Goal: Task Accomplishment & Management: Use online tool/utility

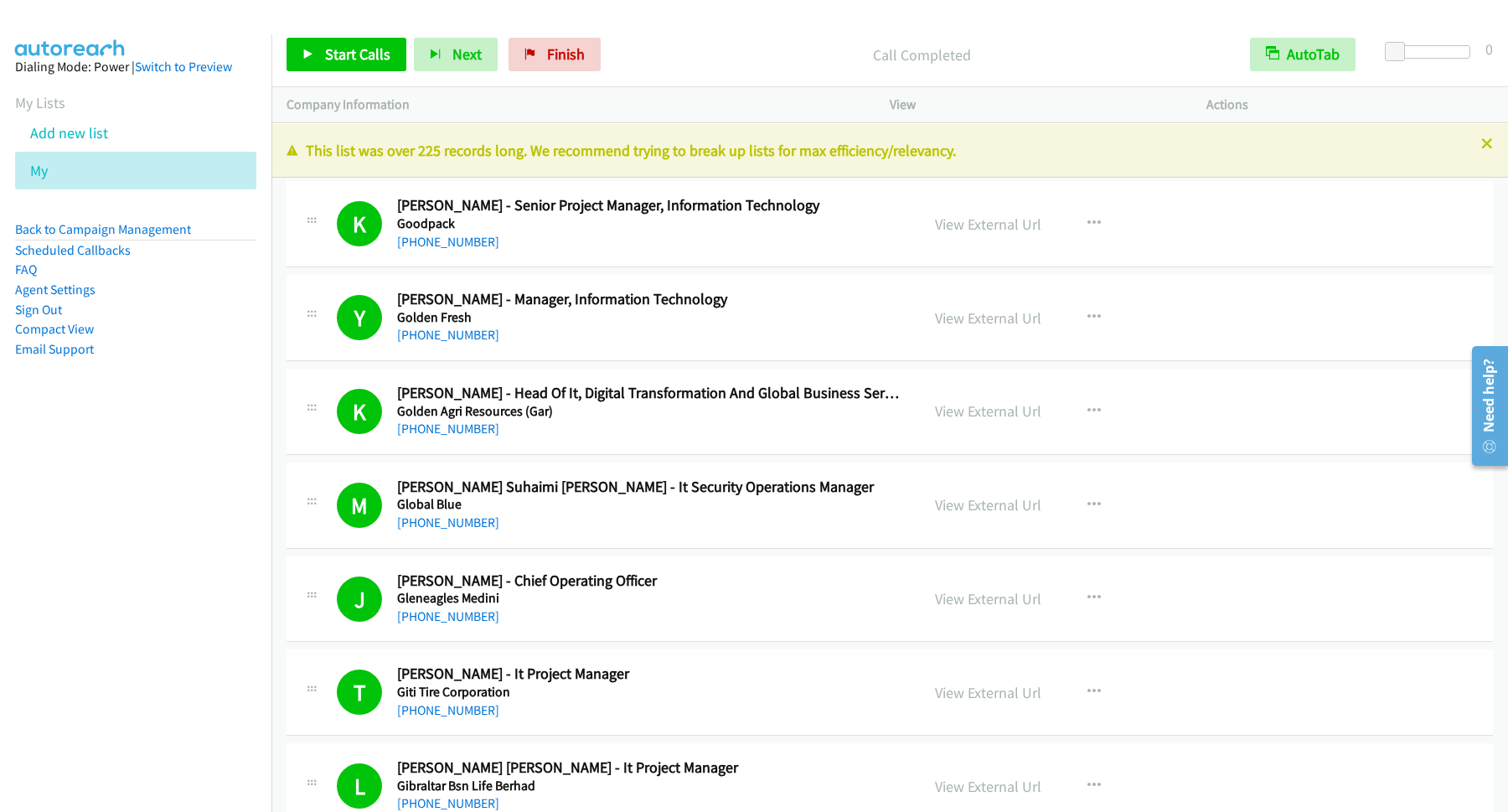
scroll to position [10858, 0]
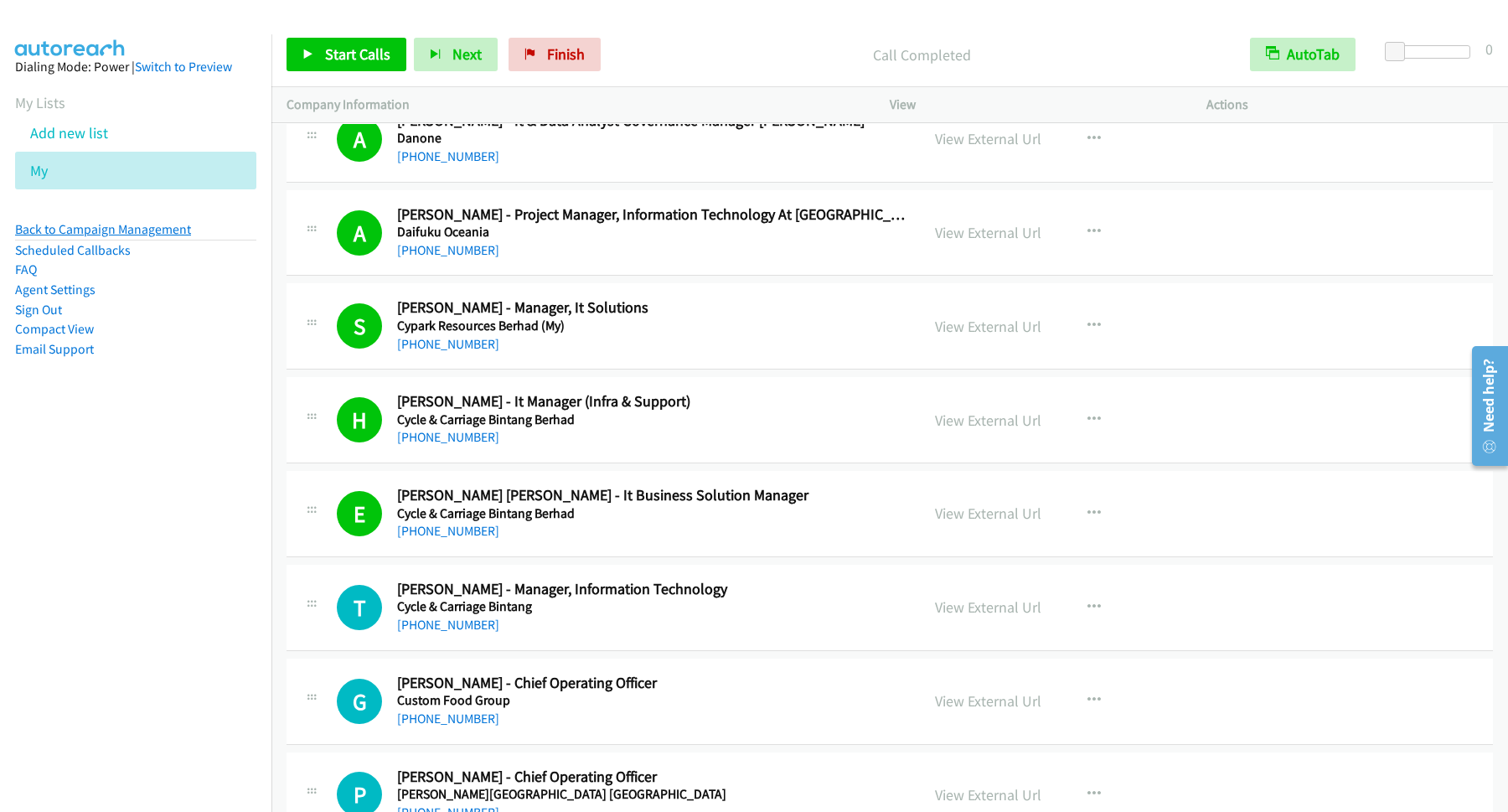
click at [170, 231] on link "Back to Campaign Management" at bounding box center [103, 229] width 176 height 16
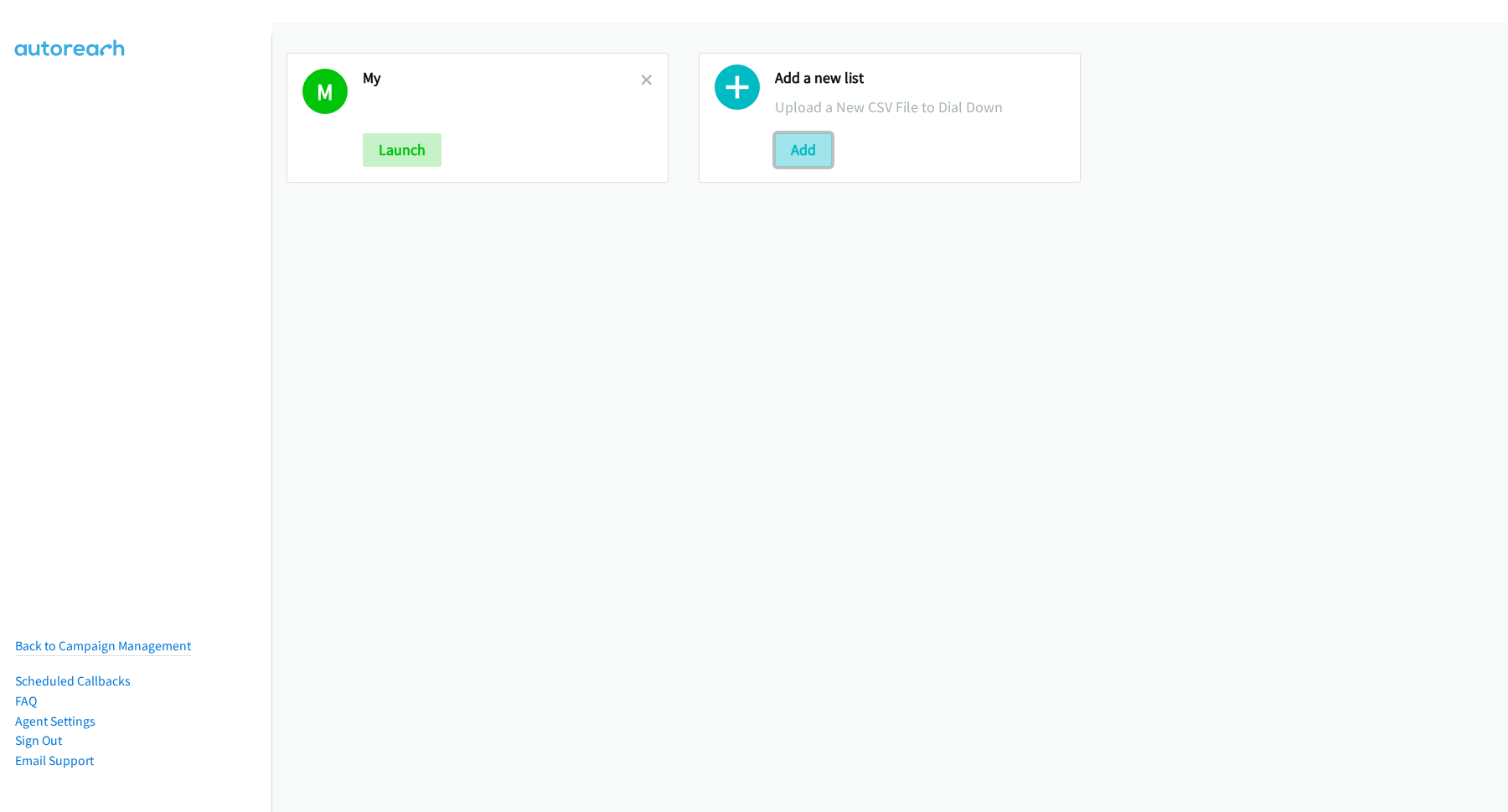
click at [803, 147] on button "Add" at bounding box center [803, 150] width 57 height 34
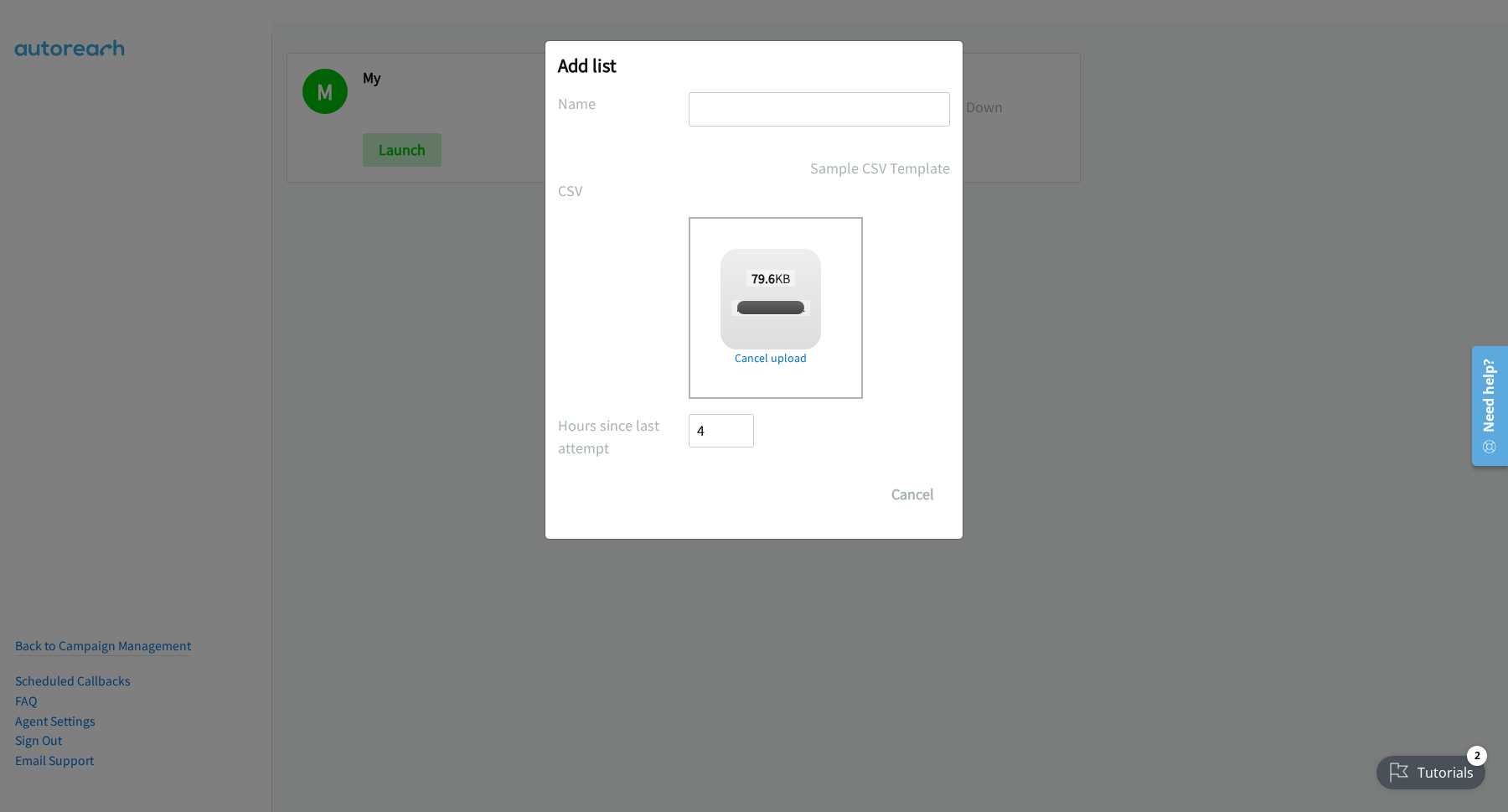
click at [747, 114] on input "text" at bounding box center [819, 109] width 261 height 35
checkbox input "true"
type input "1"
click at [688, 478] on input "Save List" at bounding box center [732, 495] width 88 height 34
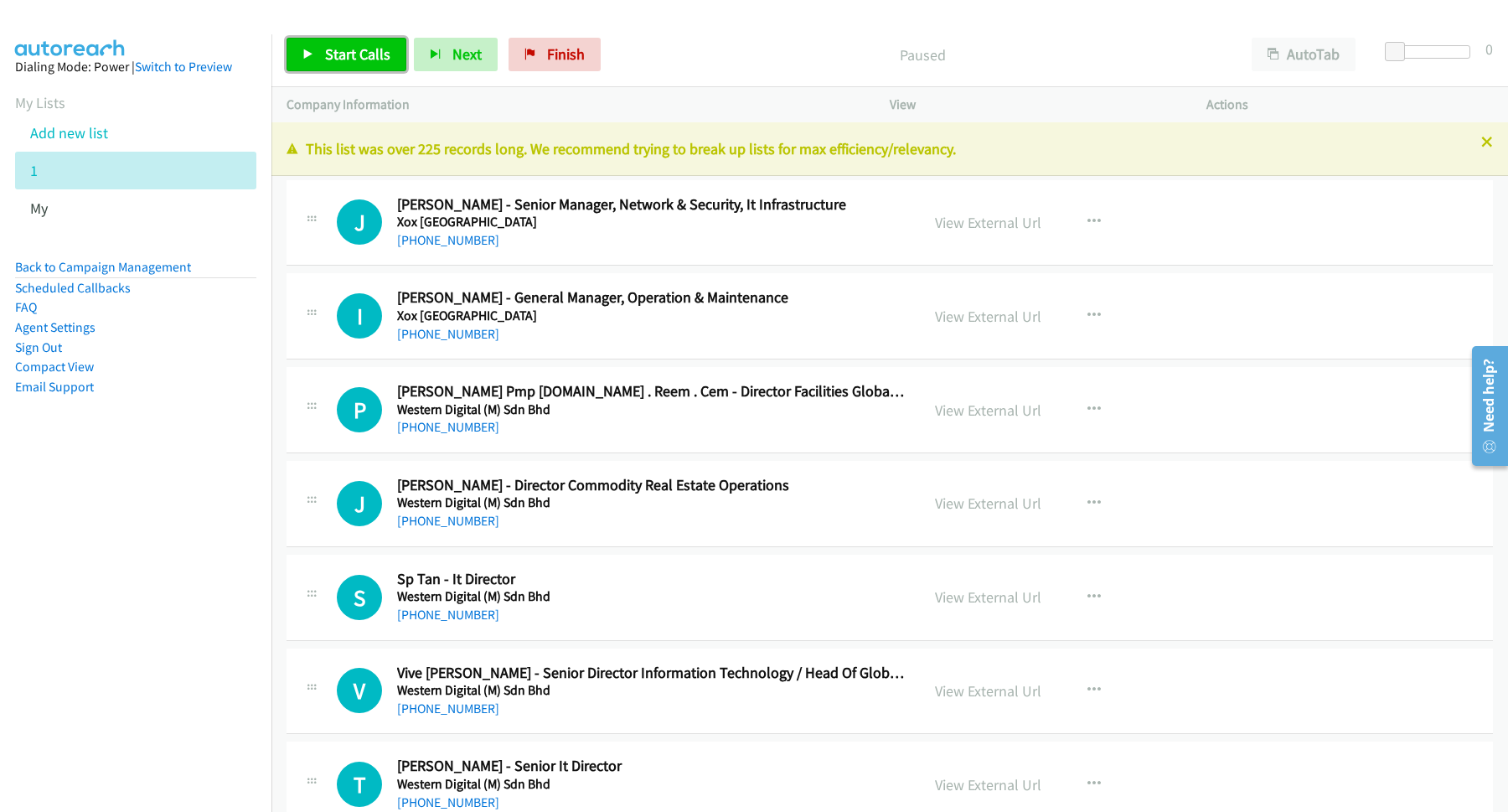
click at [365, 59] on span "Start Calls" at bounding box center [358, 53] width 66 height 20
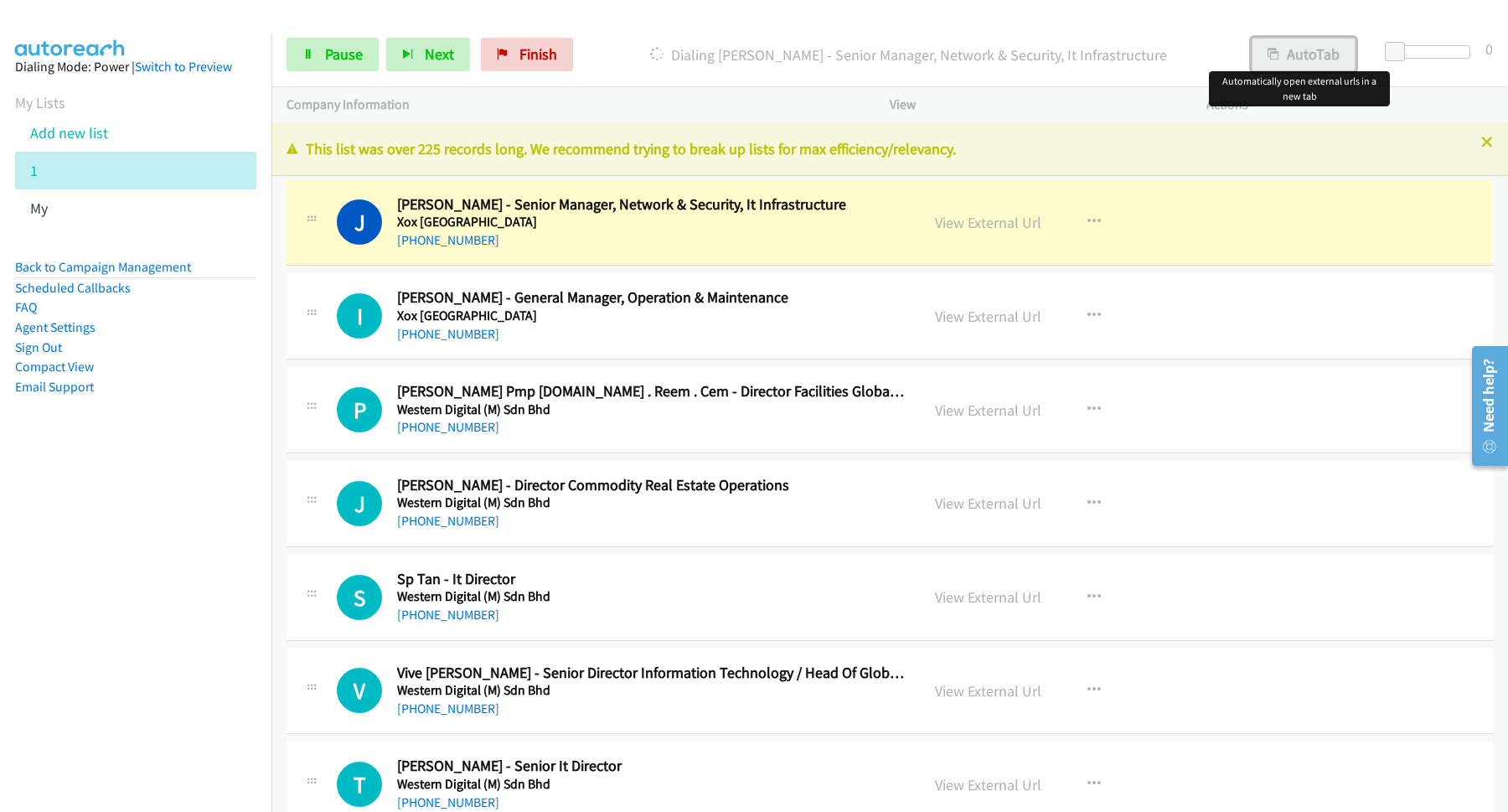
click at [1295, 52] on button "AutoTab" at bounding box center [1303, 54] width 104 height 34
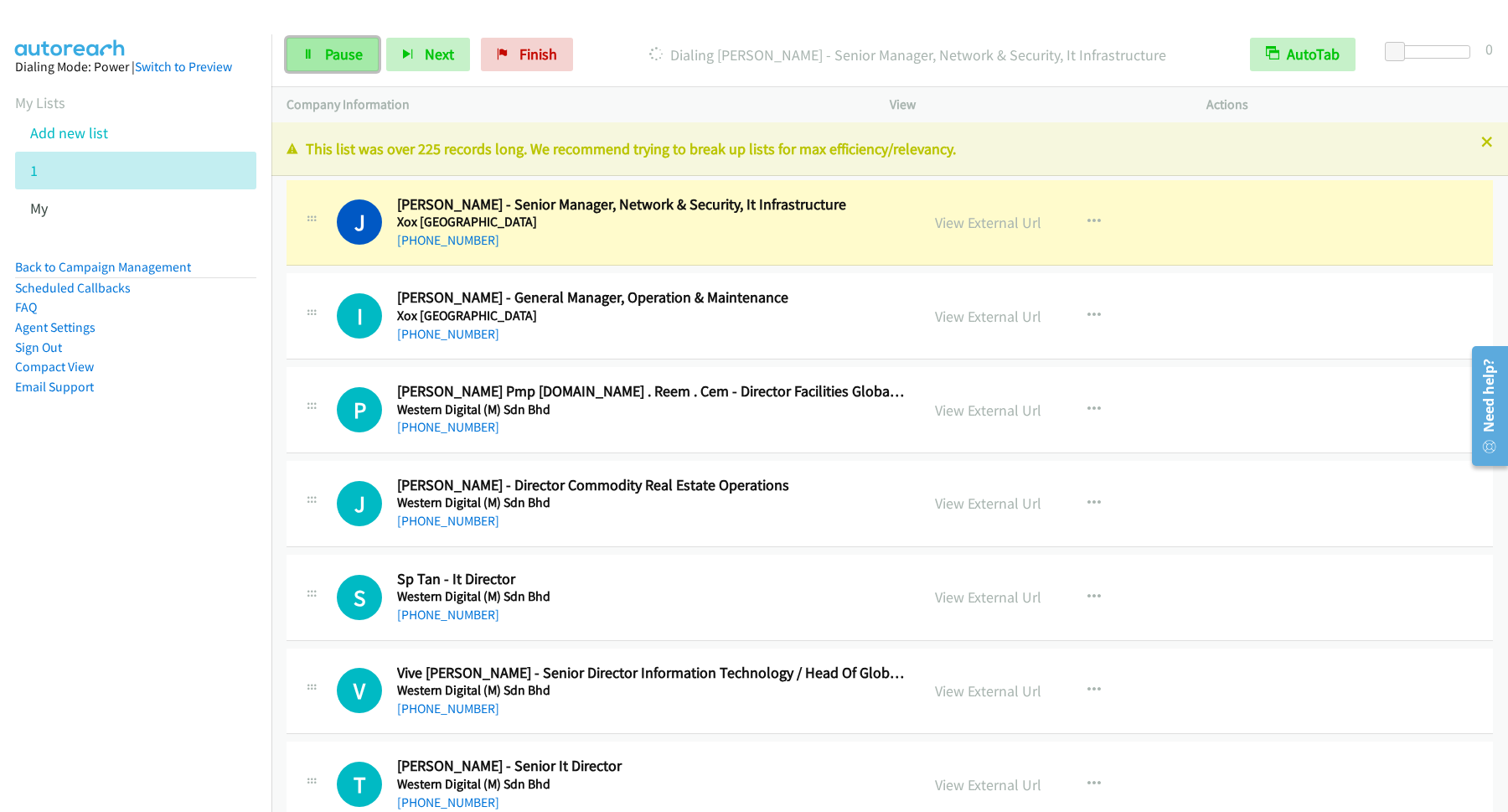
click at [352, 47] on span "Pause" at bounding box center [344, 53] width 37 height 20
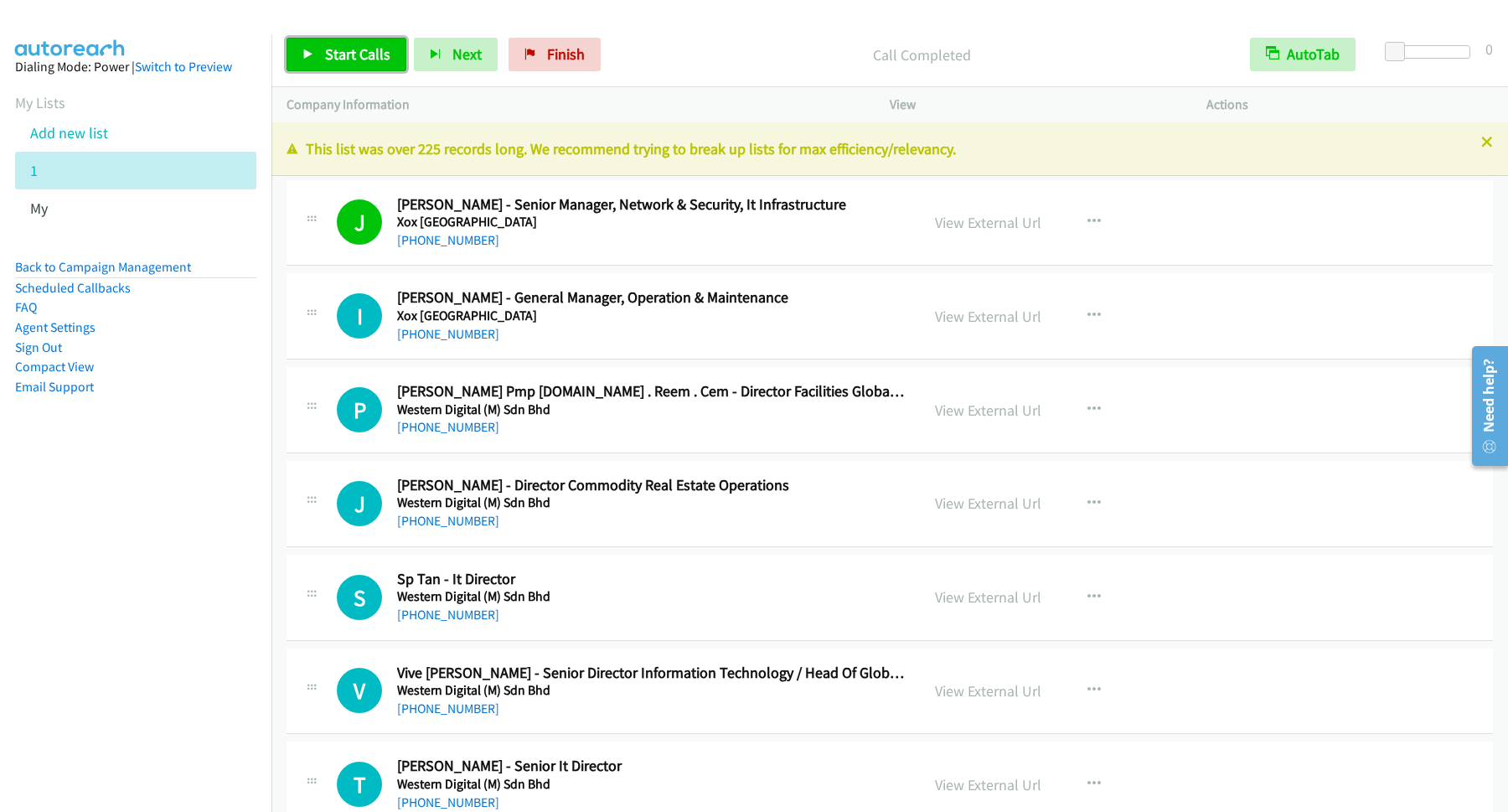
click at [362, 51] on span "Start Calls" at bounding box center [358, 53] width 66 height 20
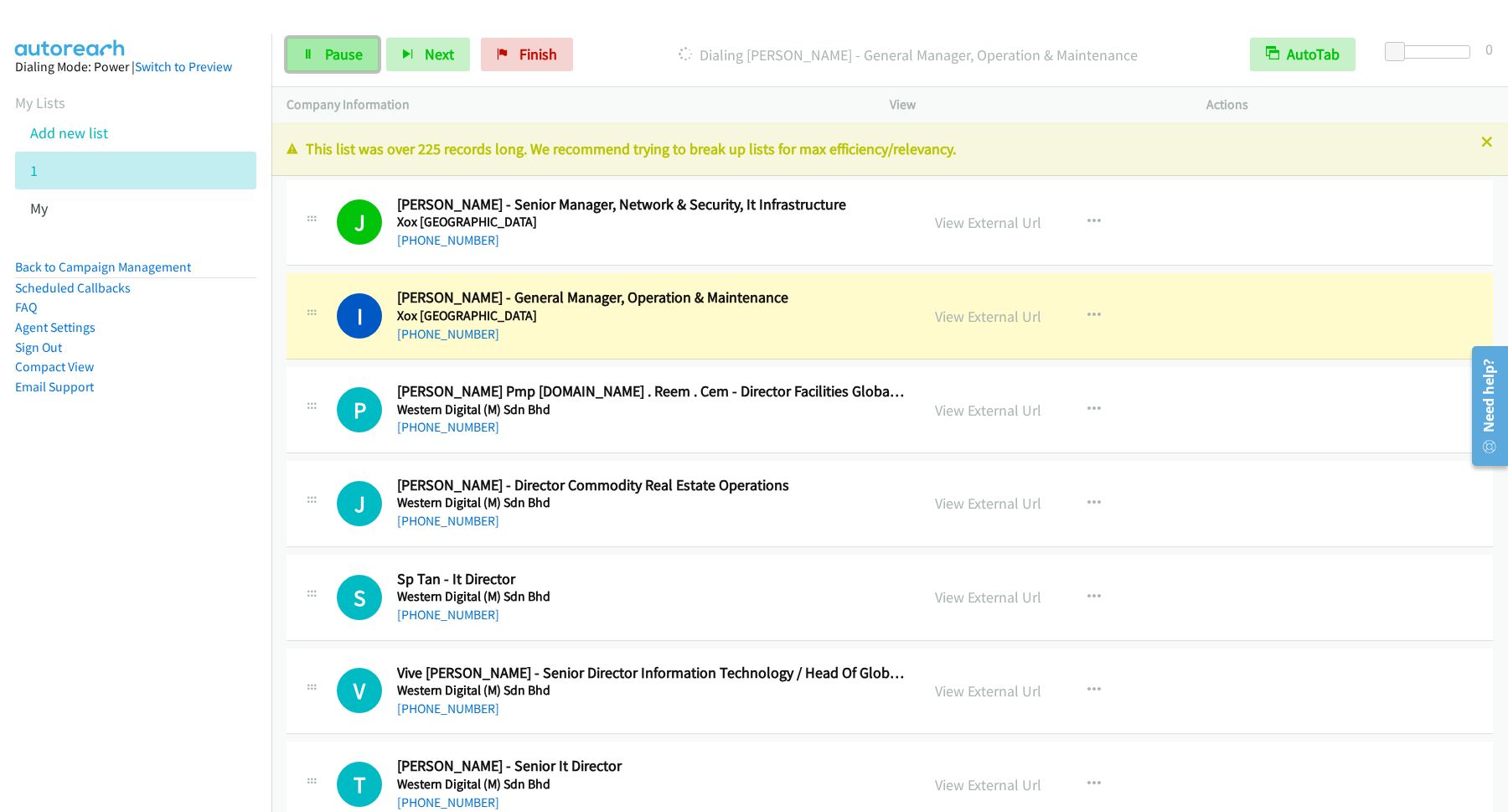
click at [367, 51] on link "Pause" at bounding box center [333, 54] width 92 height 34
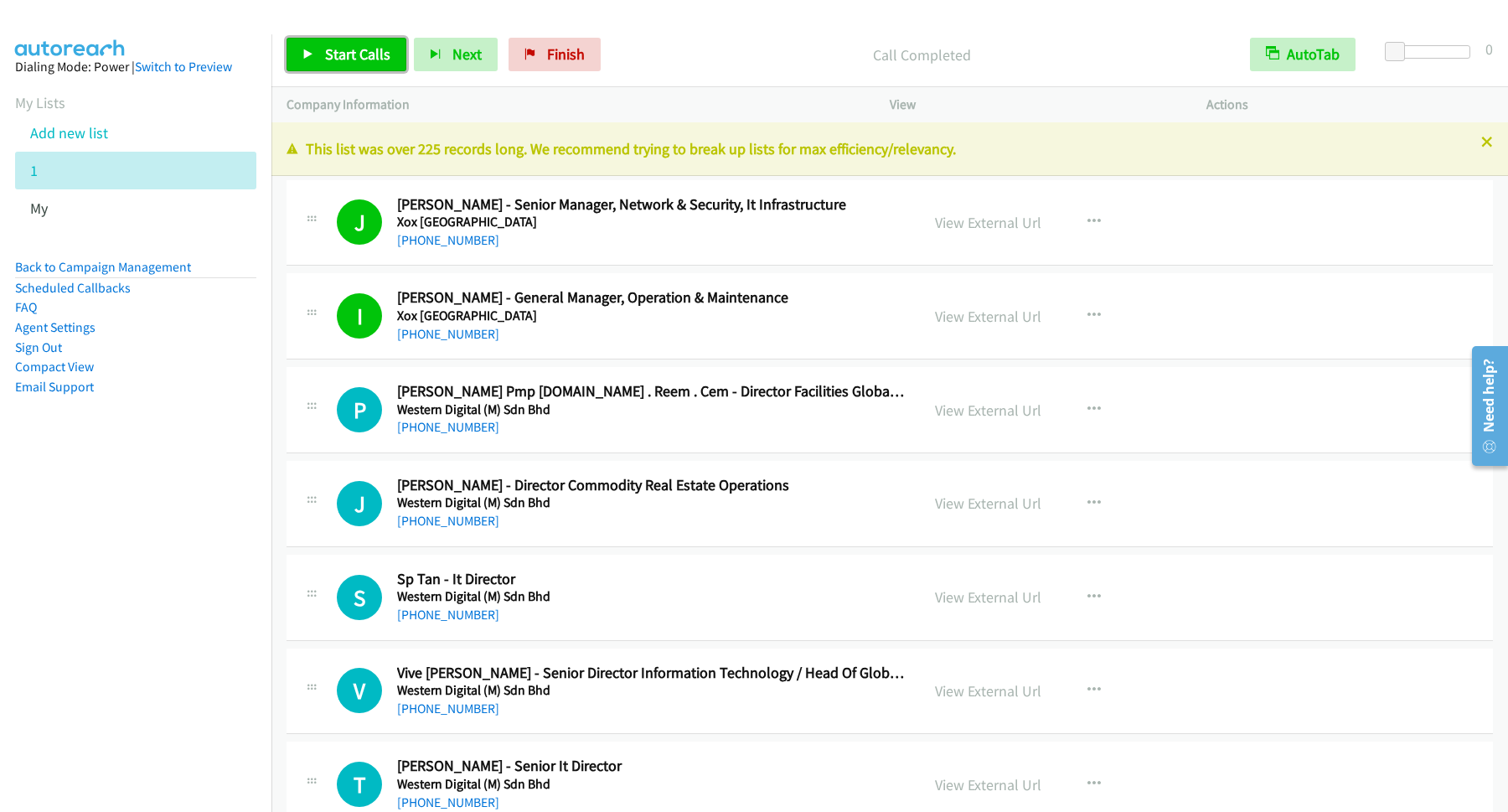
click at [381, 63] on span "Start Calls" at bounding box center [358, 53] width 66 height 20
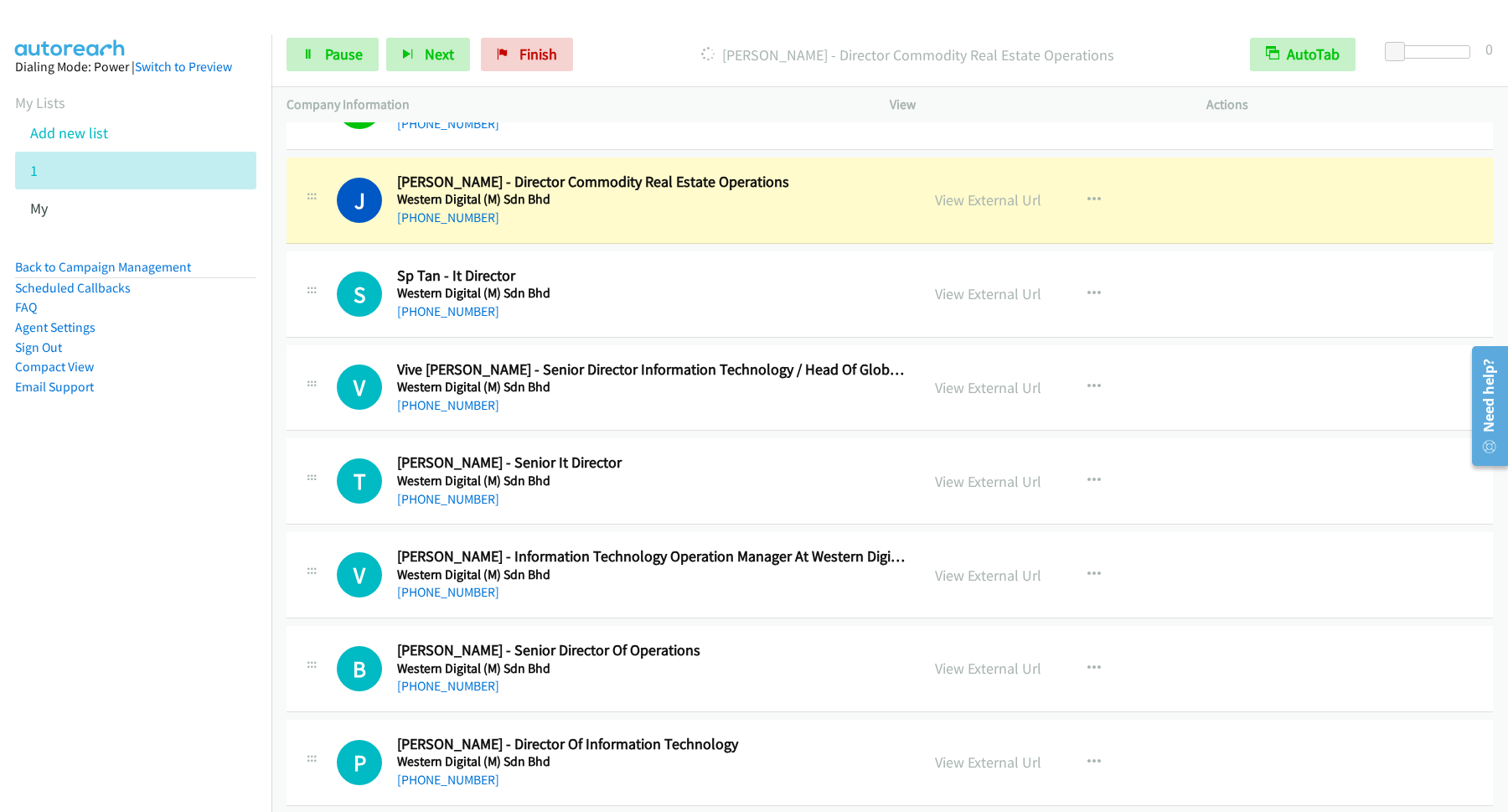
scroll to position [227, 0]
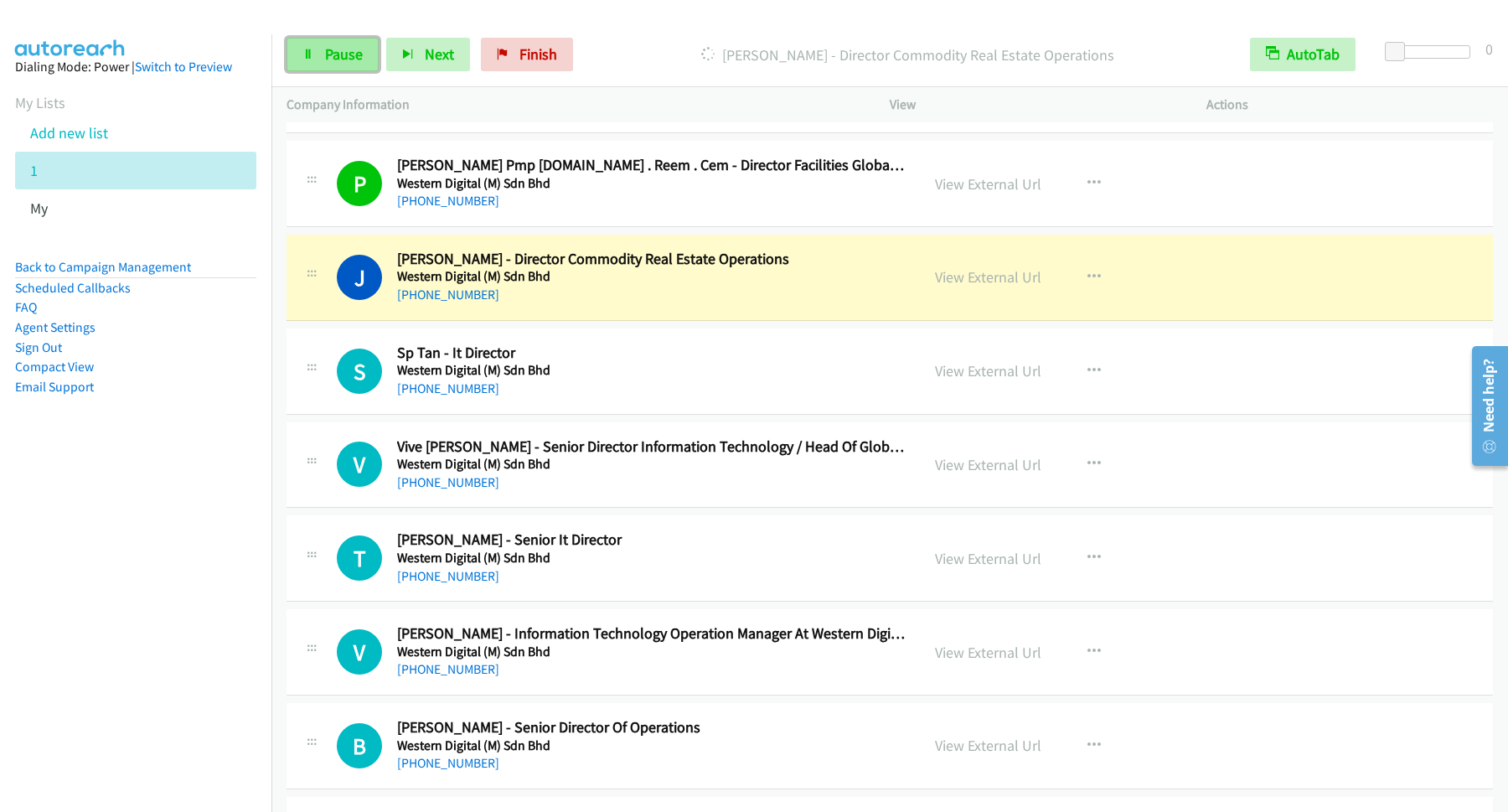
click at [336, 49] on span "Pause" at bounding box center [344, 53] width 37 height 20
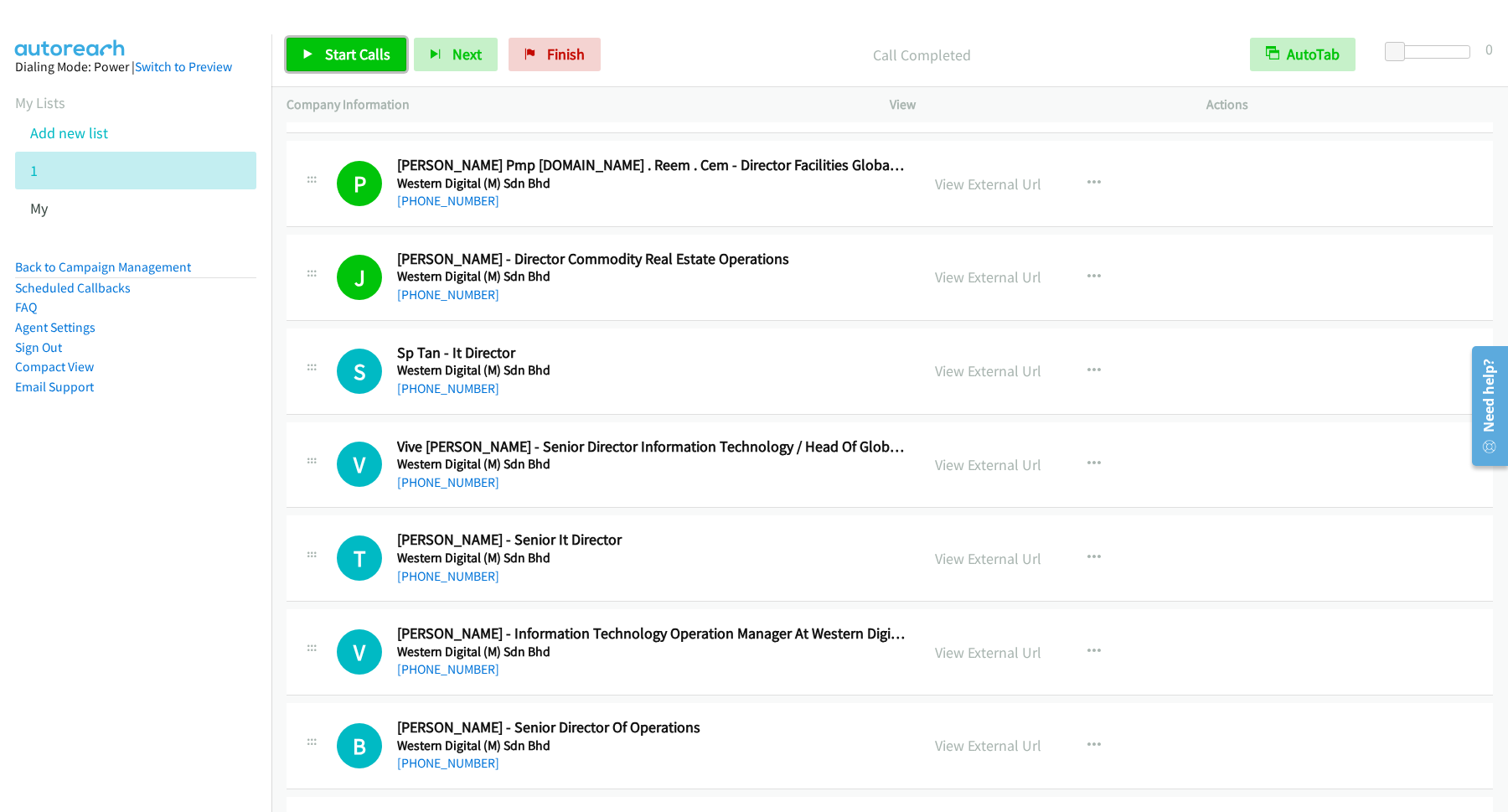
click at [380, 49] on span "Start Calls" at bounding box center [358, 53] width 66 height 20
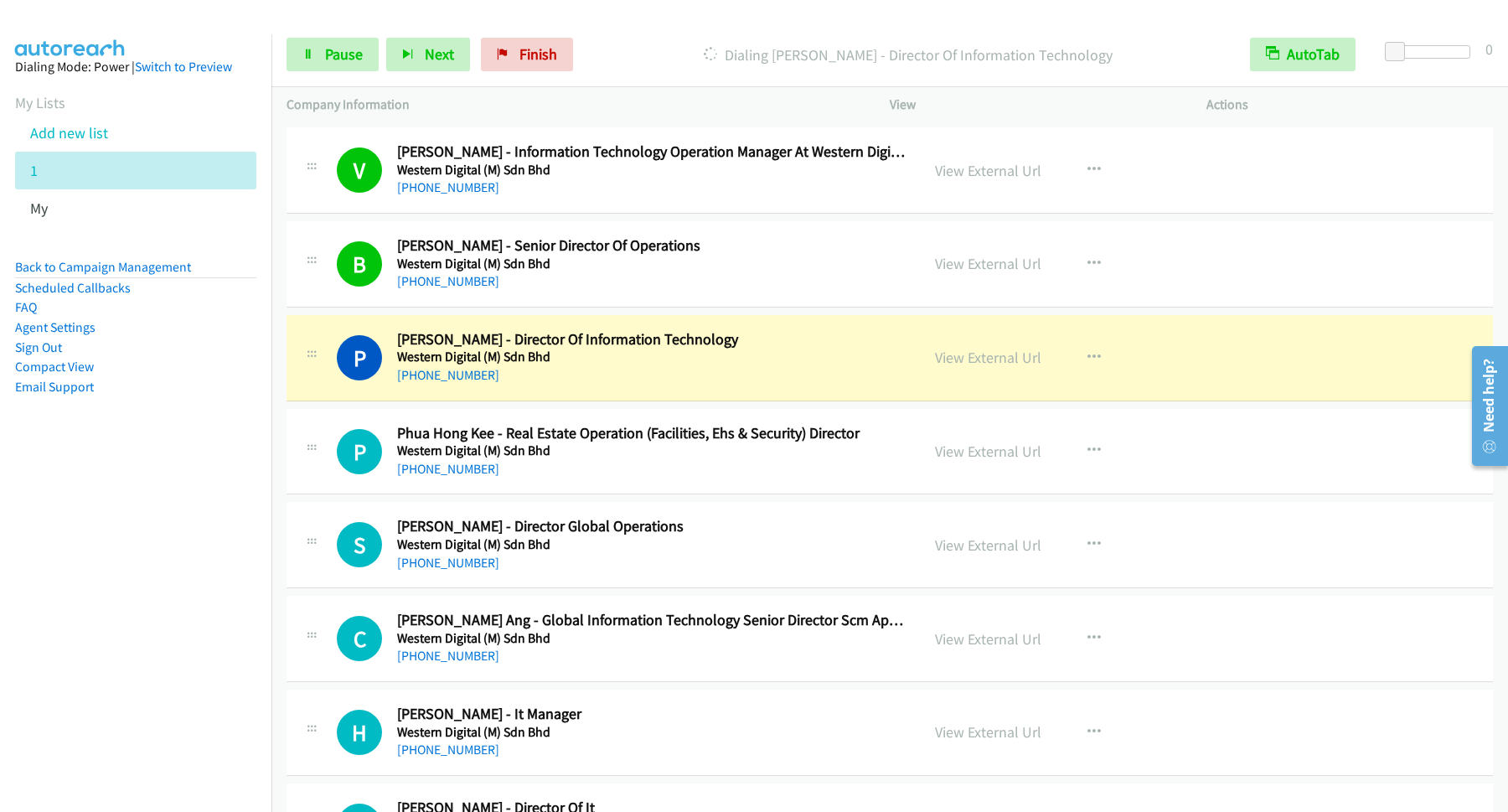
scroll to position [679, 0]
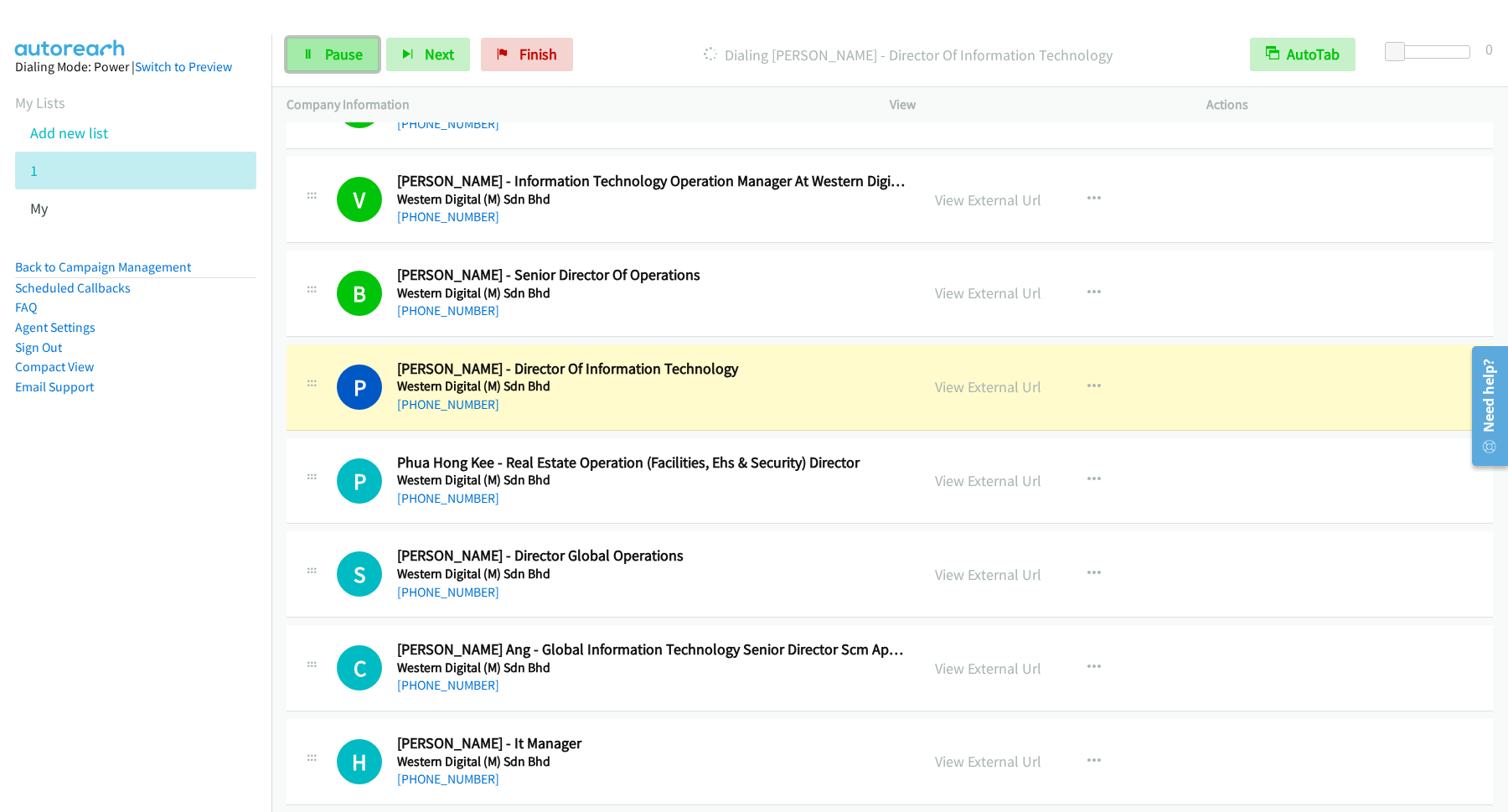
click at [334, 41] on link "Pause" at bounding box center [333, 54] width 92 height 34
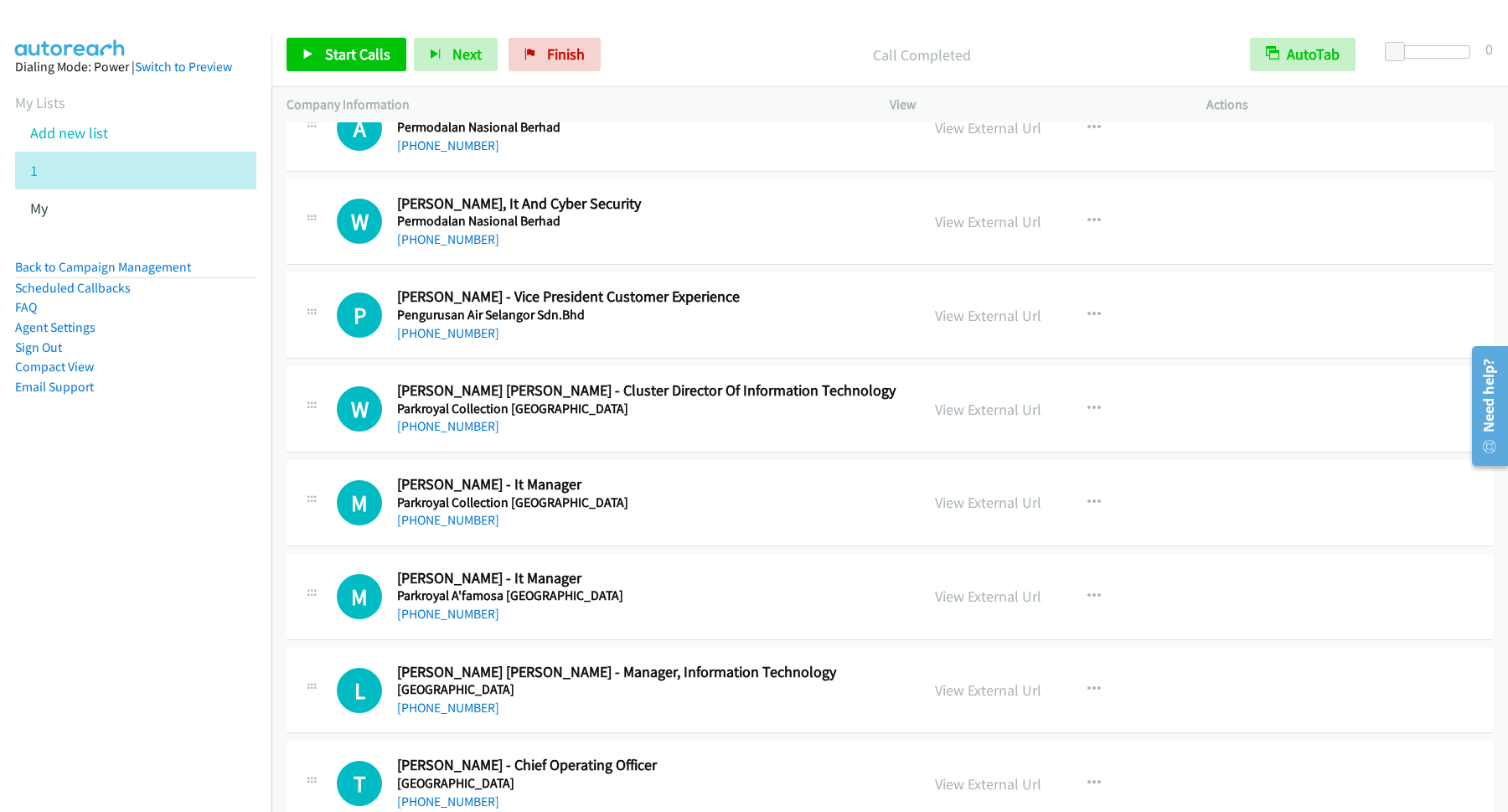
scroll to position [15381, 0]
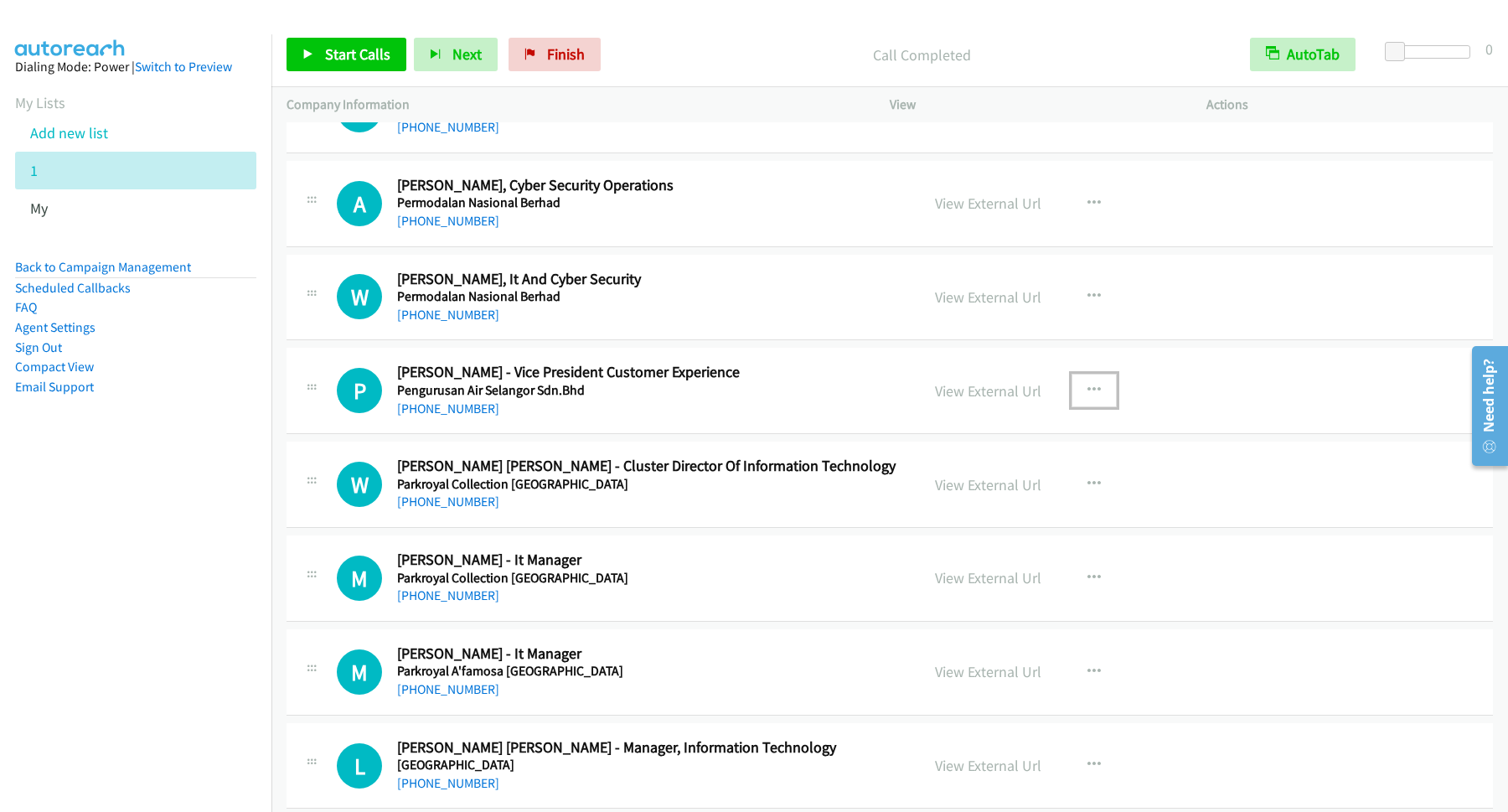
click at [1087, 397] on icon "button" at bounding box center [1094, 391] width 13 height 13
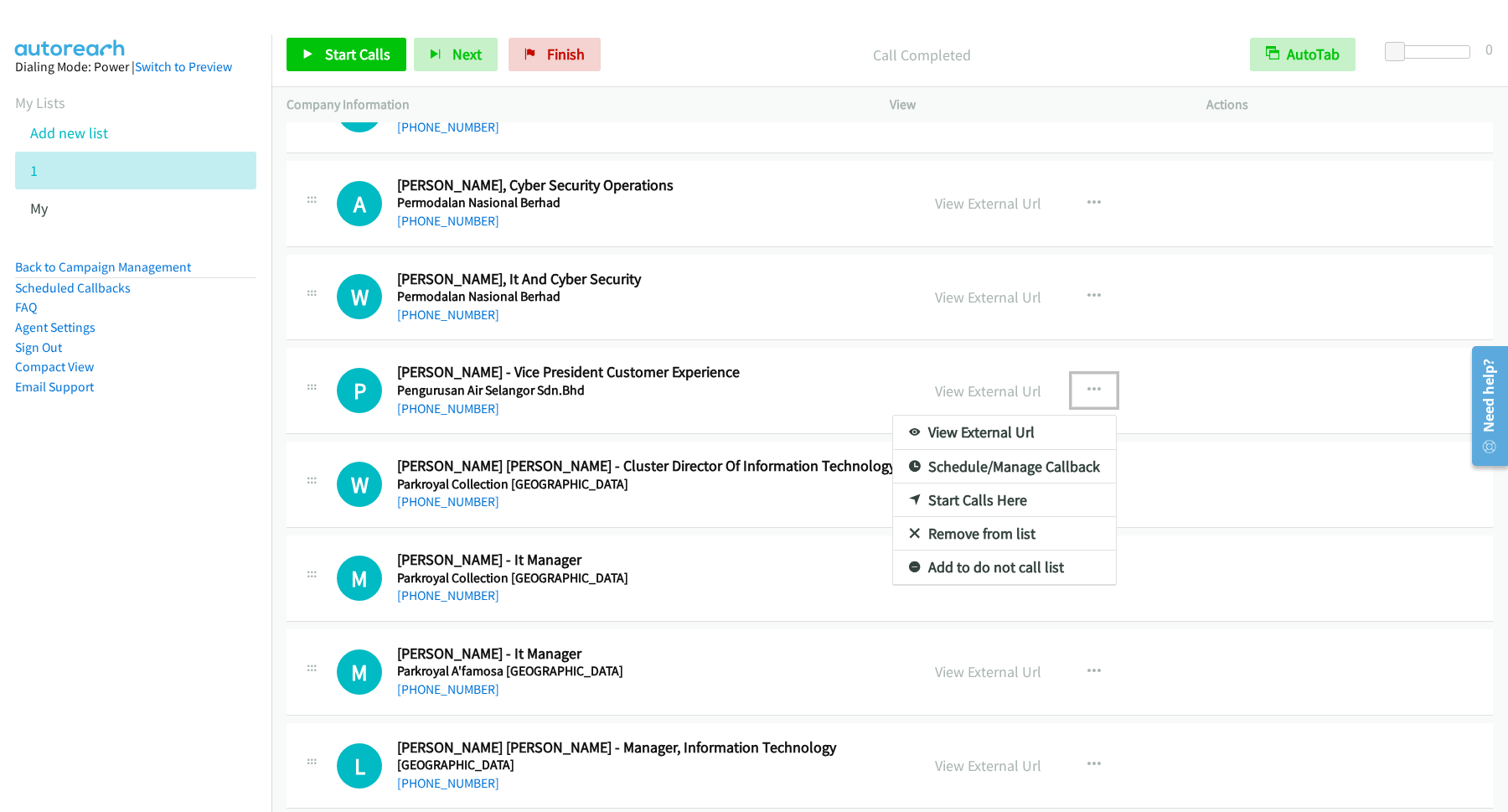
click at [971, 517] on link "Start Calls Here" at bounding box center [1005, 500] width 223 height 34
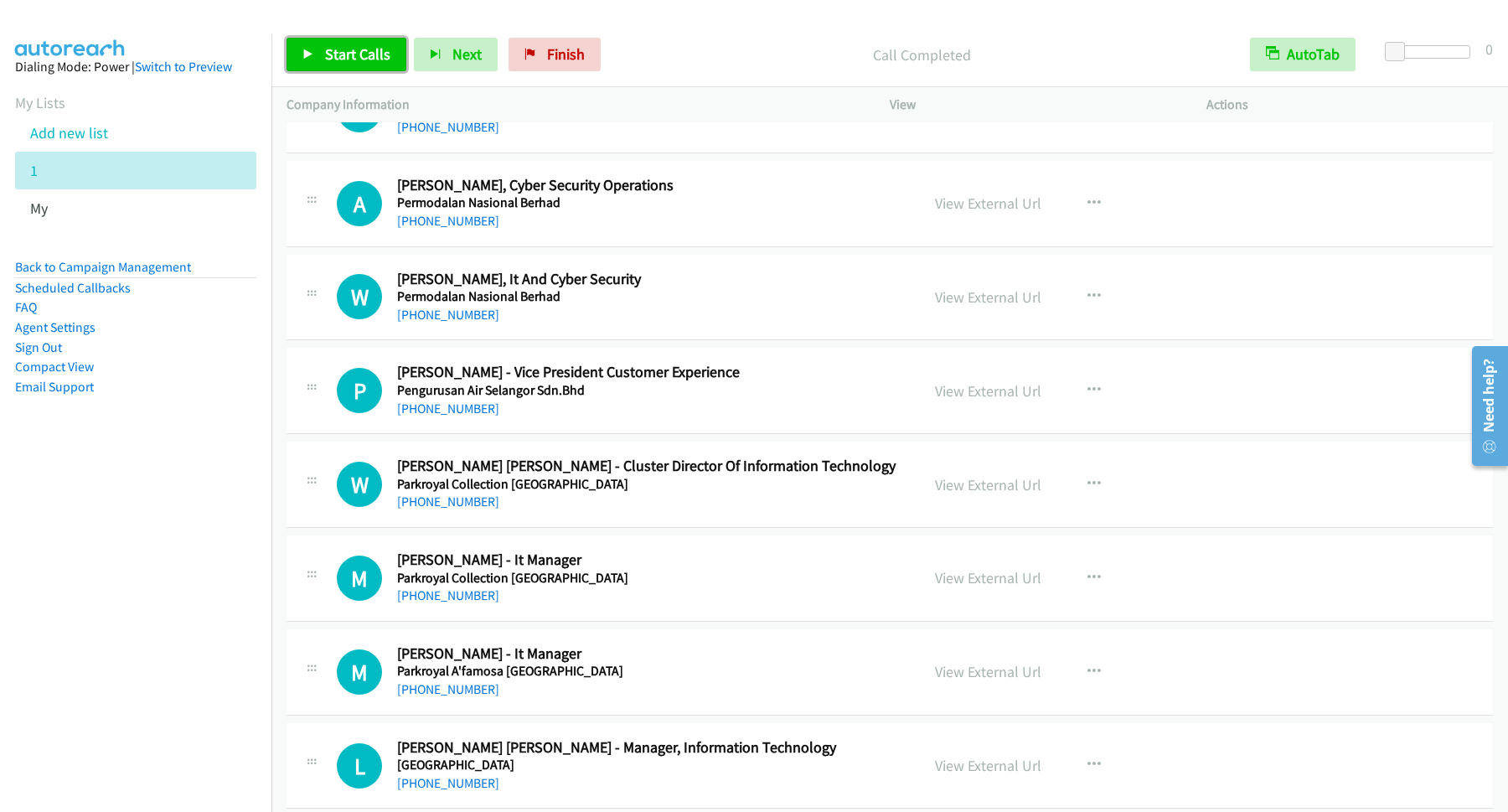
click at [361, 67] on link "Start Calls" at bounding box center [347, 54] width 120 height 34
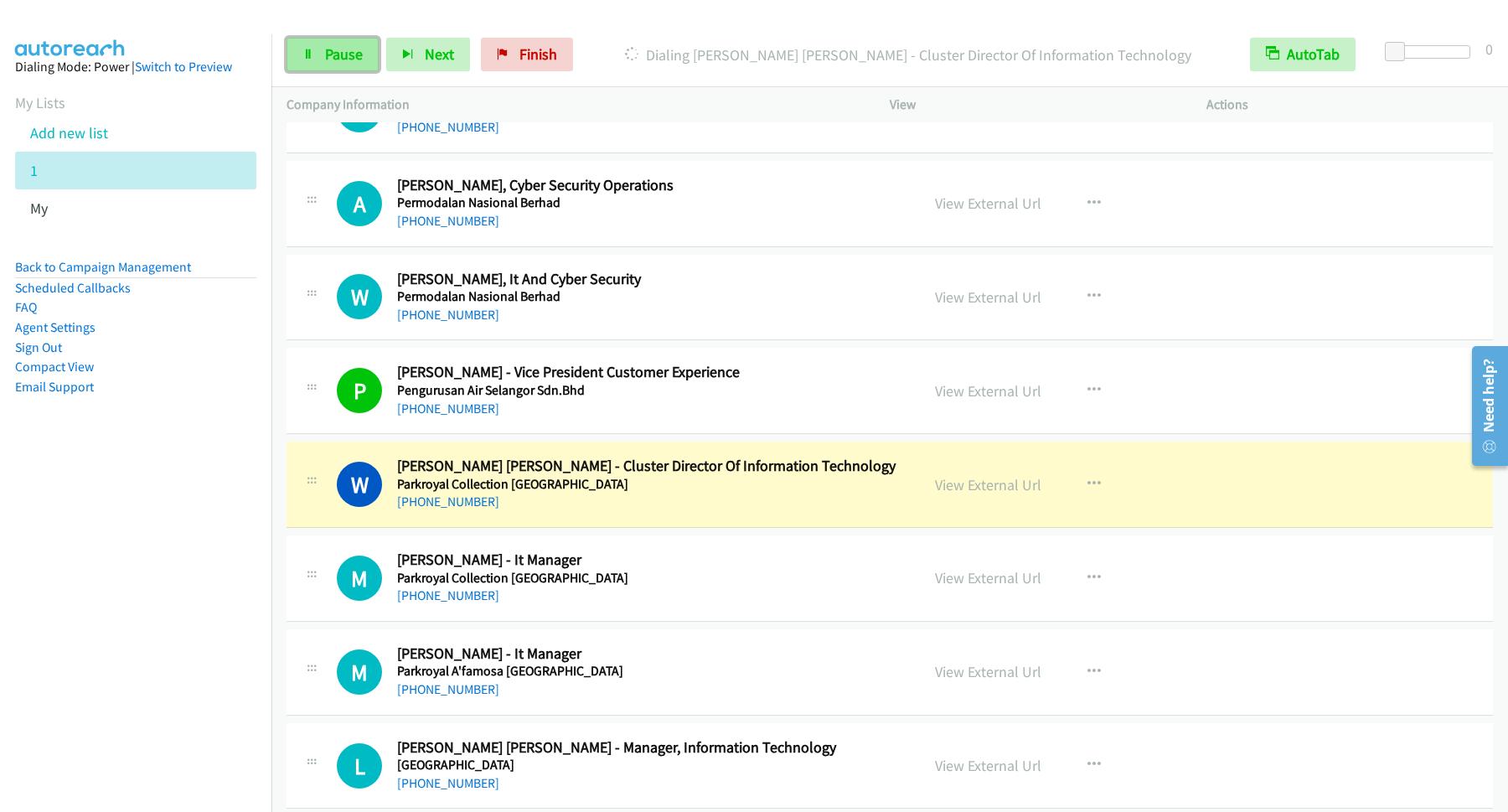
click at [335, 55] on span "Pause" at bounding box center [344, 53] width 37 height 20
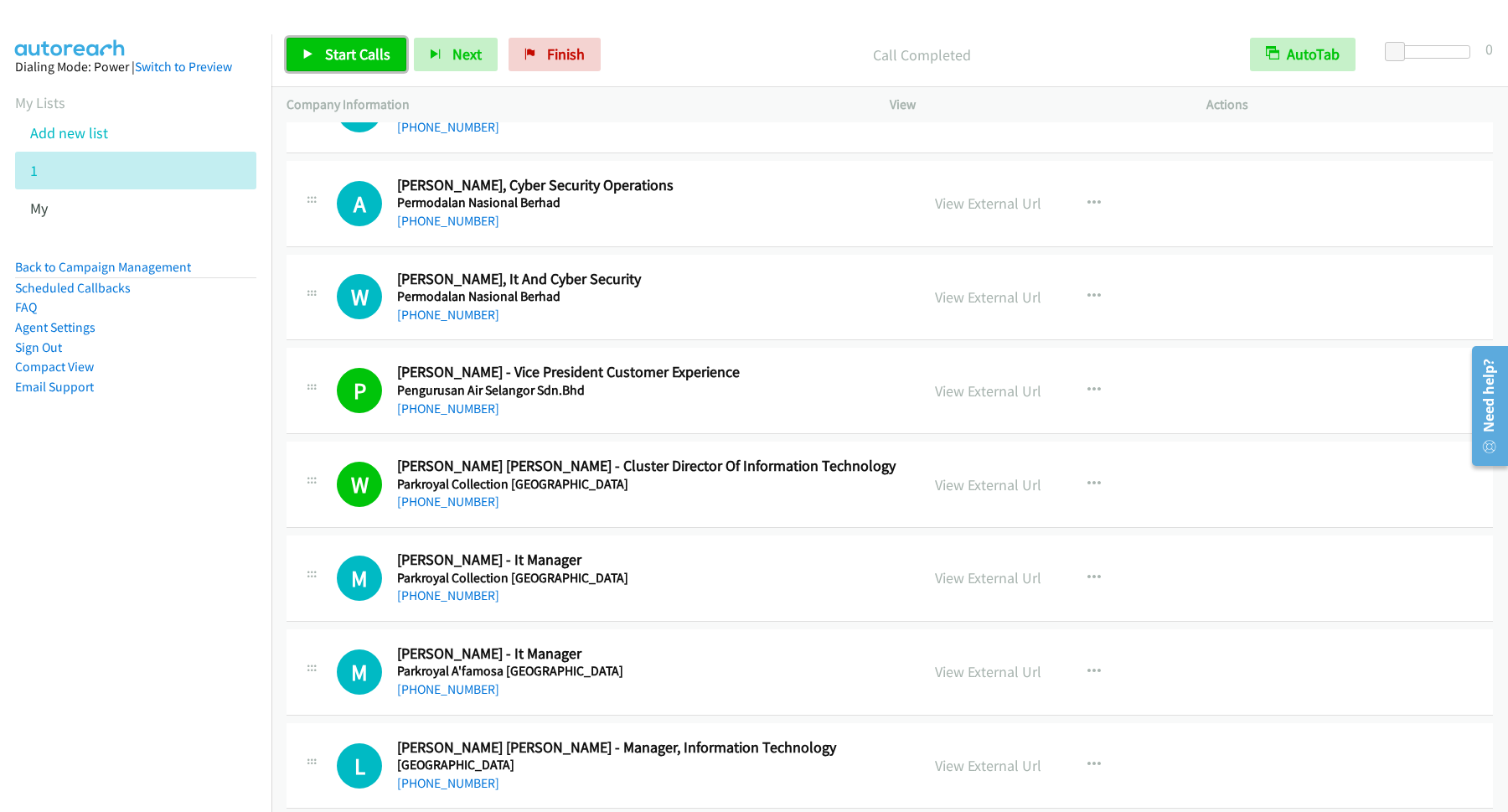
click at [352, 47] on span "Start Calls" at bounding box center [358, 53] width 66 height 20
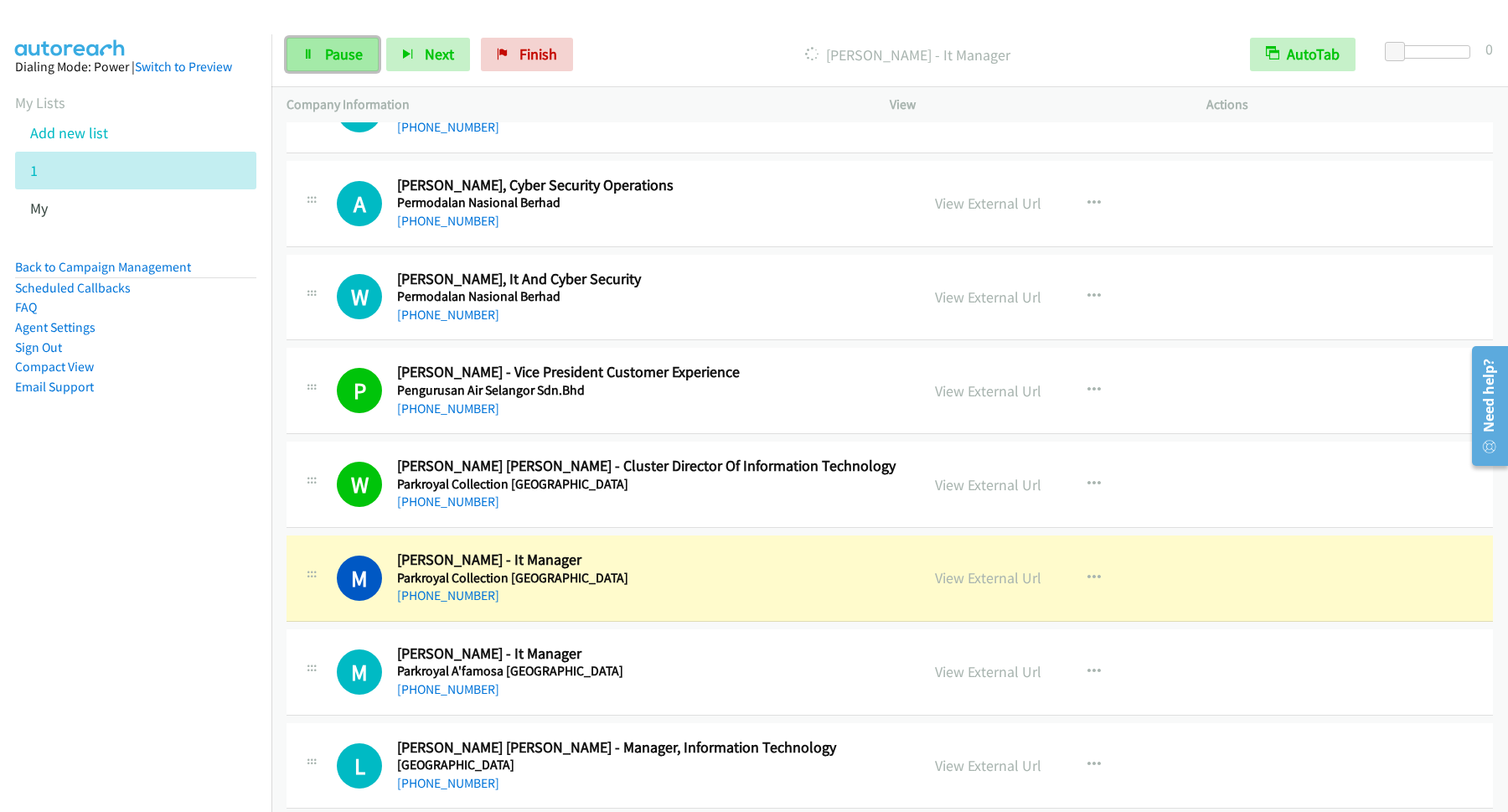
click at [359, 58] on span "Pause" at bounding box center [344, 53] width 37 height 20
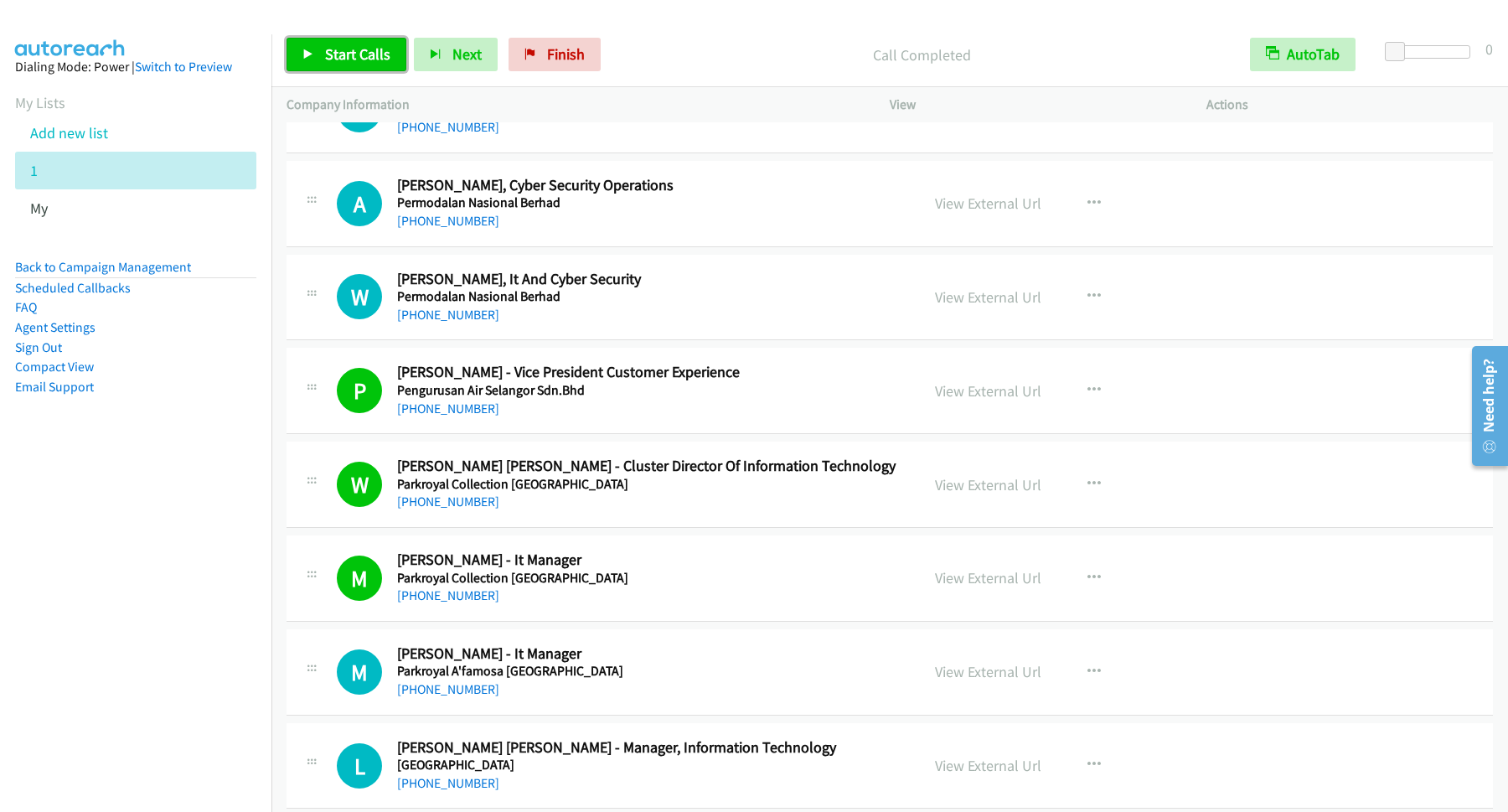
click at [355, 45] on link "Start Calls" at bounding box center [347, 54] width 120 height 34
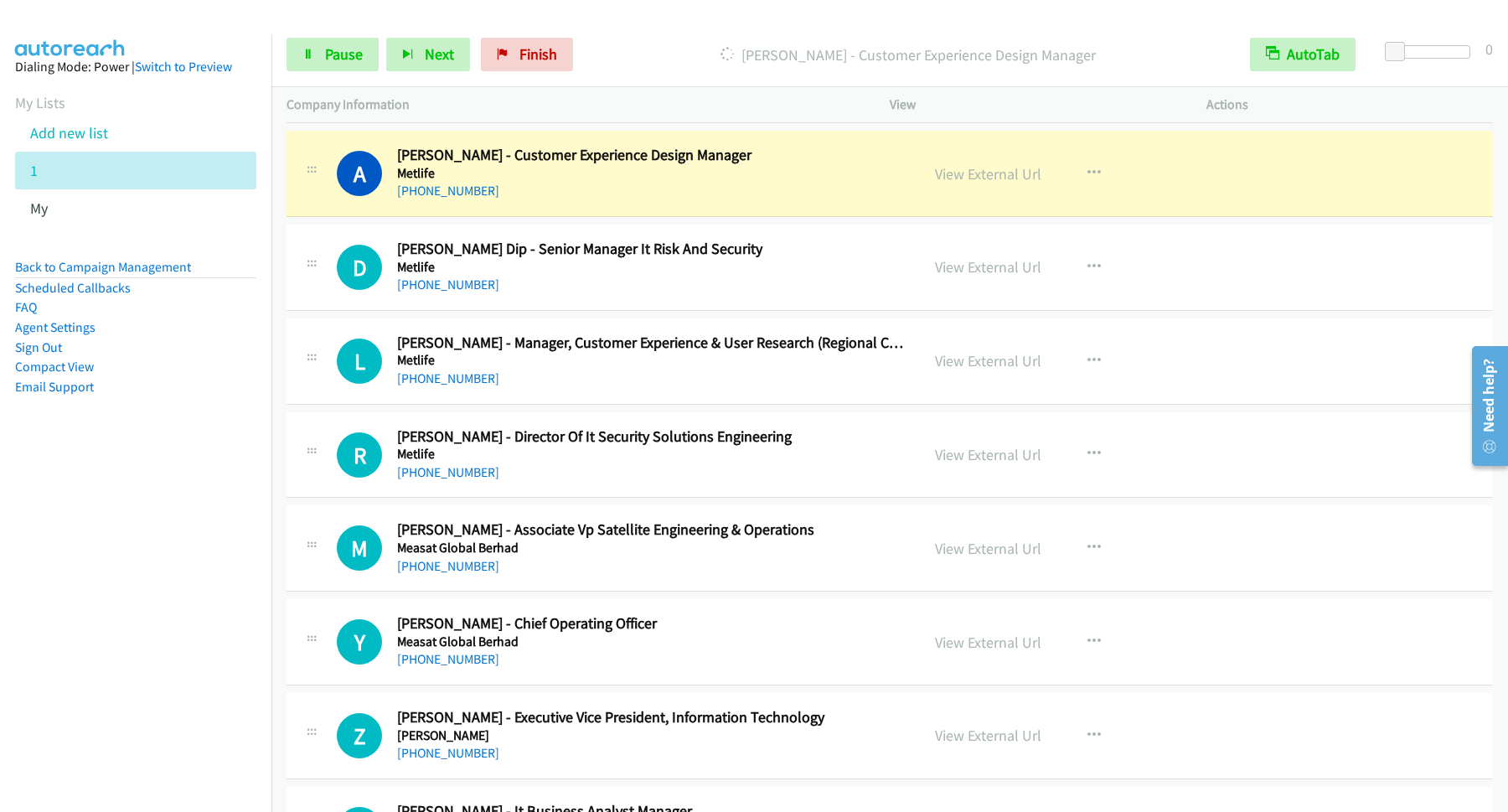
scroll to position [16965, 0]
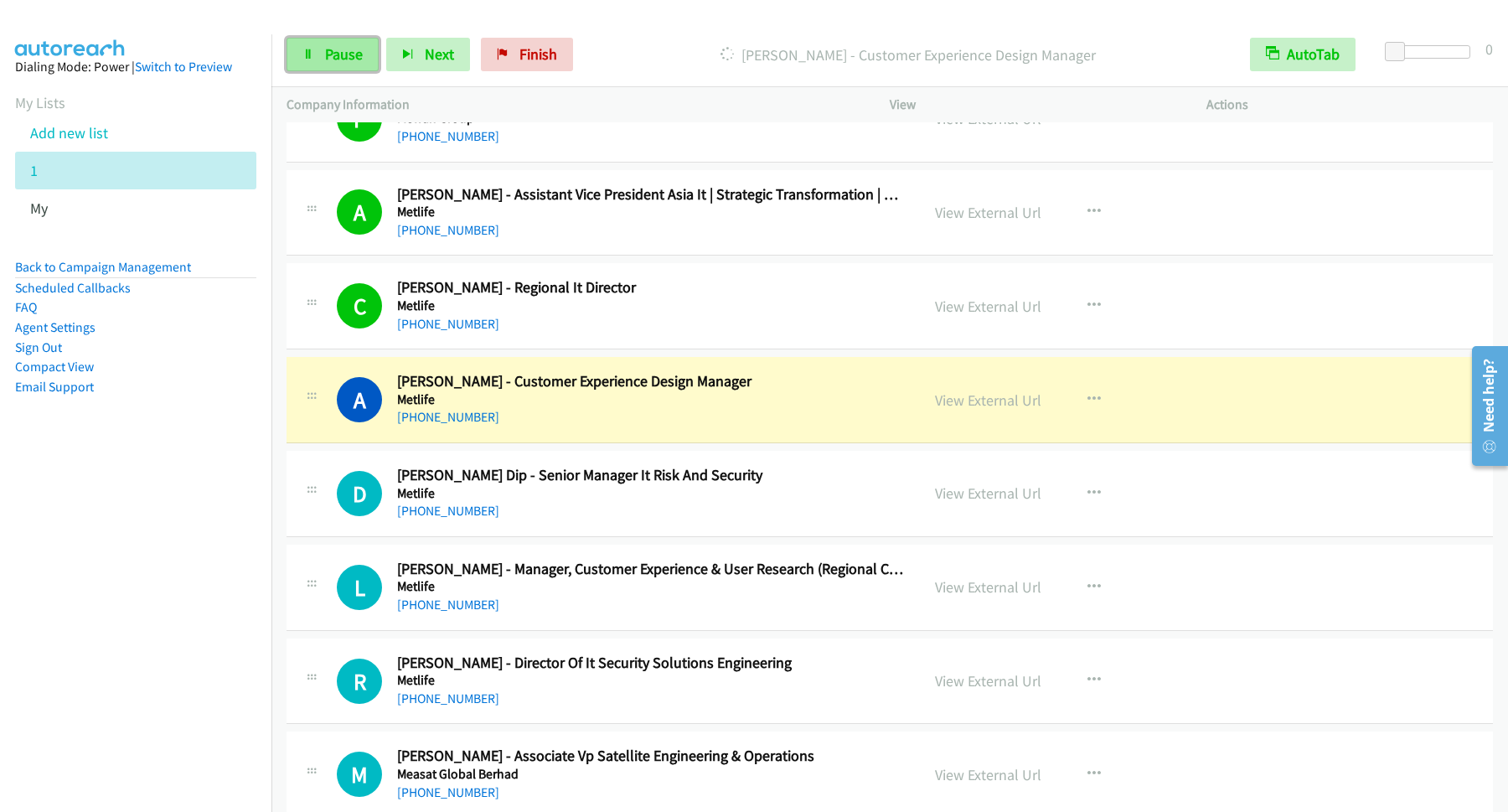
click at [356, 60] on span "Pause" at bounding box center [344, 53] width 37 height 20
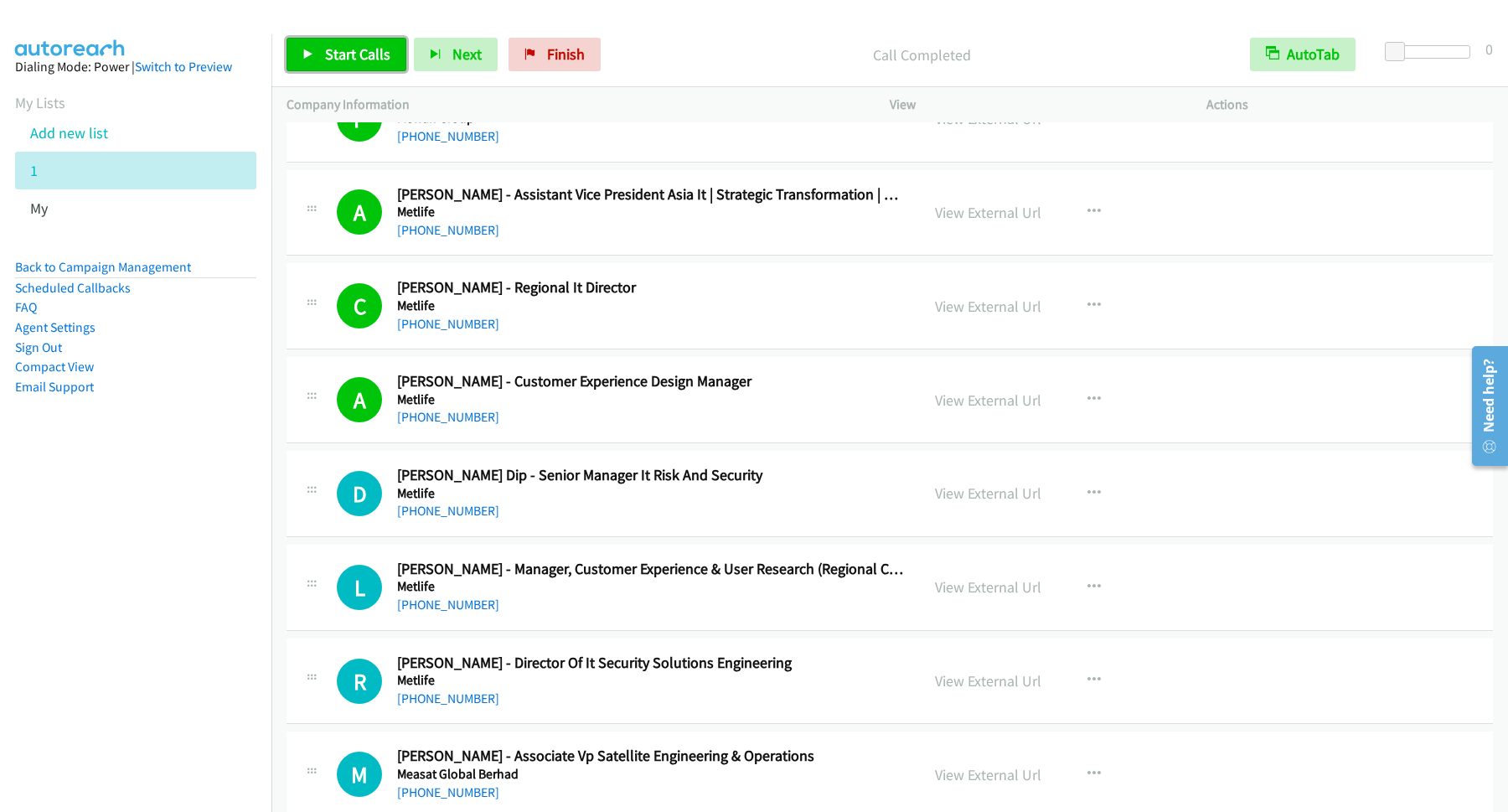
click at [390, 60] on span "Start Calls" at bounding box center [358, 53] width 66 height 20
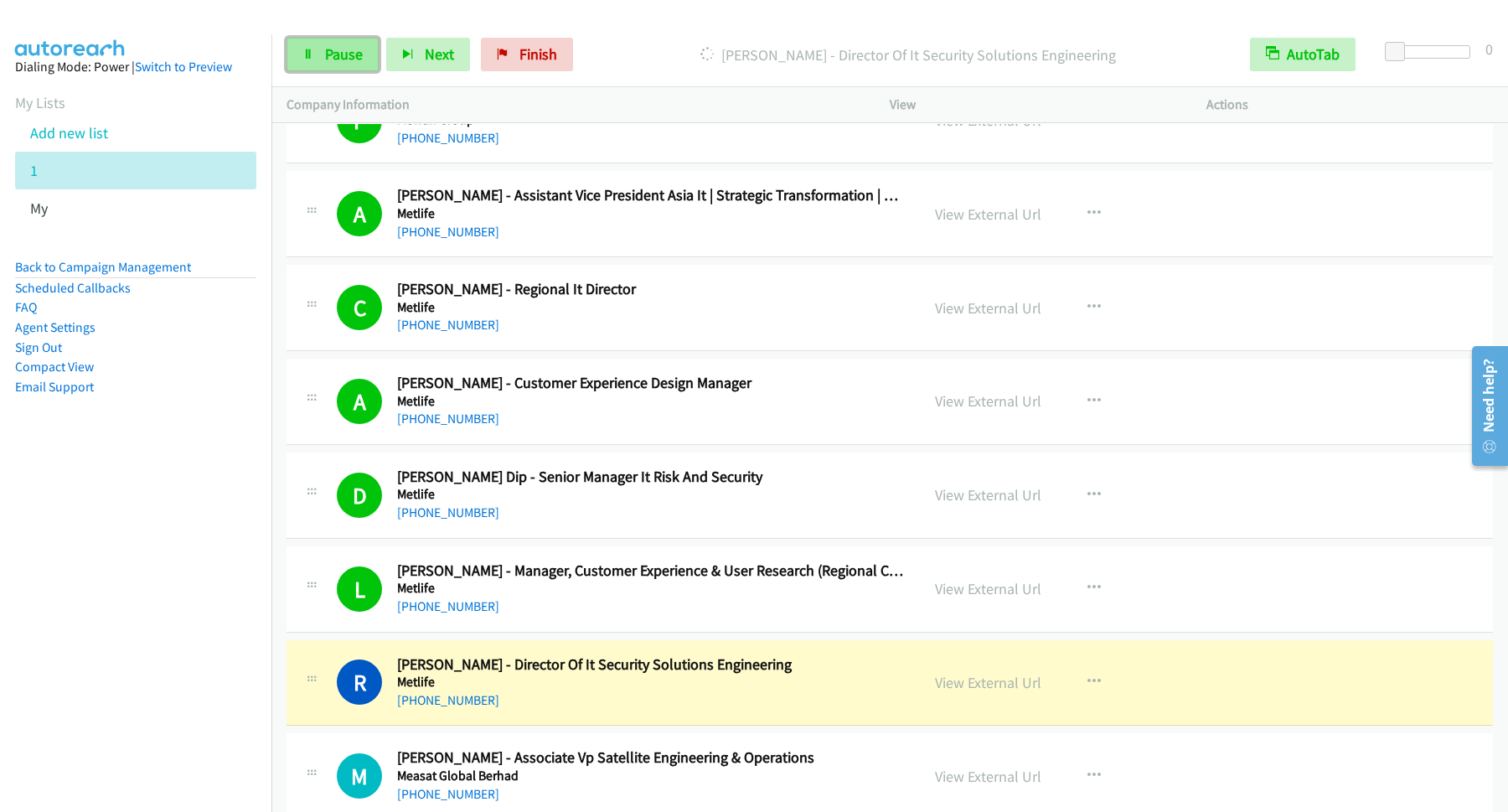
click at [357, 61] on span "Pause" at bounding box center [344, 53] width 37 height 20
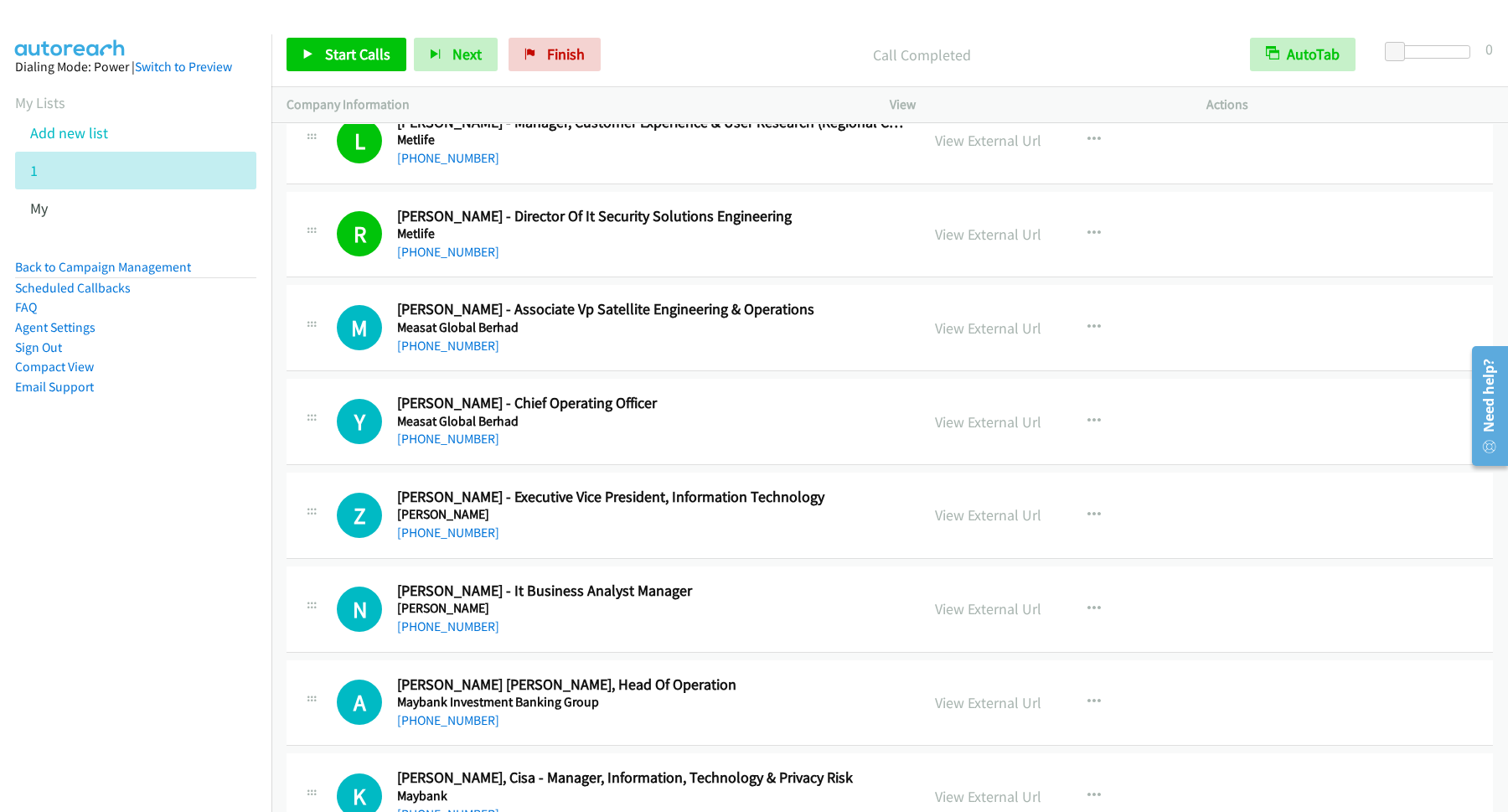
scroll to position [17417, 0]
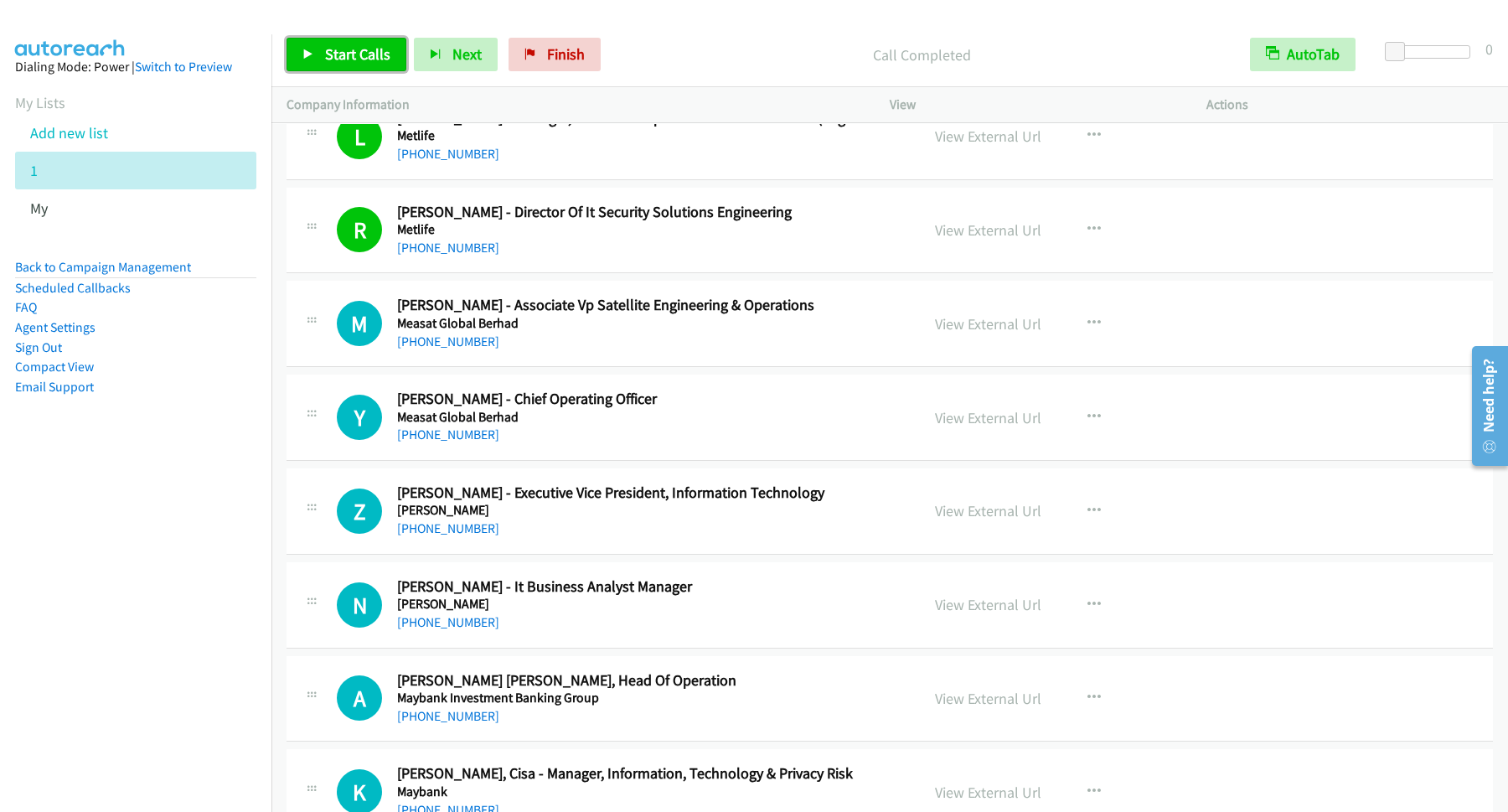
click at [331, 50] on span "Start Calls" at bounding box center [358, 53] width 66 height 20
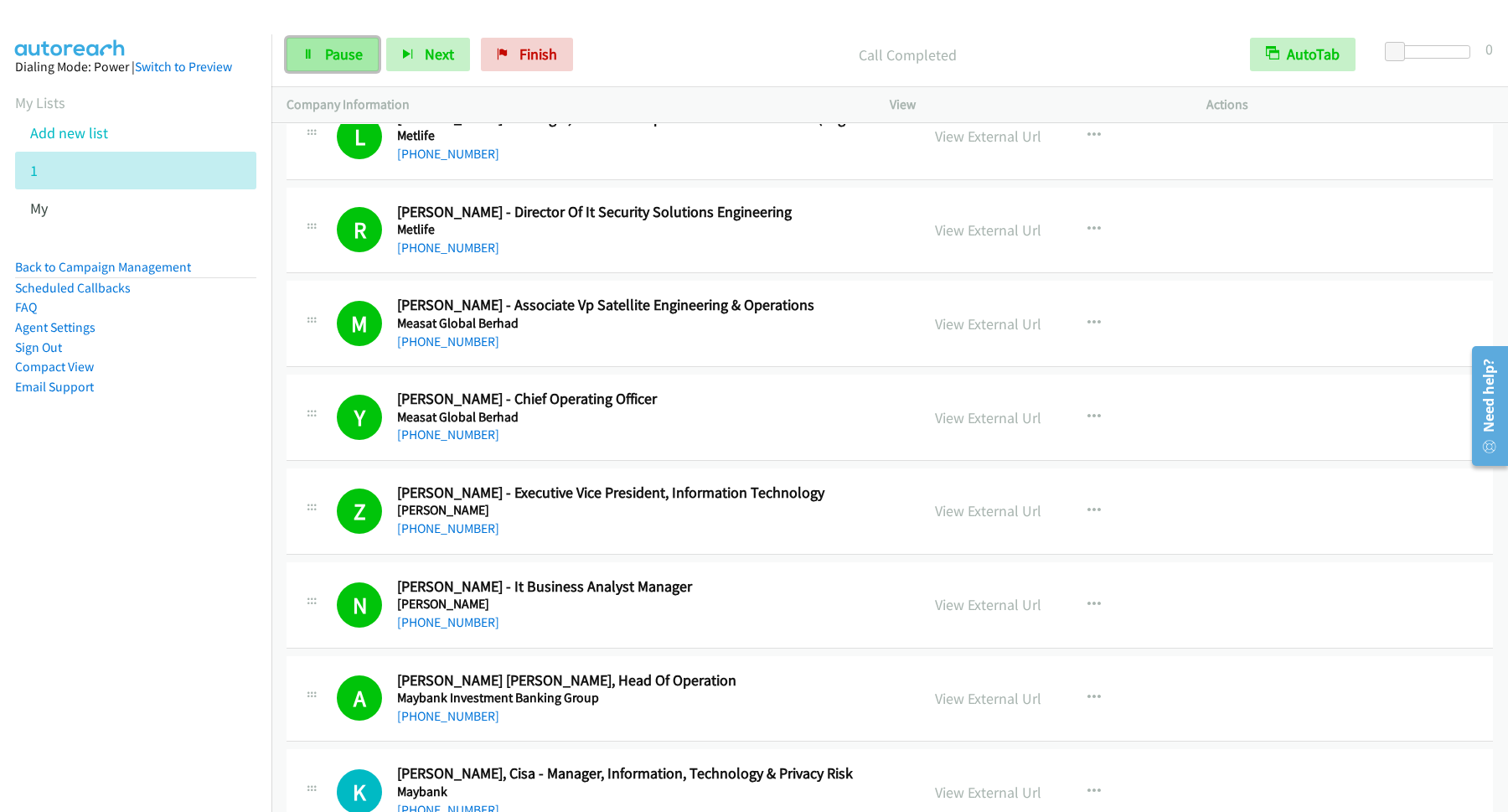
click at [321, 62] on link "Pause" at bounding box center [333, 54] width 92 height 34
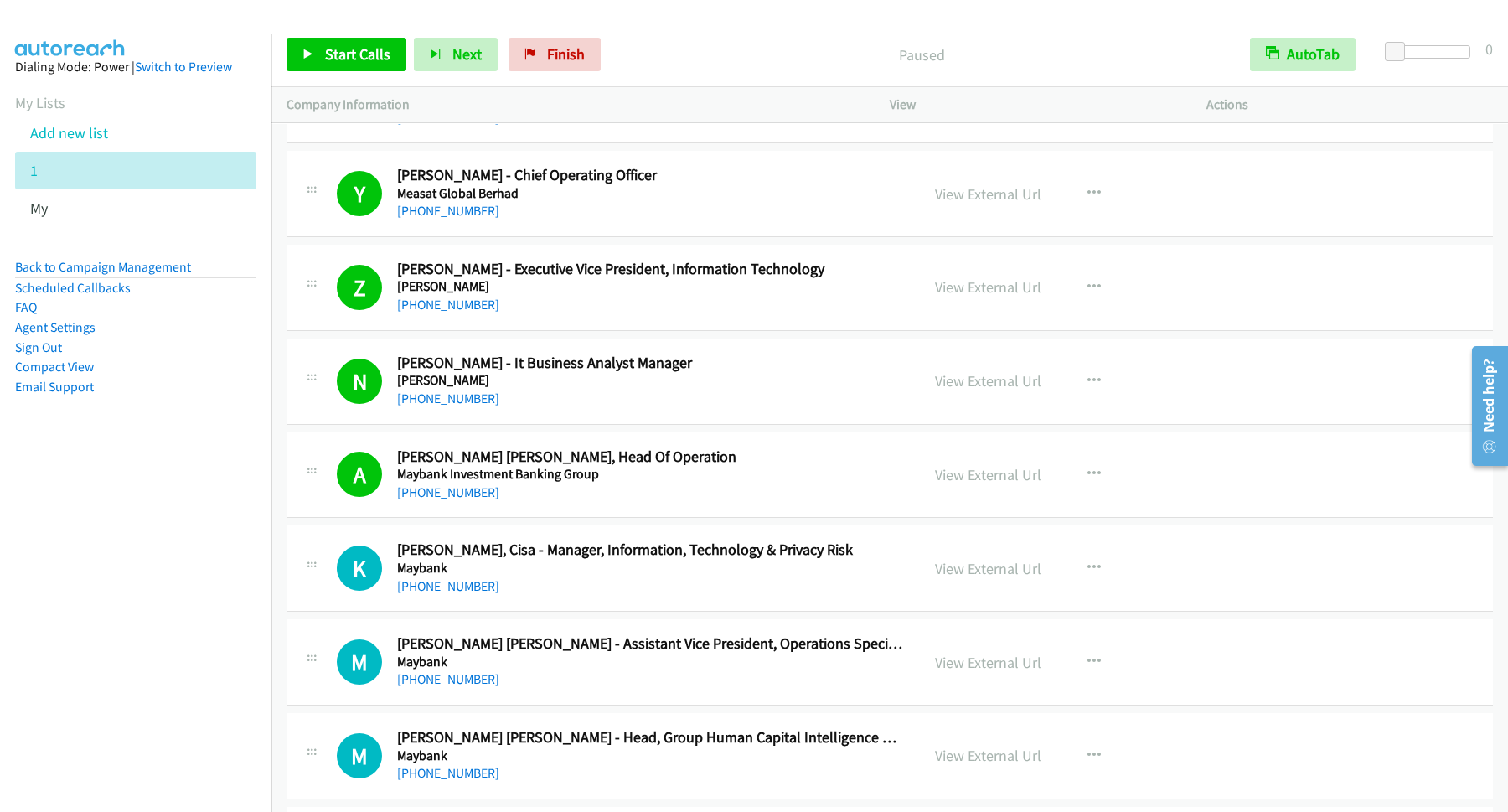
scroll to position [17870, 0]
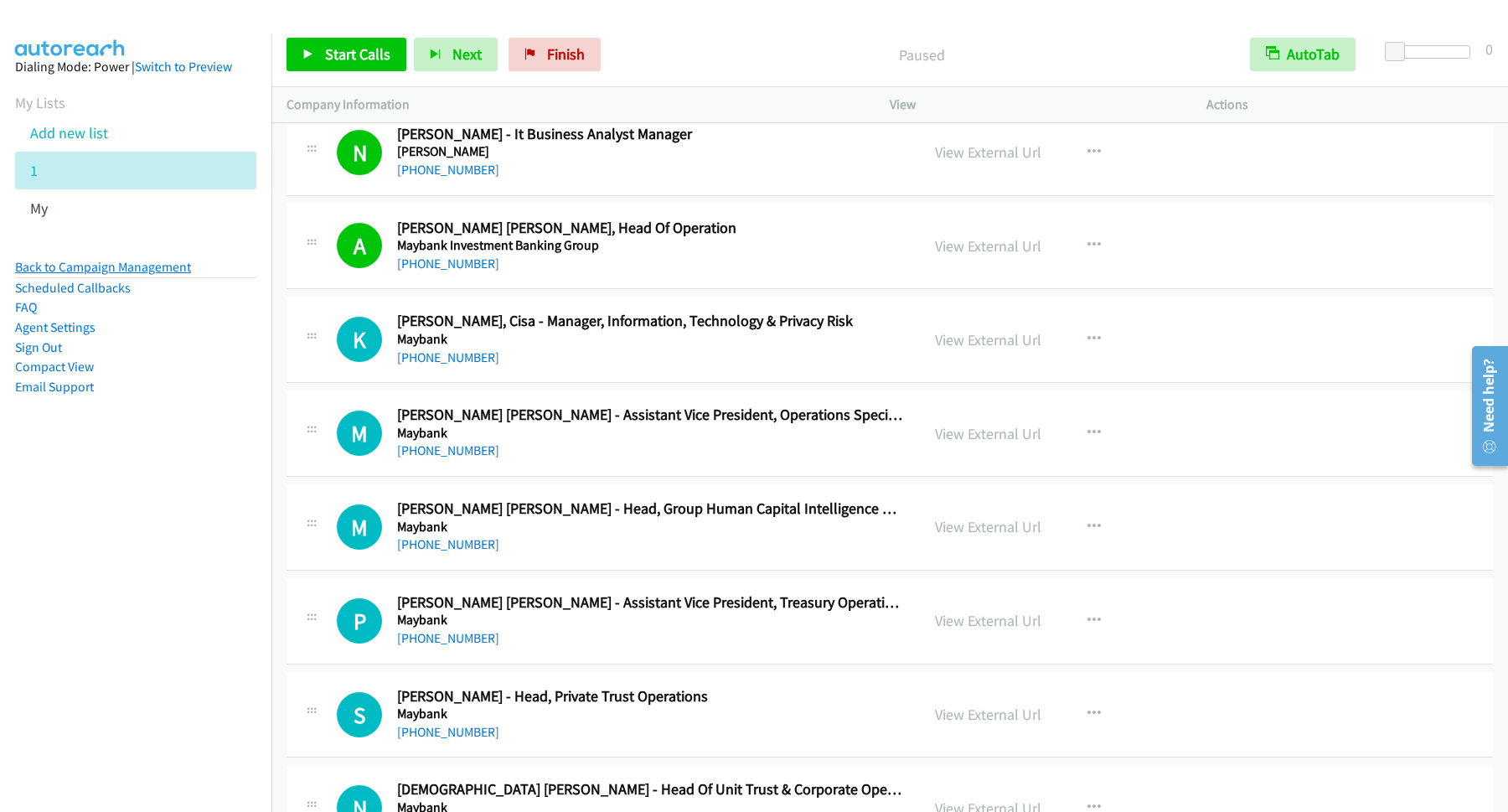
click at [132, 265] on link "Back to Campaign Management" at bounding box center [103, 266] width 176 height 16
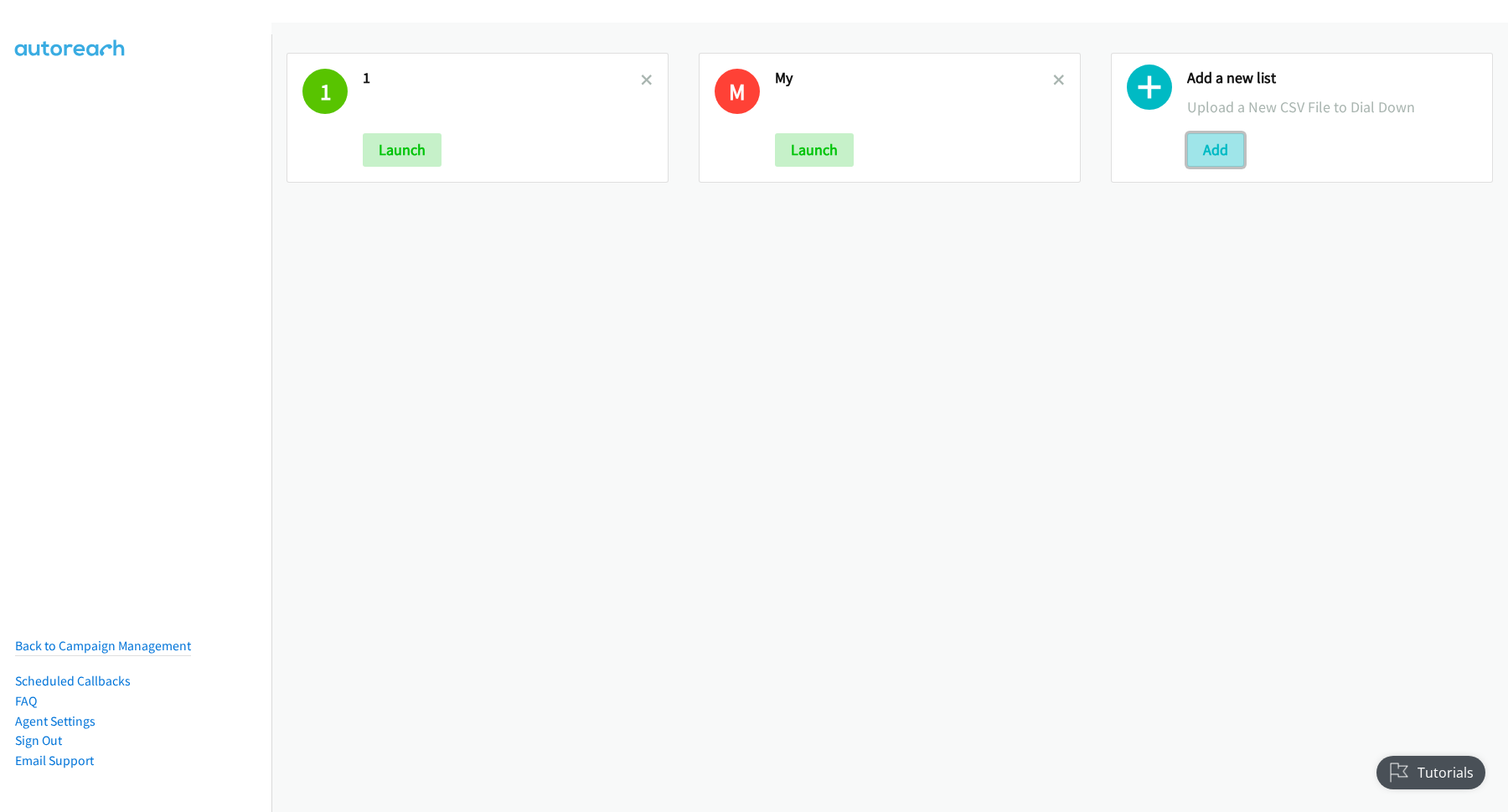
click at [1215, 145] on button "Add" at bounding box center [1216, 150] width 57 height 34
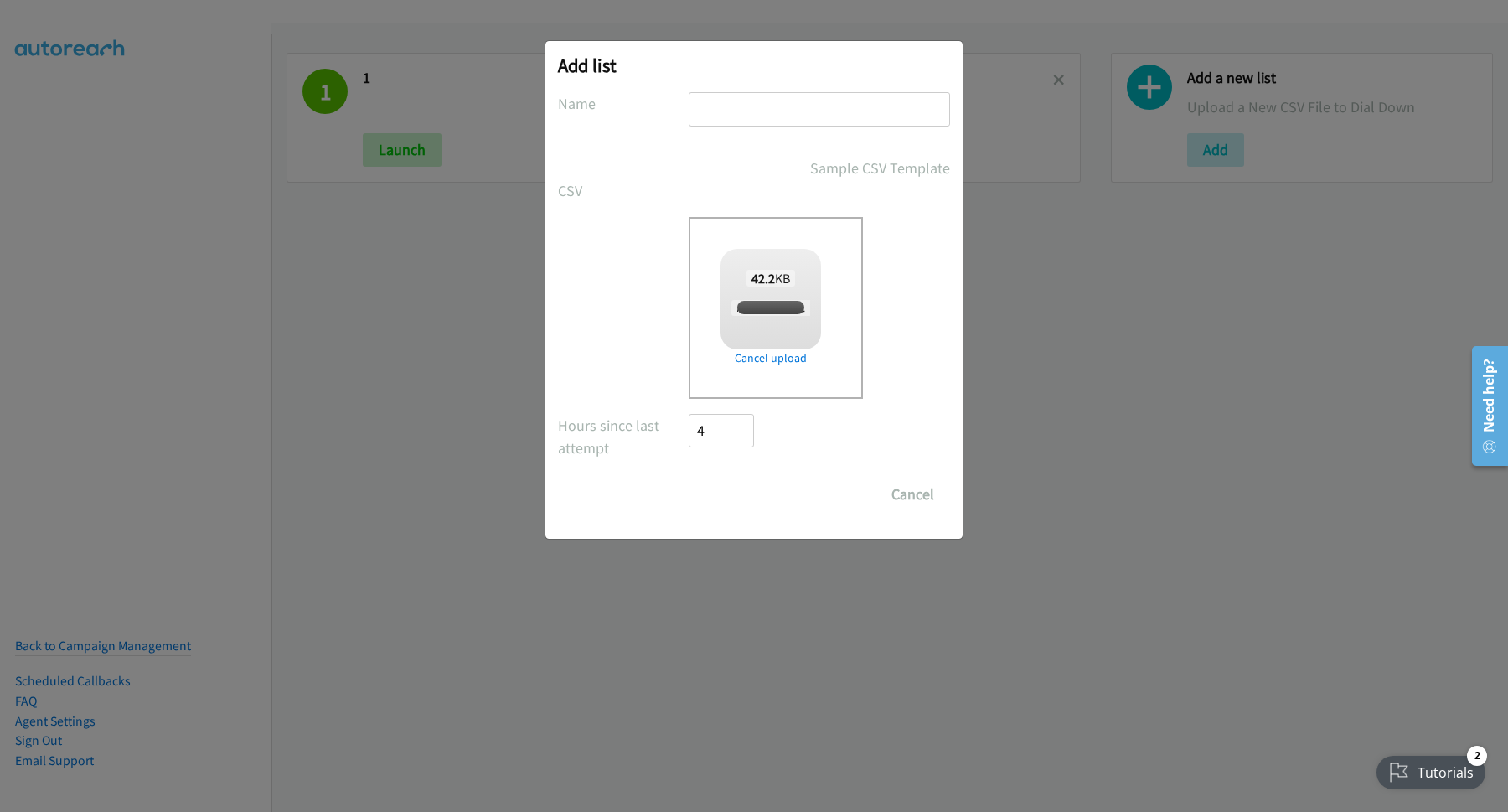
checkbox input "true"
click at [761, 108] on input "text" at bounding box center [819, 109] width 261 height 35
type input "MY"
click at [746, 485] on input "Save List" at bounding box center [732, 495] width 88 height 34
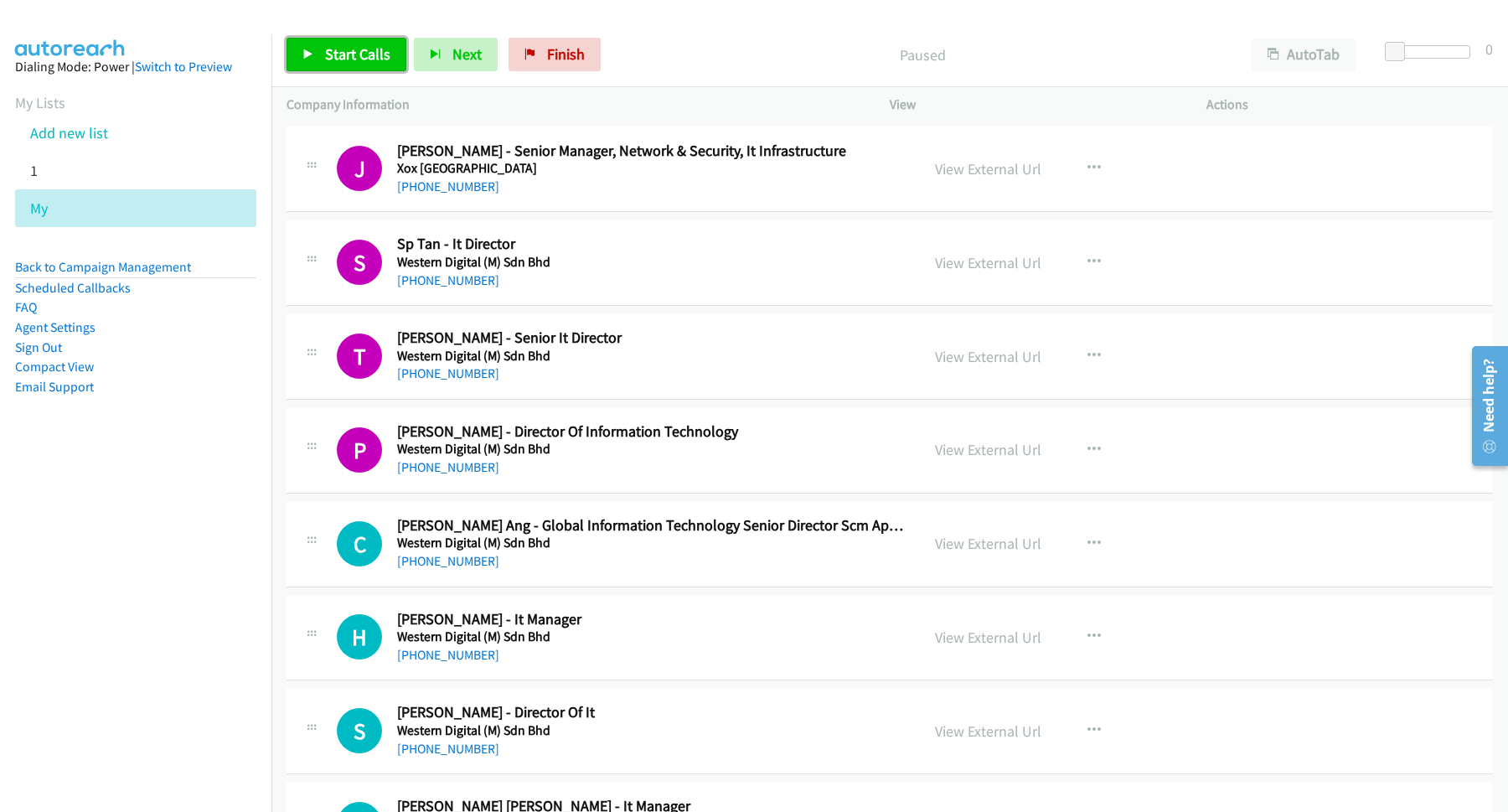
click at [369, 59] on span "Start Calls" at bounding box center [358, 53] width 66 height 20
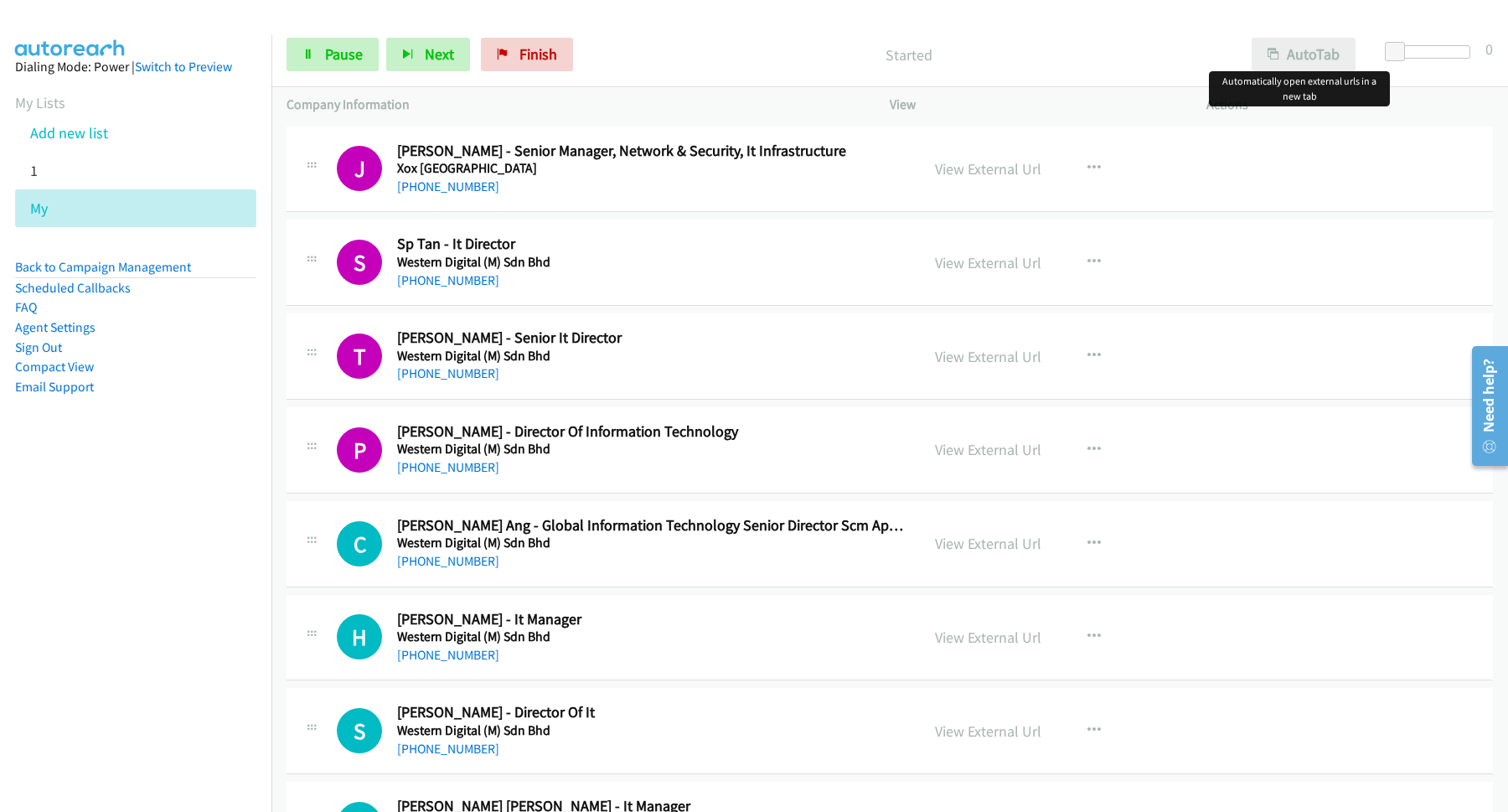
click at [1294, 51] on button "AutoTab" at bounding box center [1303, 54] width 104 height 34
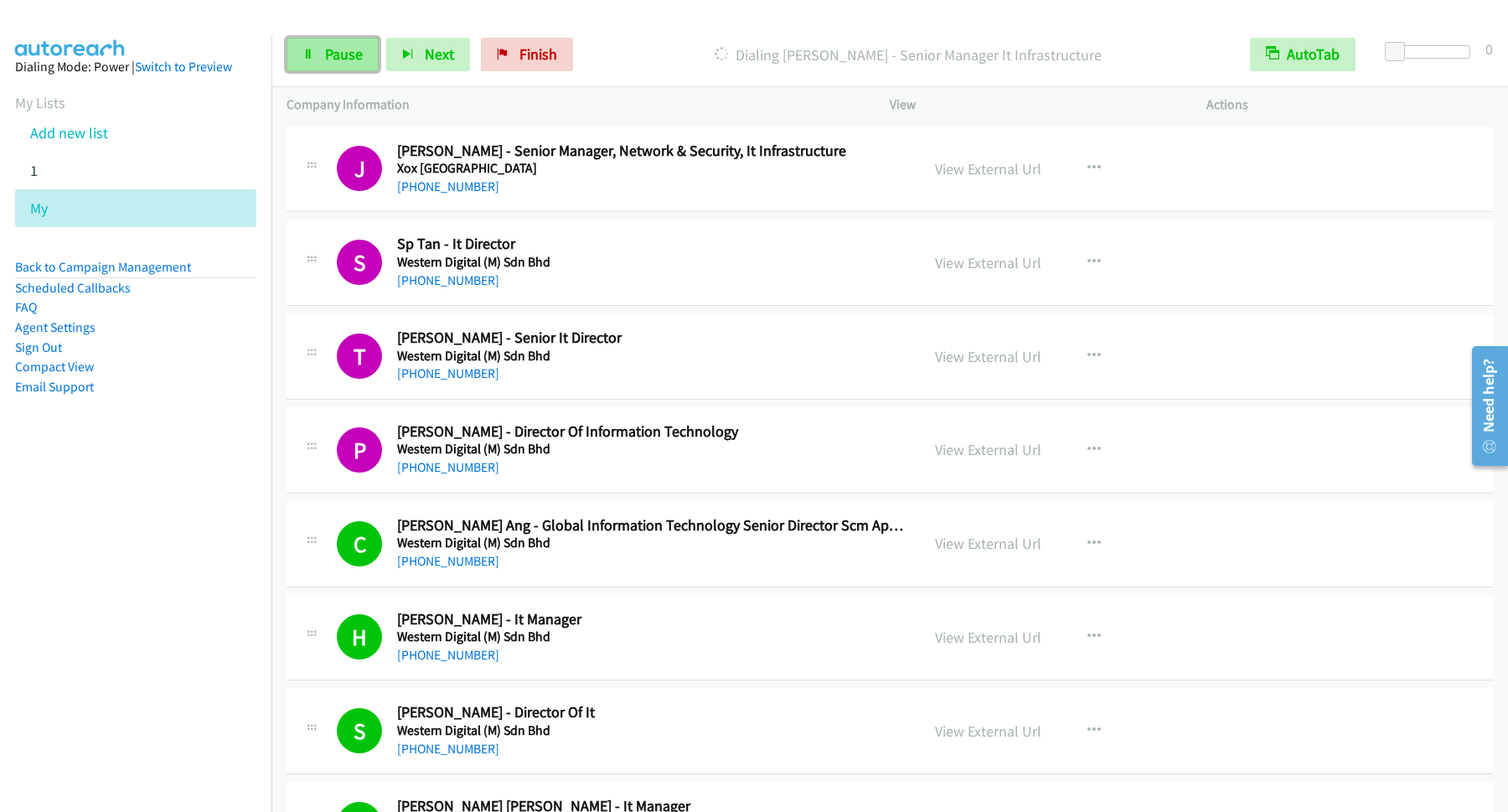
drag, startPoint x: 334, startPoint y: 59, endPoint x: 356, endPoint y: 63, distance: 22.4
click at [334, 60] on span "Pause" at bounding box center [344, 53] width 37 height 20
click at [342, 50] on span "Start Calls" at bounding box center [358, 53] width 66 height 20
click at [334, 61] on span "Pause" at bounding box center [344, 53] width 37 height 20
click at [367, 53] on span "Start Calls" at bounding box center [358, 53] width 66 height 20
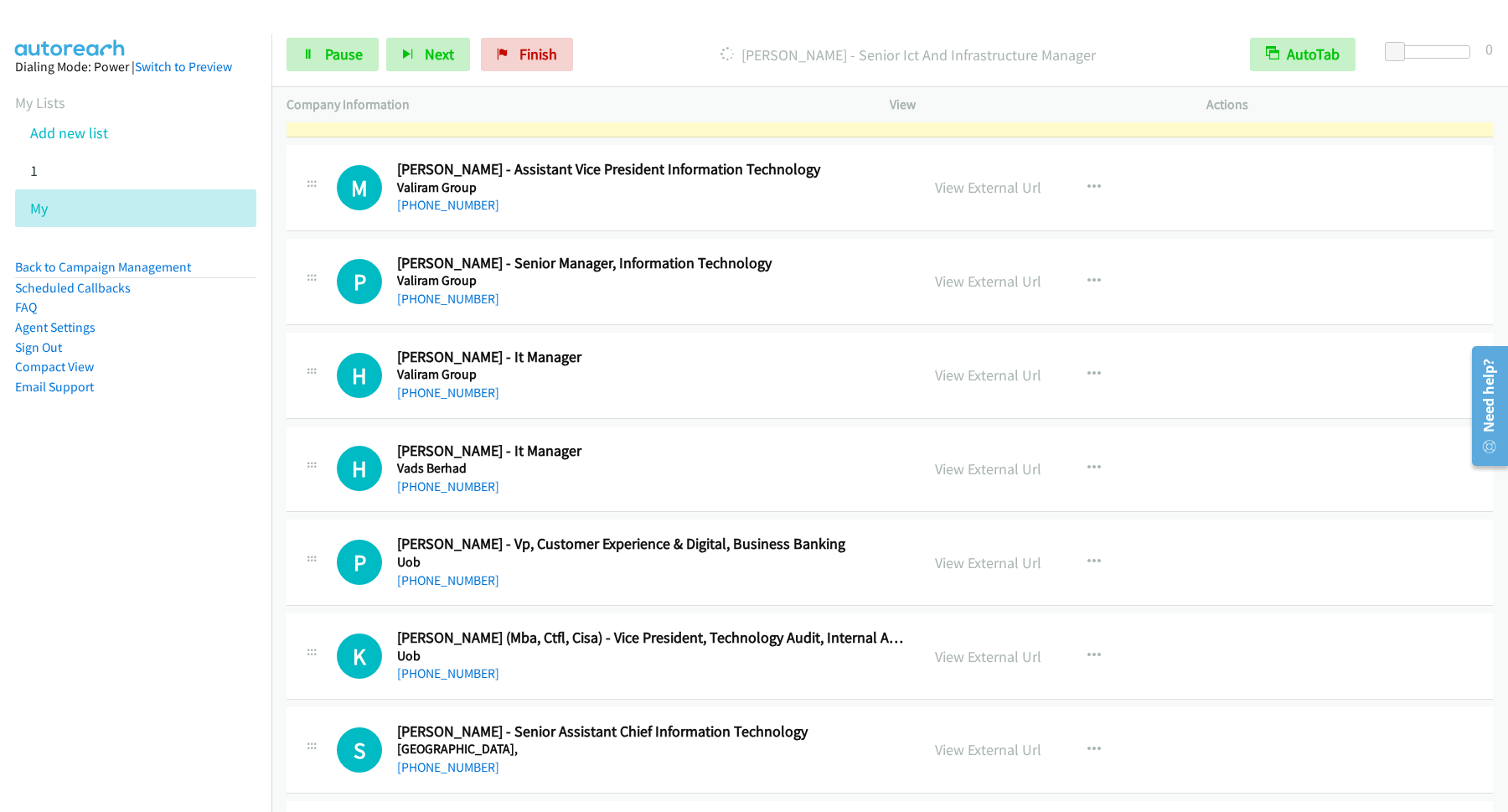
scroll to position [1131, 0]
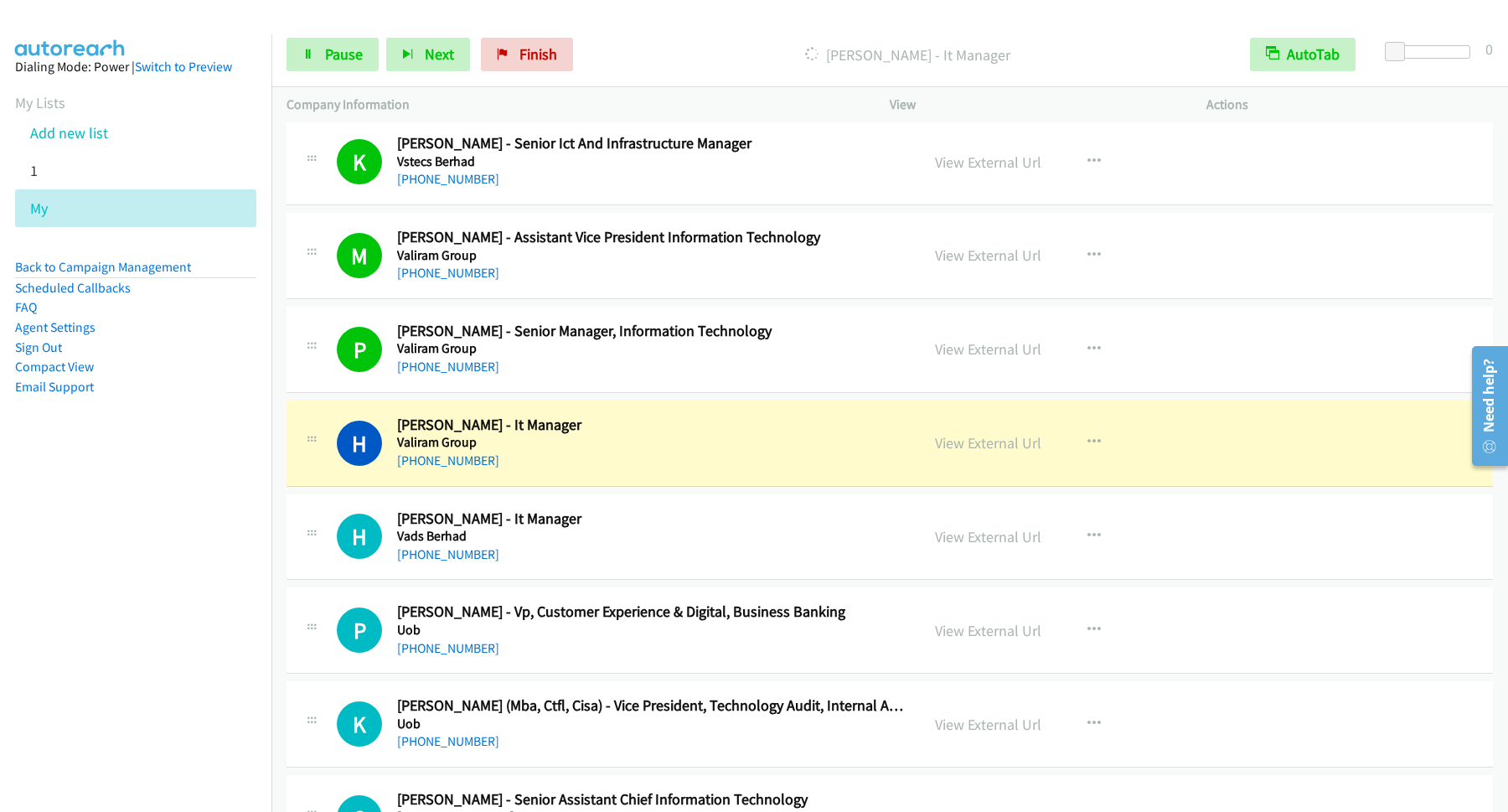
click at [354, 37] on div "Start Calls Pause Next Finish Dialing Harith Shaari - It Manager AutoTab AutoTa…" at bounding box center [890, 54] width 1236 height 65
click at [353, 57] on span "Pause" at bounding box center [344, 53] width 37 height 20
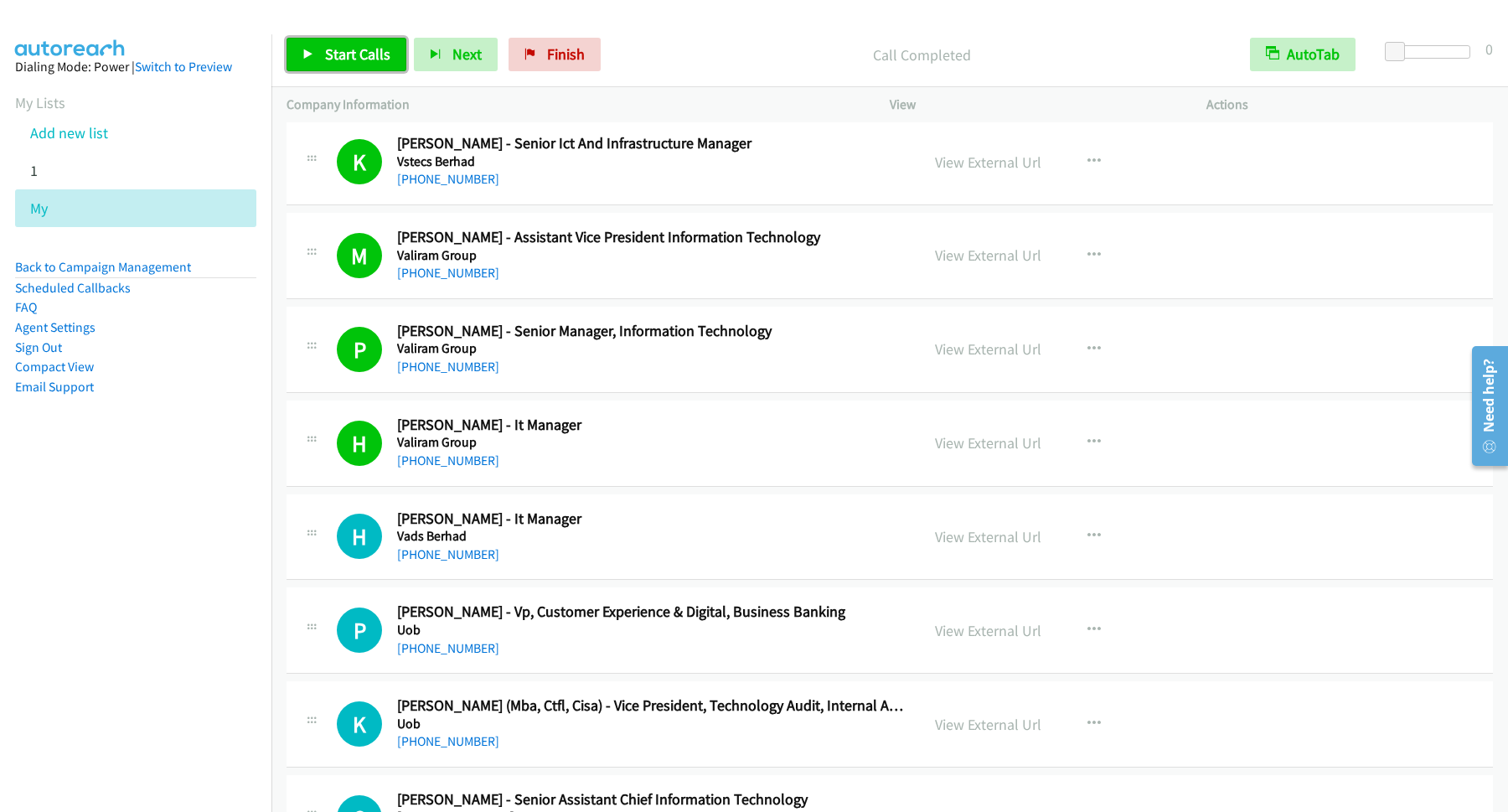
click at [377, 53] on span "Start Calls" at bounding box center [358, 53] width 66 height 20
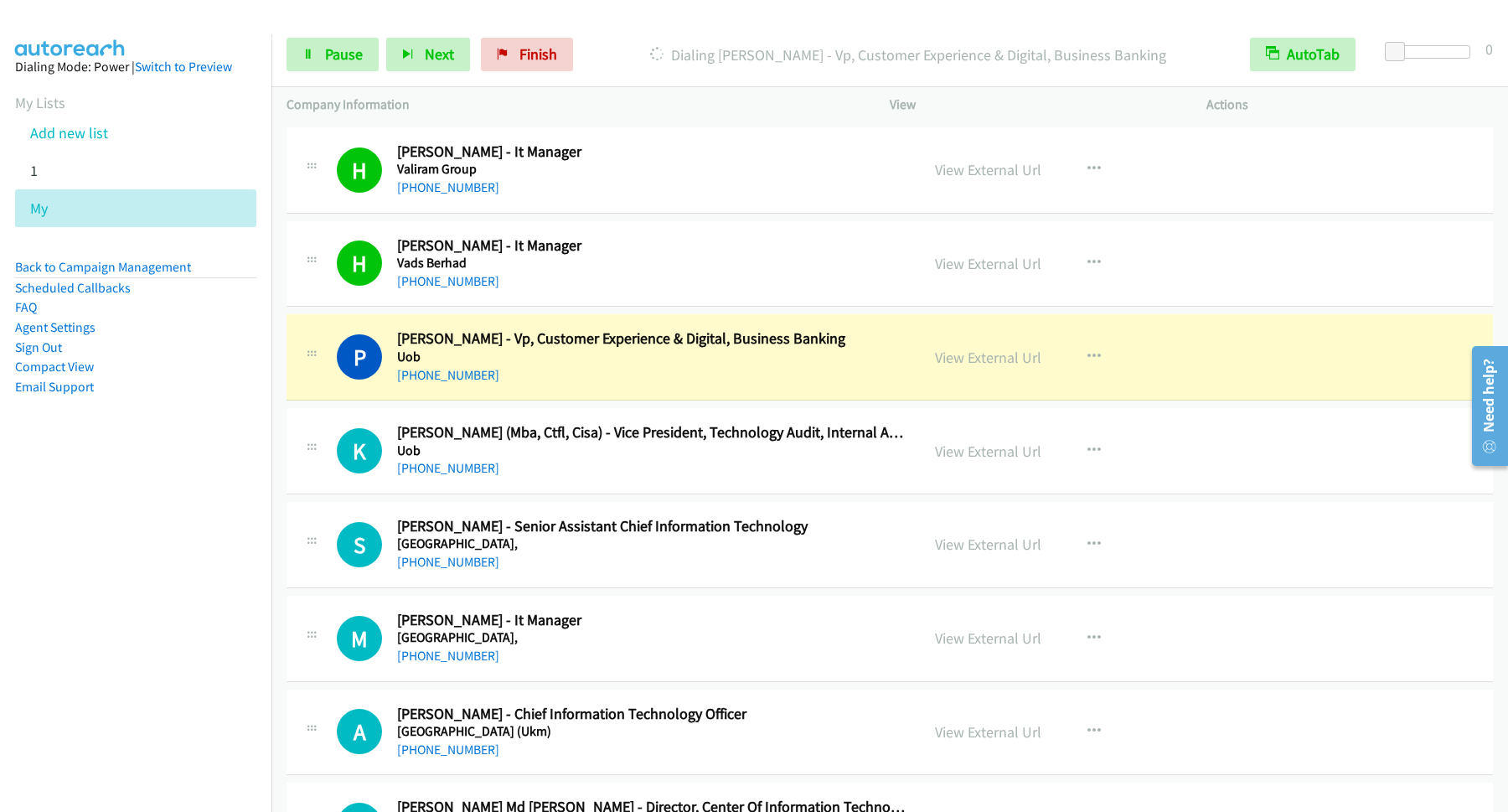
scroll to position [1584, 0]
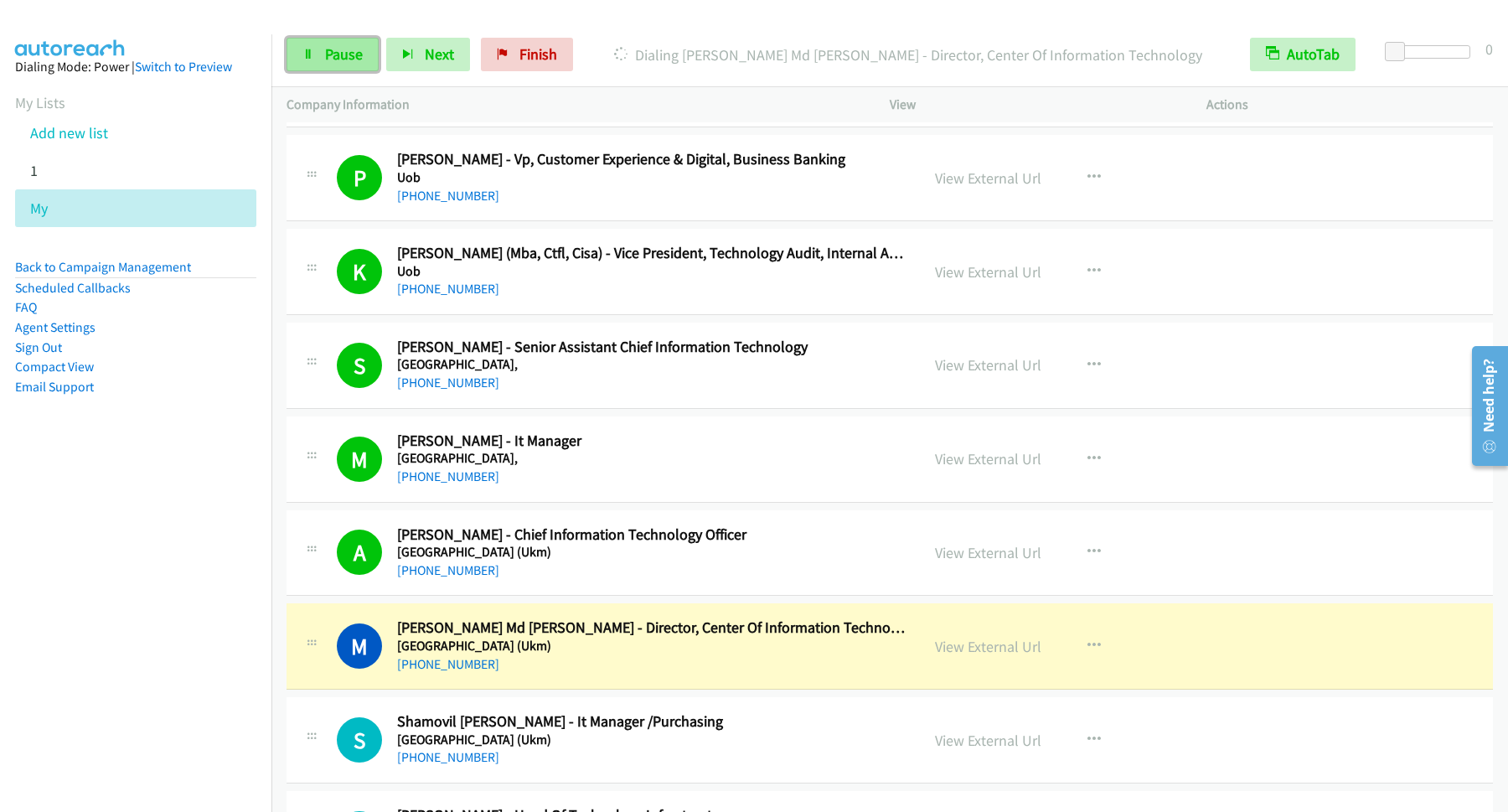
click at [319, 50] on link "Pause" at bounding box center [333, 54] width 92 height 34
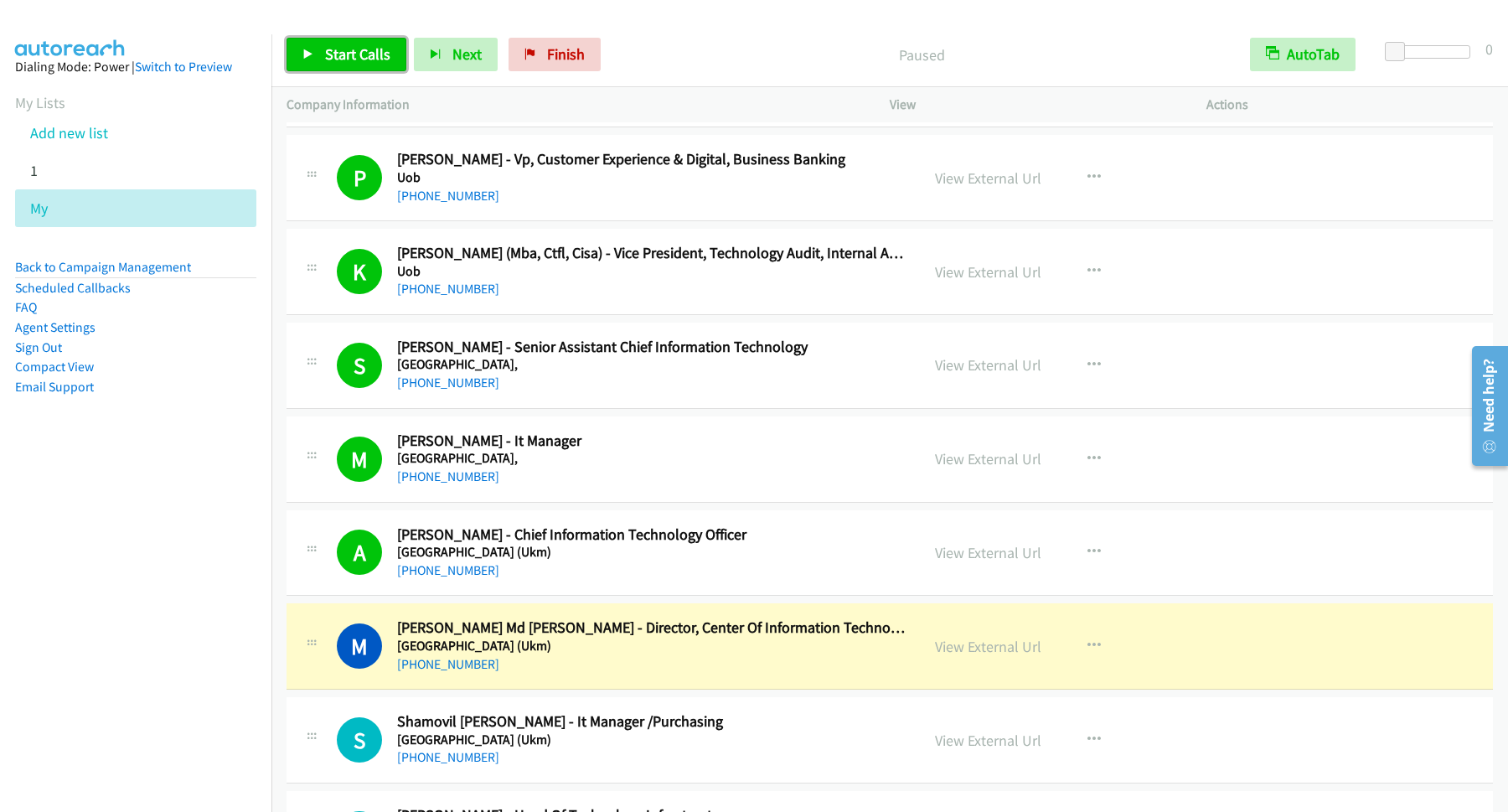
click at [388, 63] on span "Start Calls" at bounding box center [358, 53] width 66 height 20
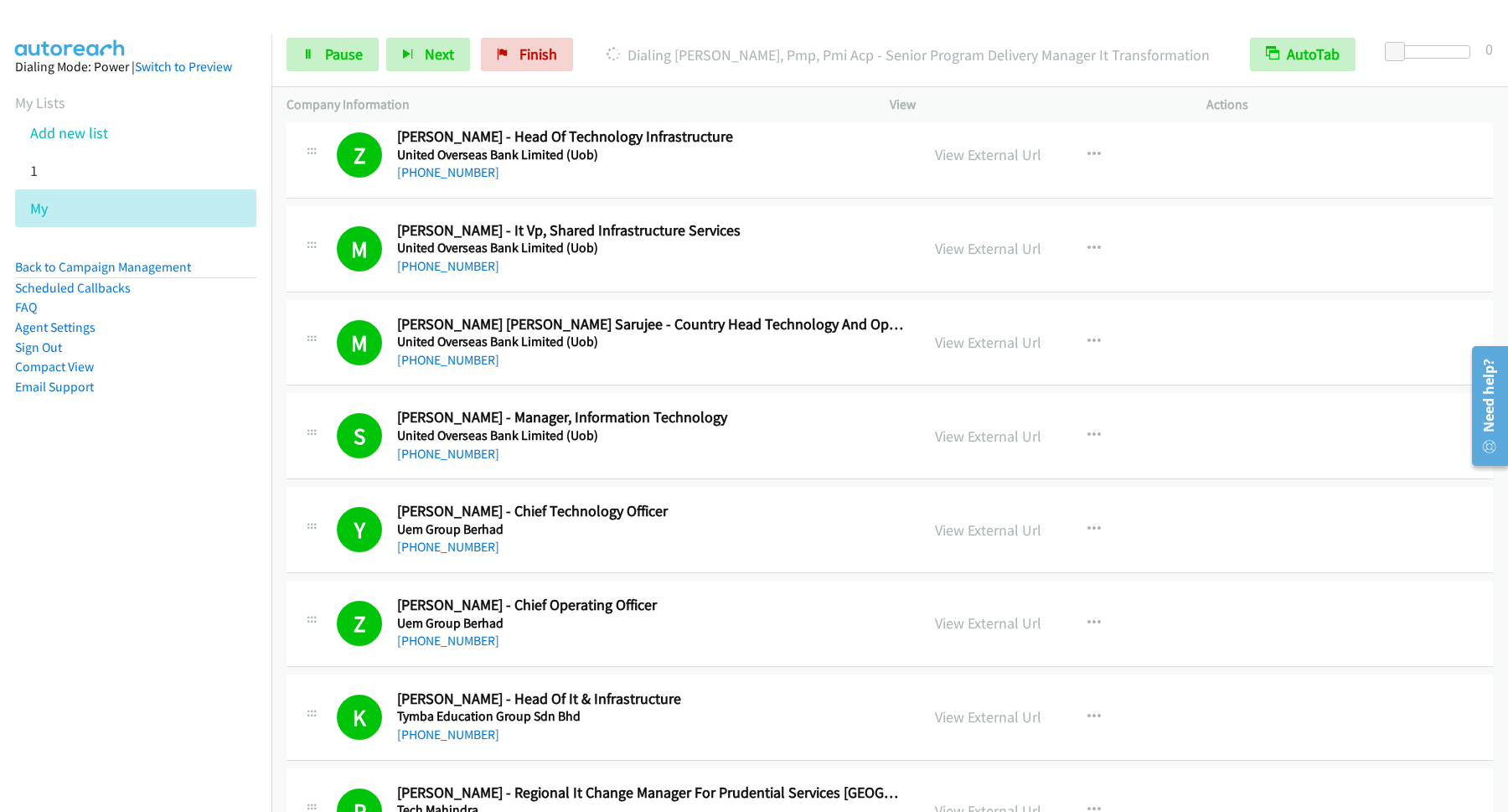
scroll to position [2941, 0]
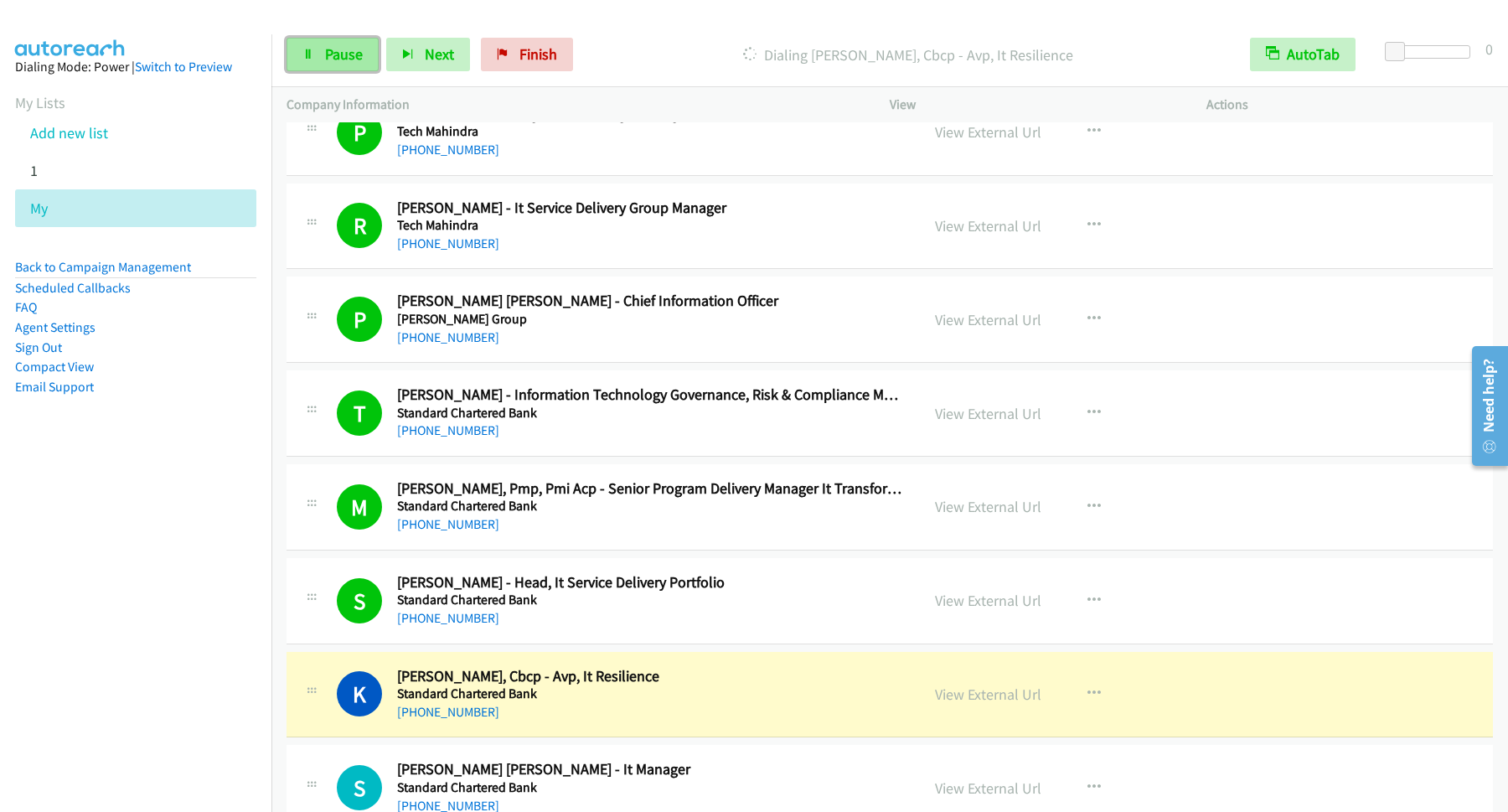
click at [321, 52] on link "Pause" at bounding box center [333, 54] width 92 height 34
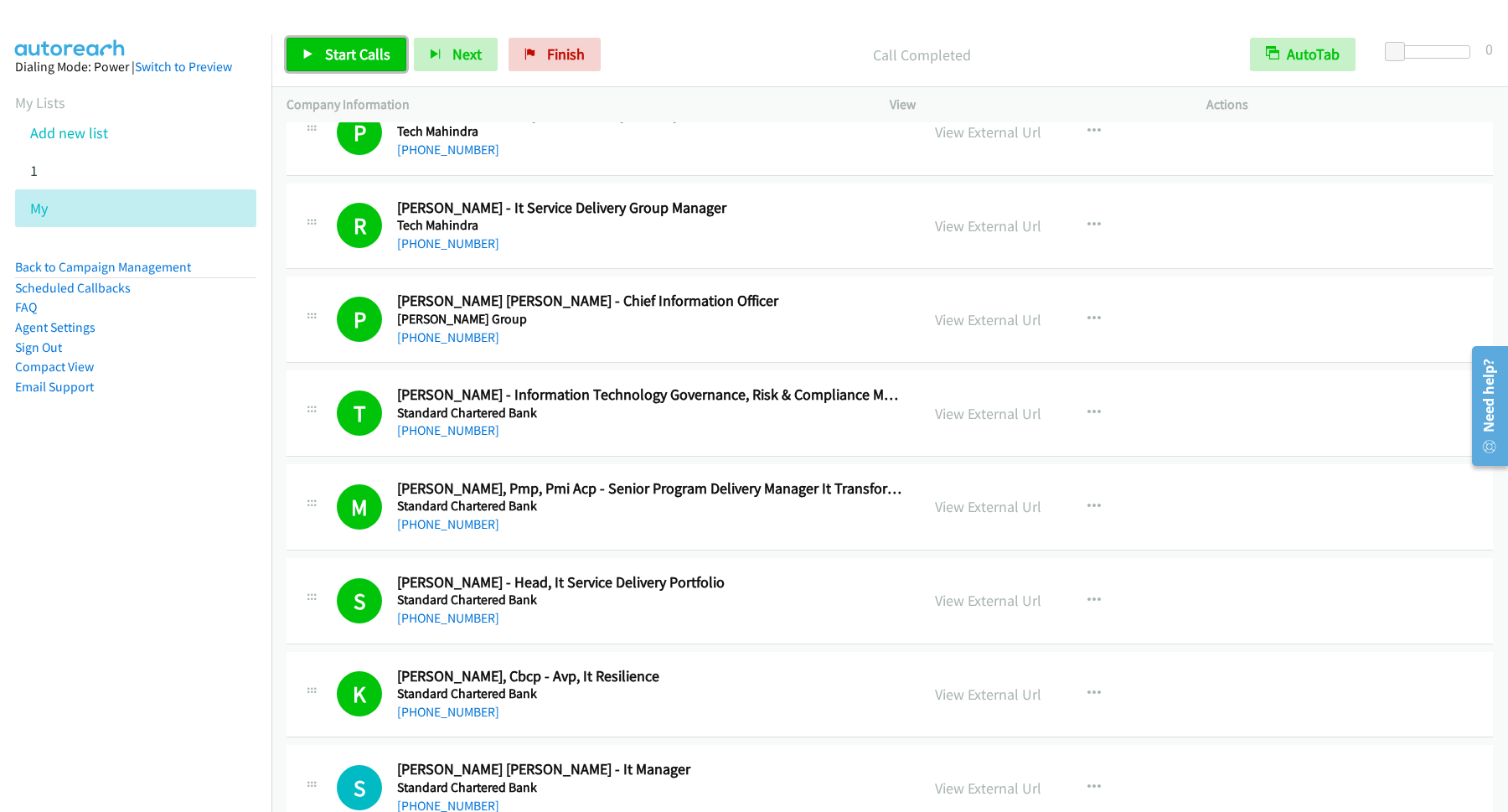
click at [376, 58] on span "Start Calls" at bounding box center [358, 53] width 66 height 20
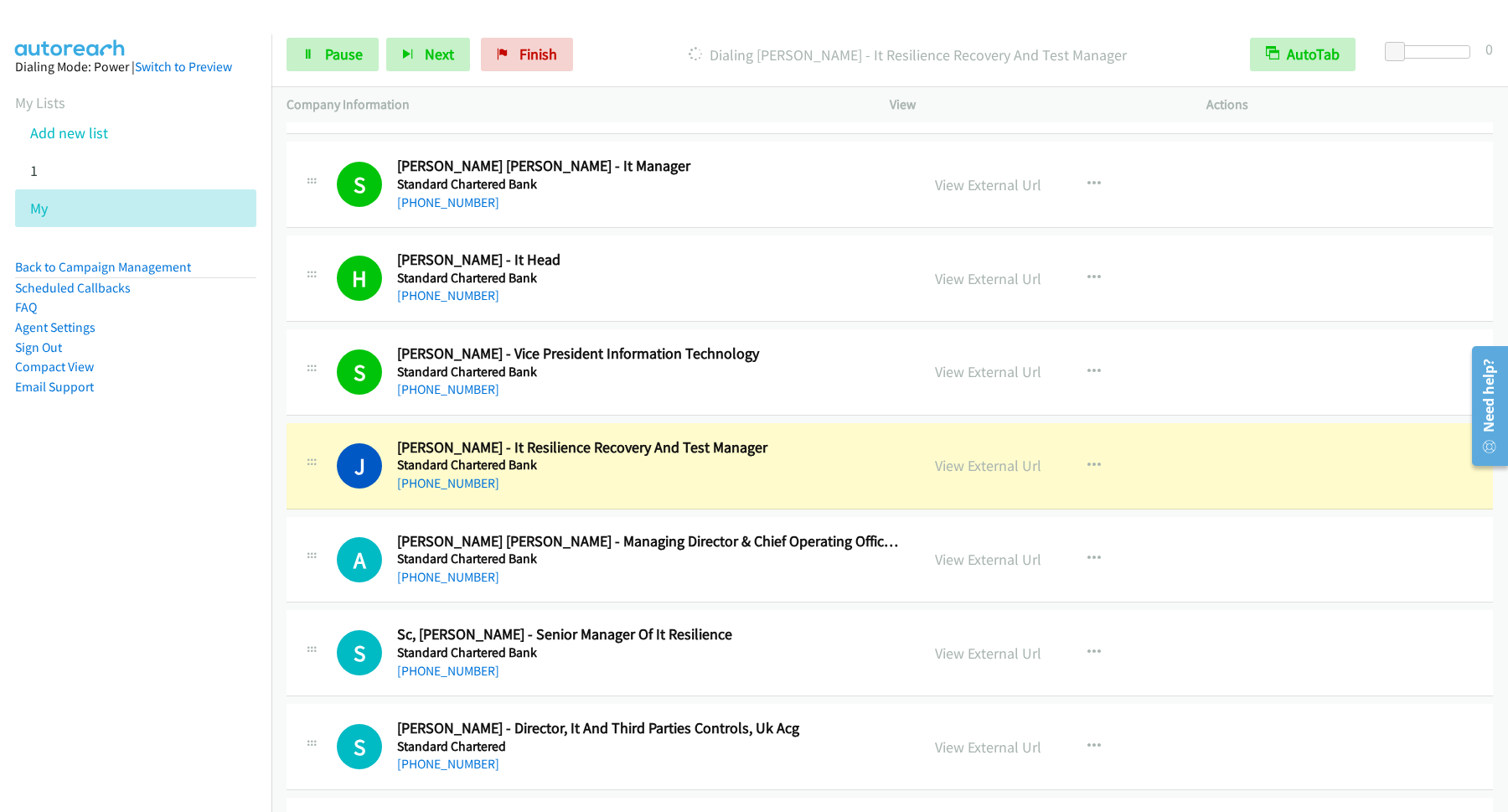
scroll to position [3619, 0]
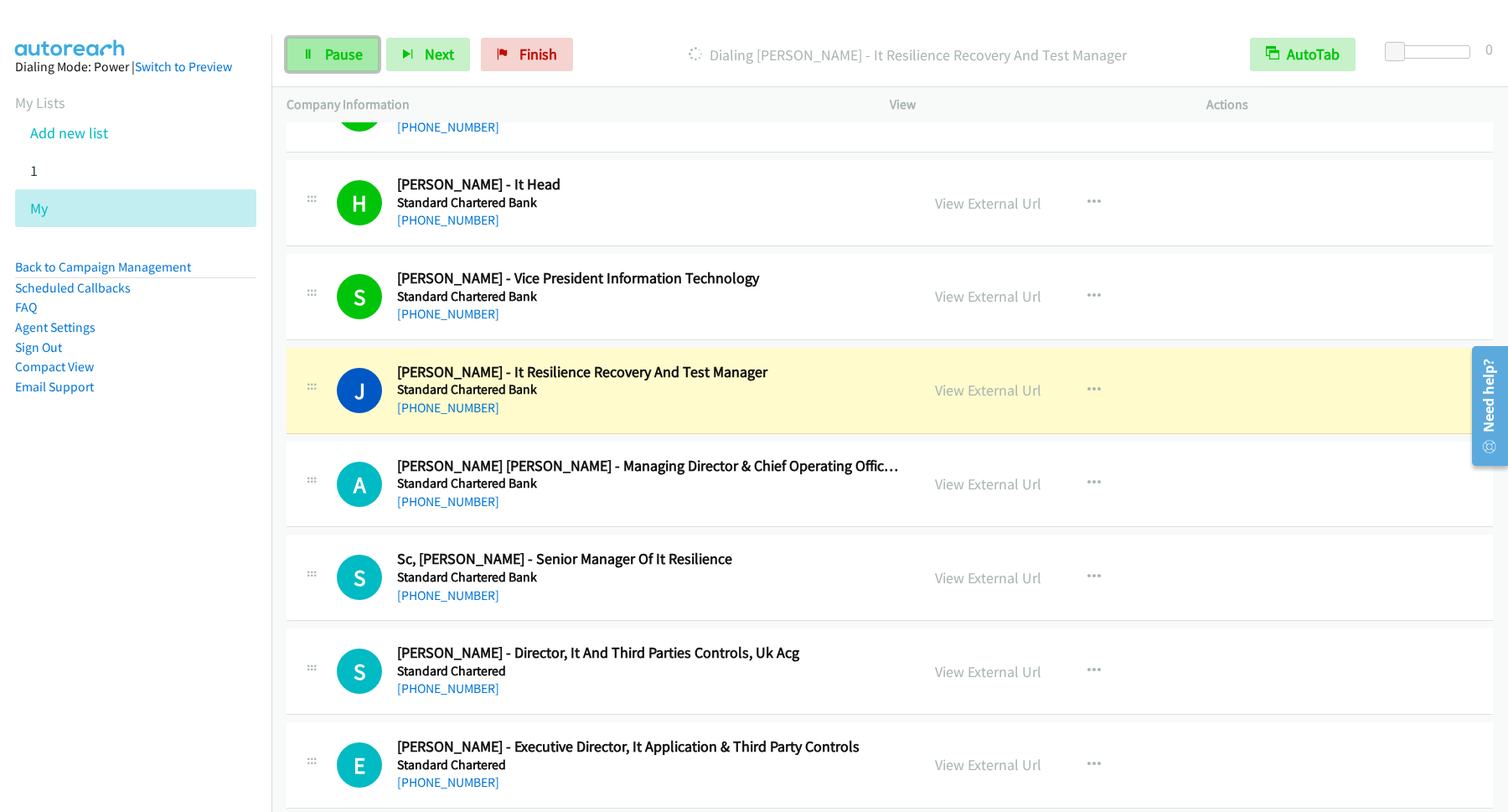
click at [340, 60] on span "Pause" at bounding box center [344, 53] width 37 height 20
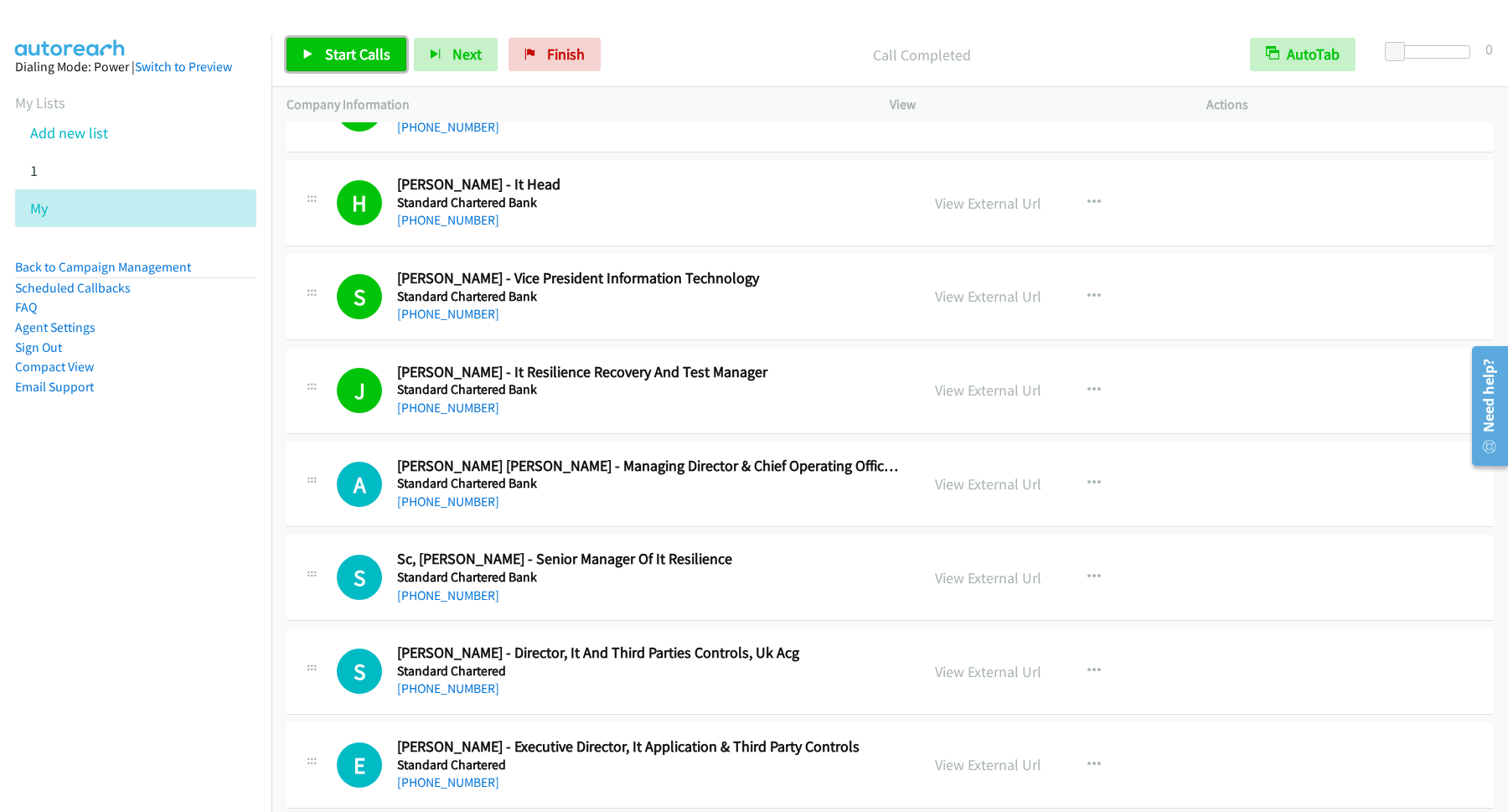
click at [347, 55] on span "Start Calls" at bounding box center [358, 53] width 66 height 20
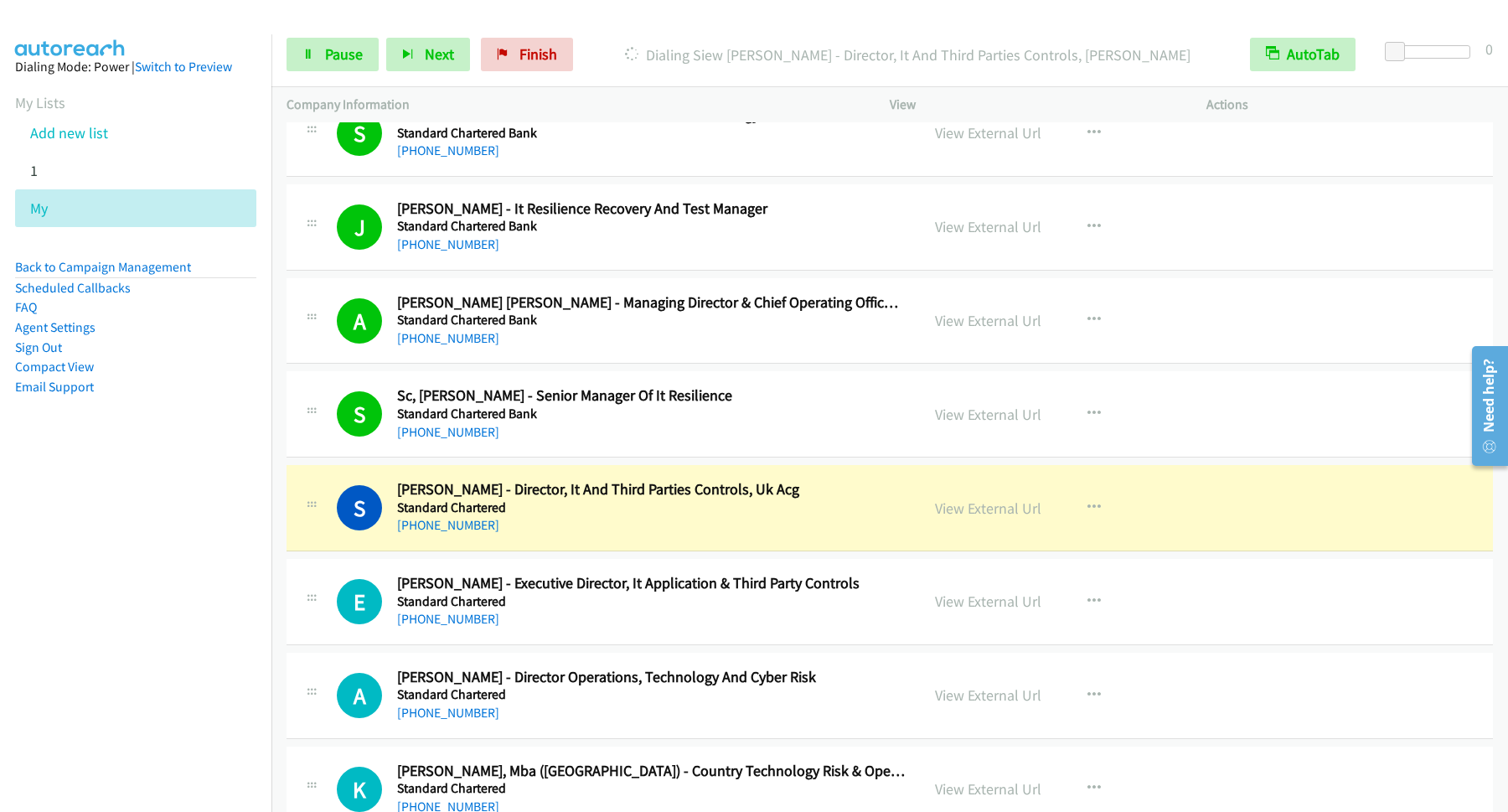
scroll to position [3846, 0]
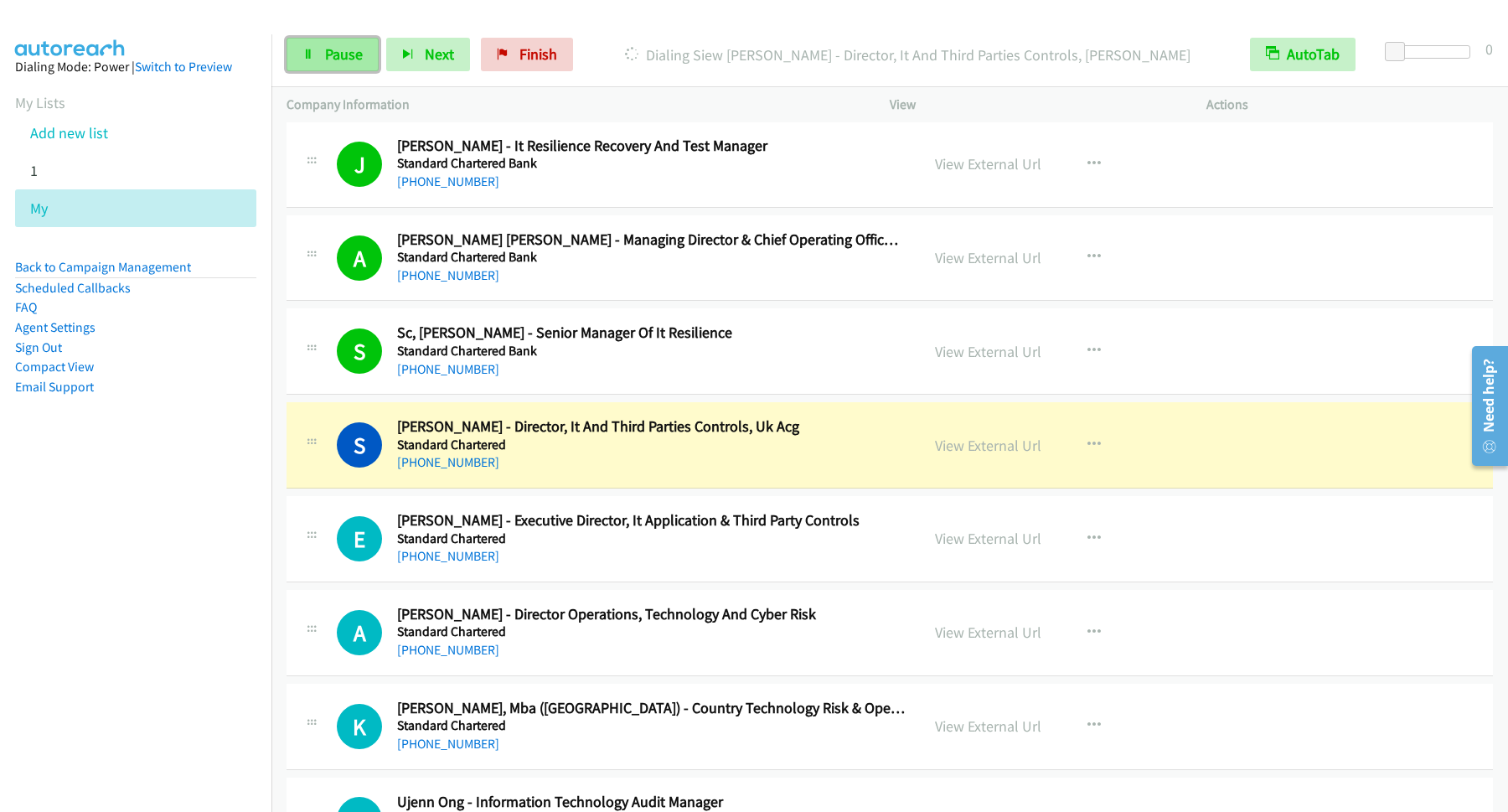
click at [354, 60] on span "Pause" at bounding box center [344, 53] width 37 height 20
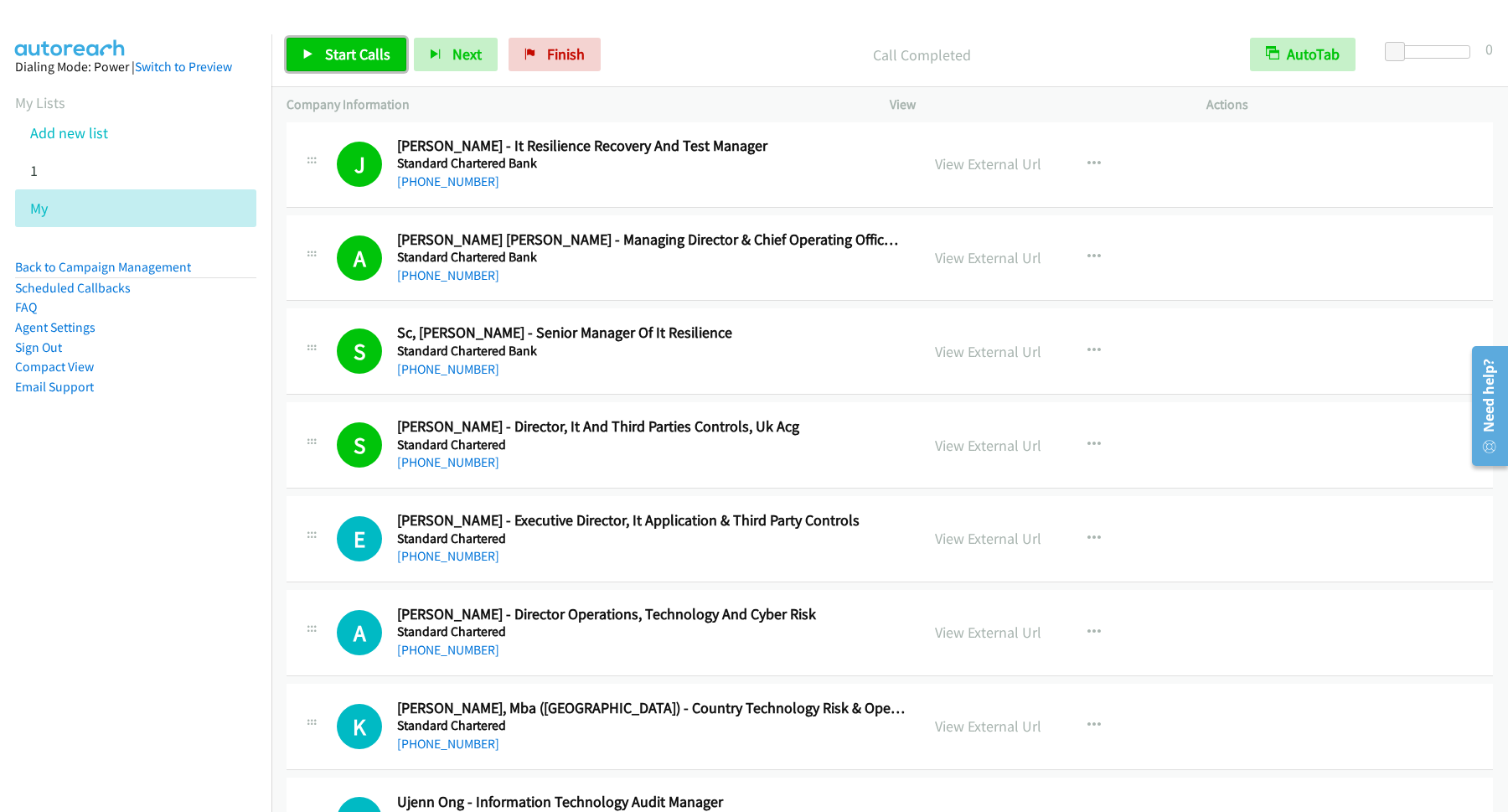
click at [379, 67] on link "Start Calls" at bounding box center [347, 54] width 120 height 34
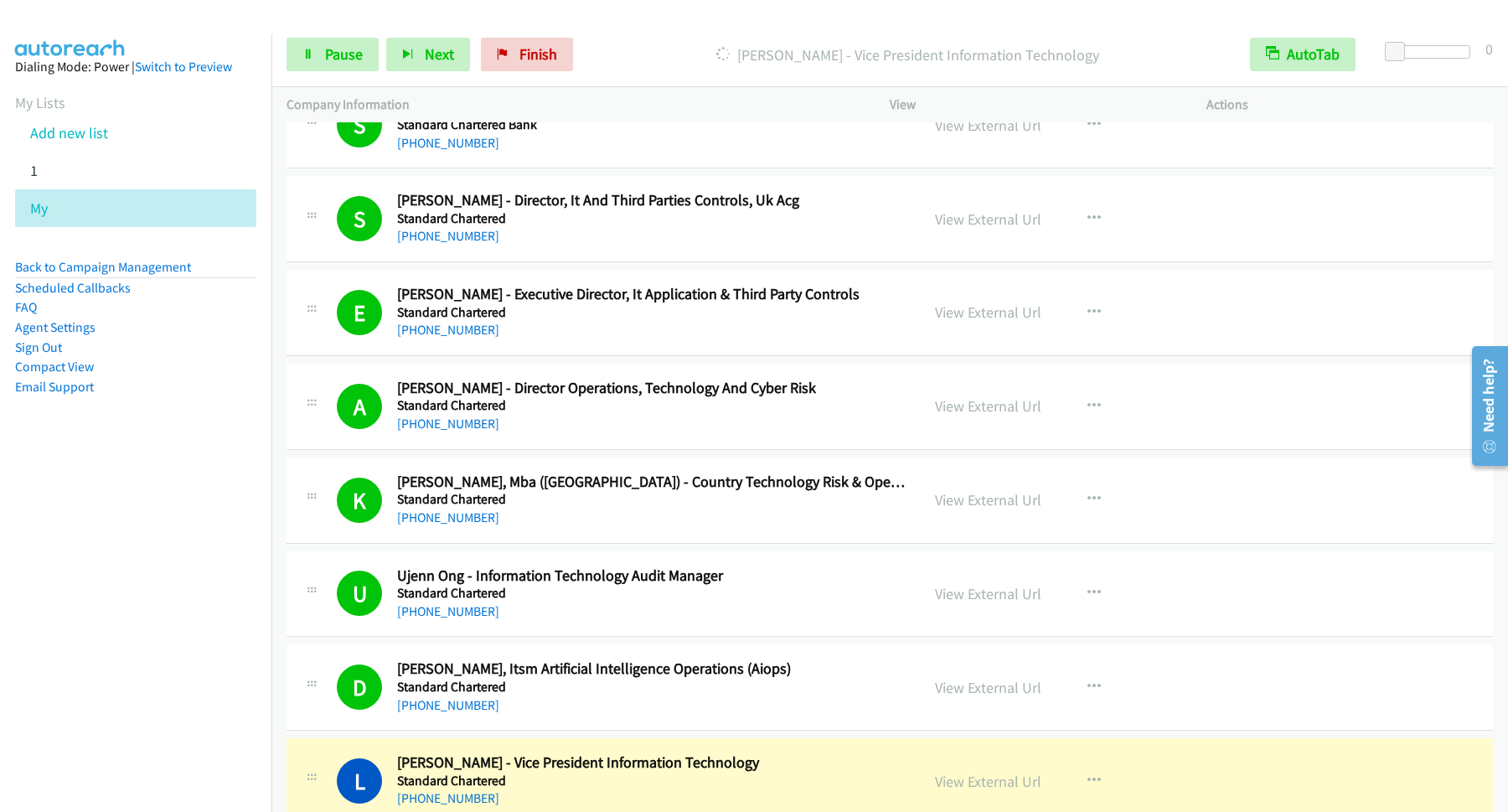
scroll to position [4298, 0]
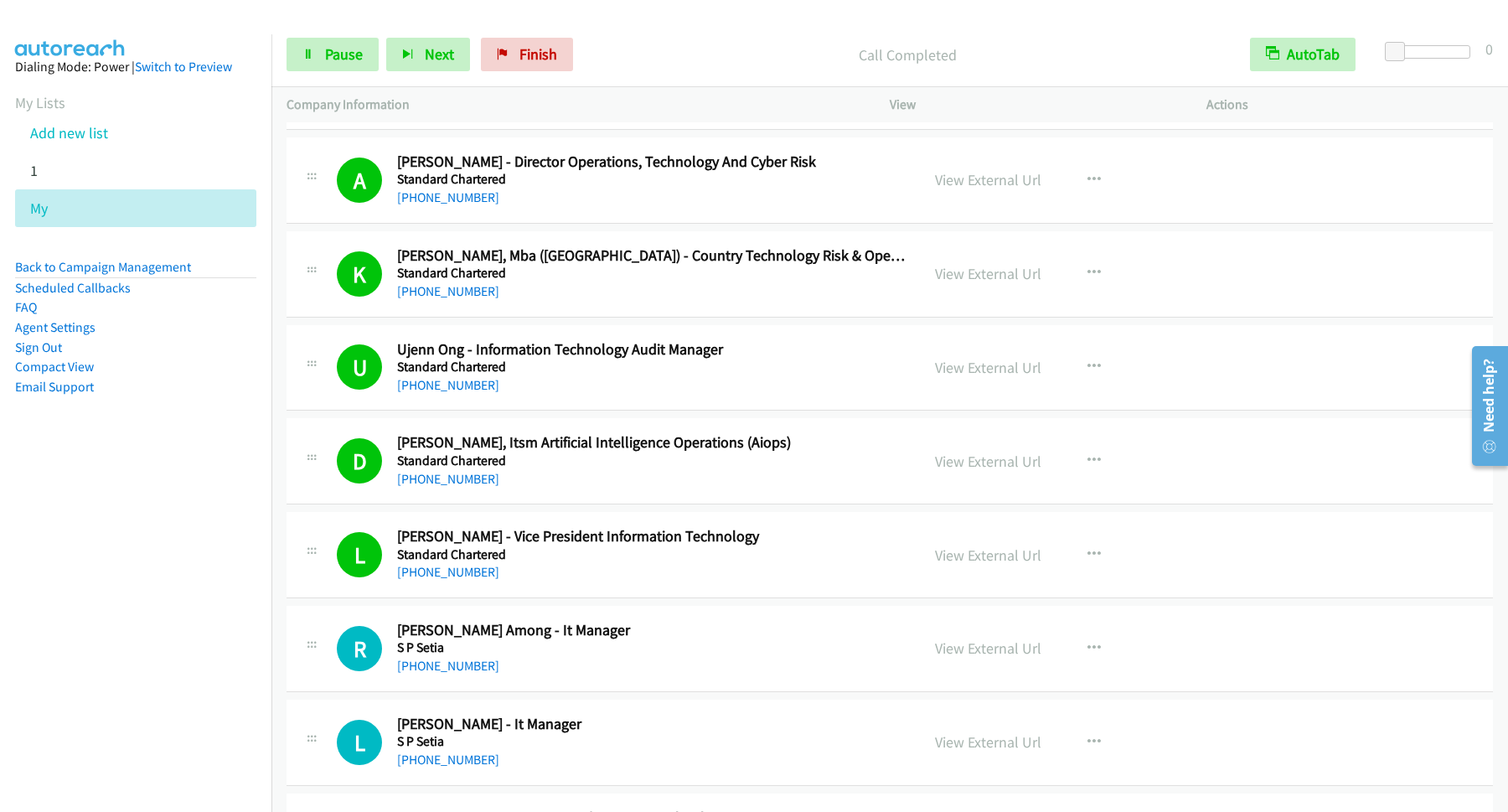
click at [327, 36] on div "Start Calls Pause Next Finish Call Completed AutoTab AutoTab 0" at bounding box center [890, 54] width 1236 height 65
click at [346, 63] on span "Pause" at bounding box center [344, 53] width 37 height 20
click at [1465, 780] on div "L Callback Scheduled Lee Chai Hoon - It Manager S P Setia Asia/Kuching +60 19-7…" at bounding box center [890, 743] width 1206 height 86
click at [365, 64] on span "Start Calls" at bounding box center [358, 53] width 66 height 20
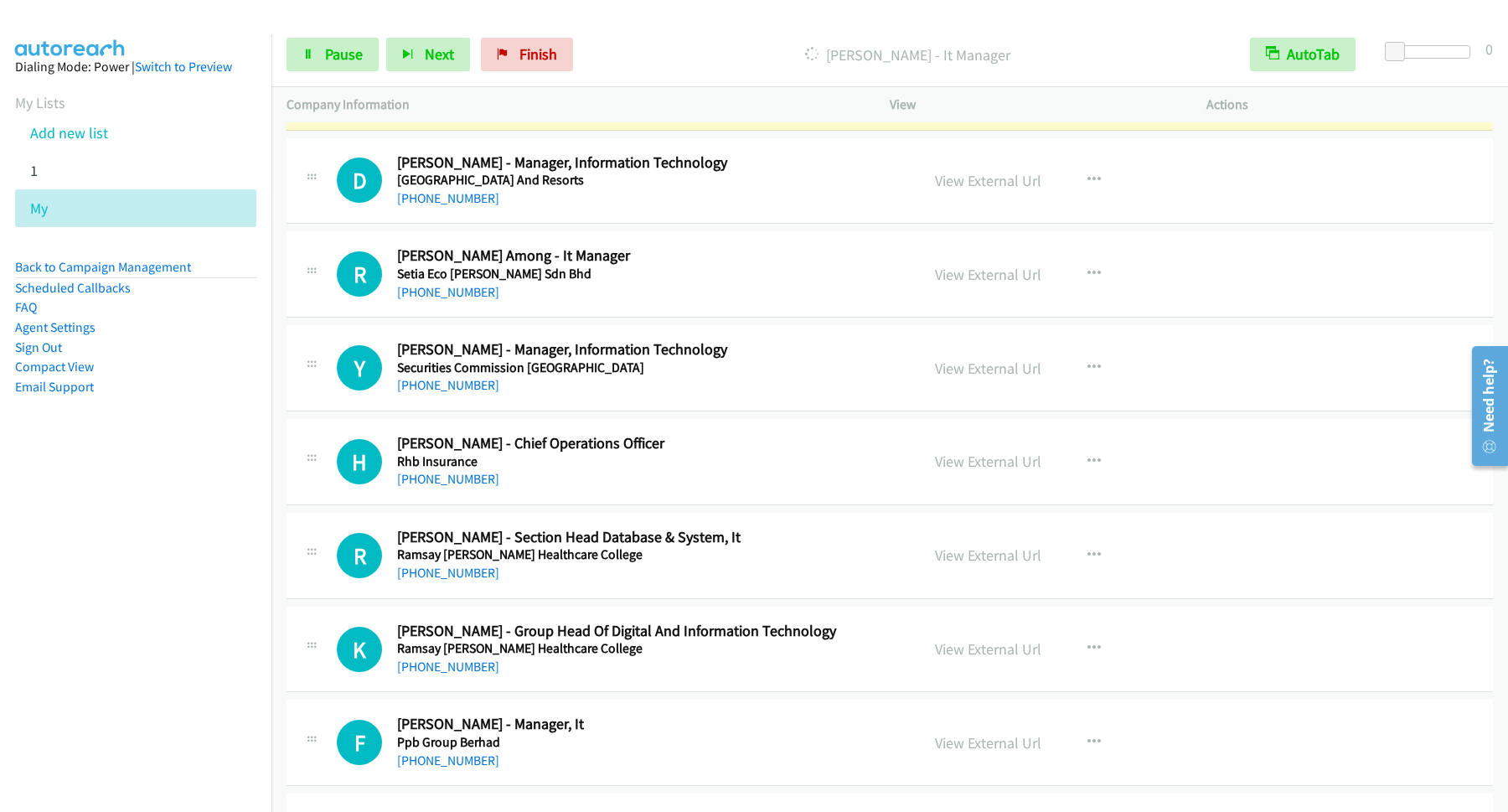
scroll to position [4976, 0]
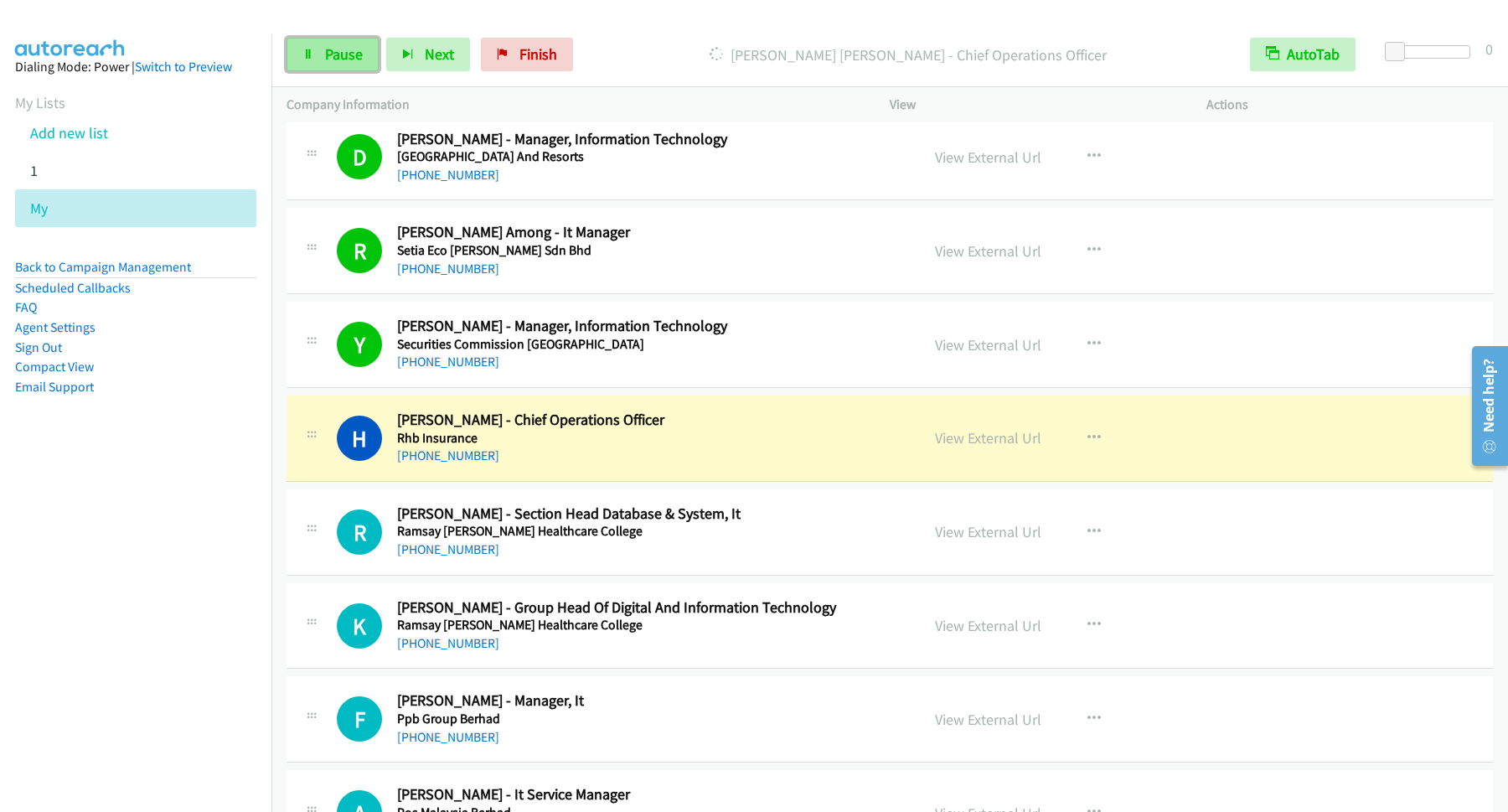
click at [332, 63] on span "Pause" at bounding box center [344, 53] width 37 height 20
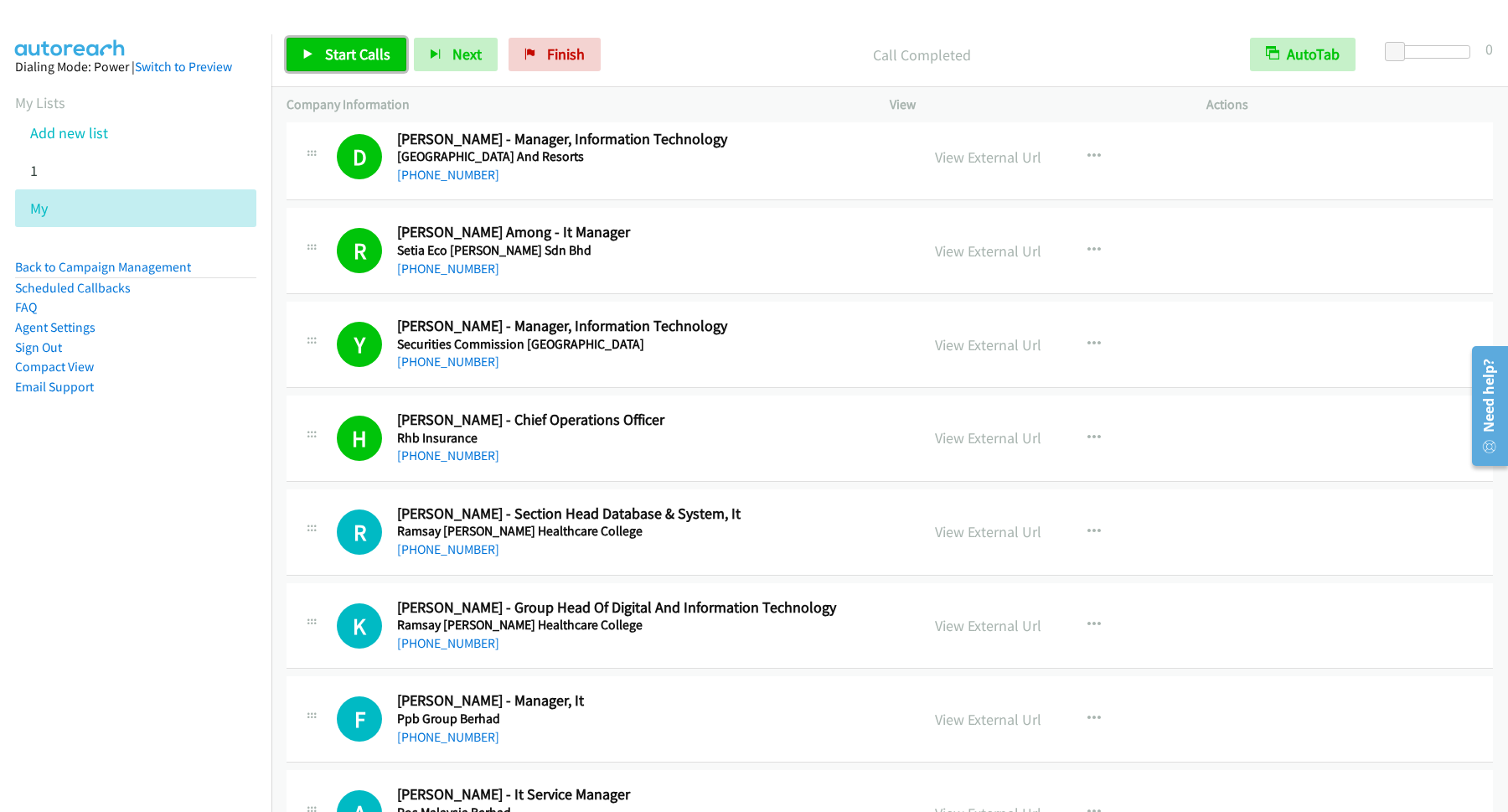
click at [335, 57] on span "Start Calls" at bounding box center [358, 53] width 66 height 20
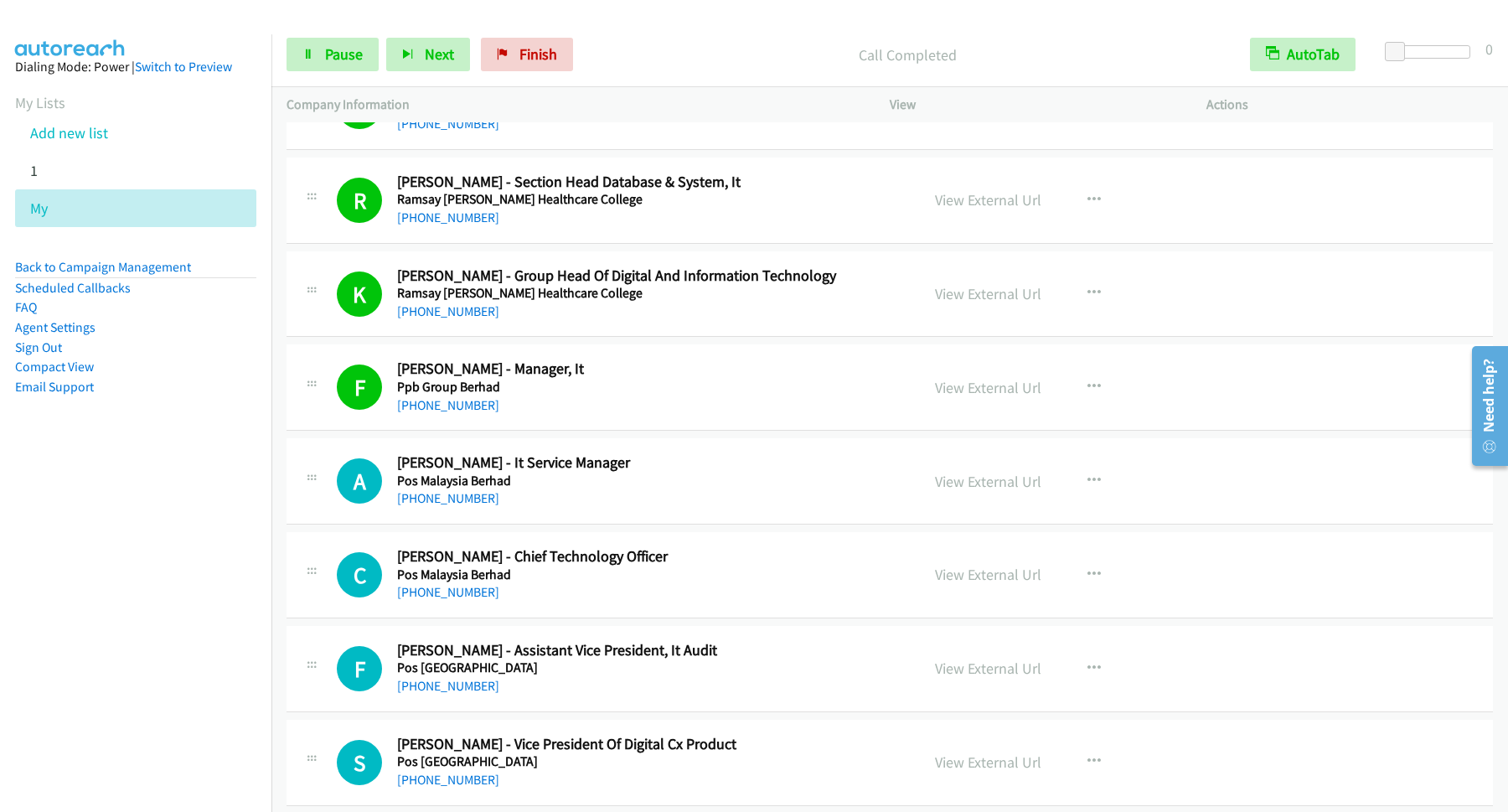
scroll to position [5428, 0]
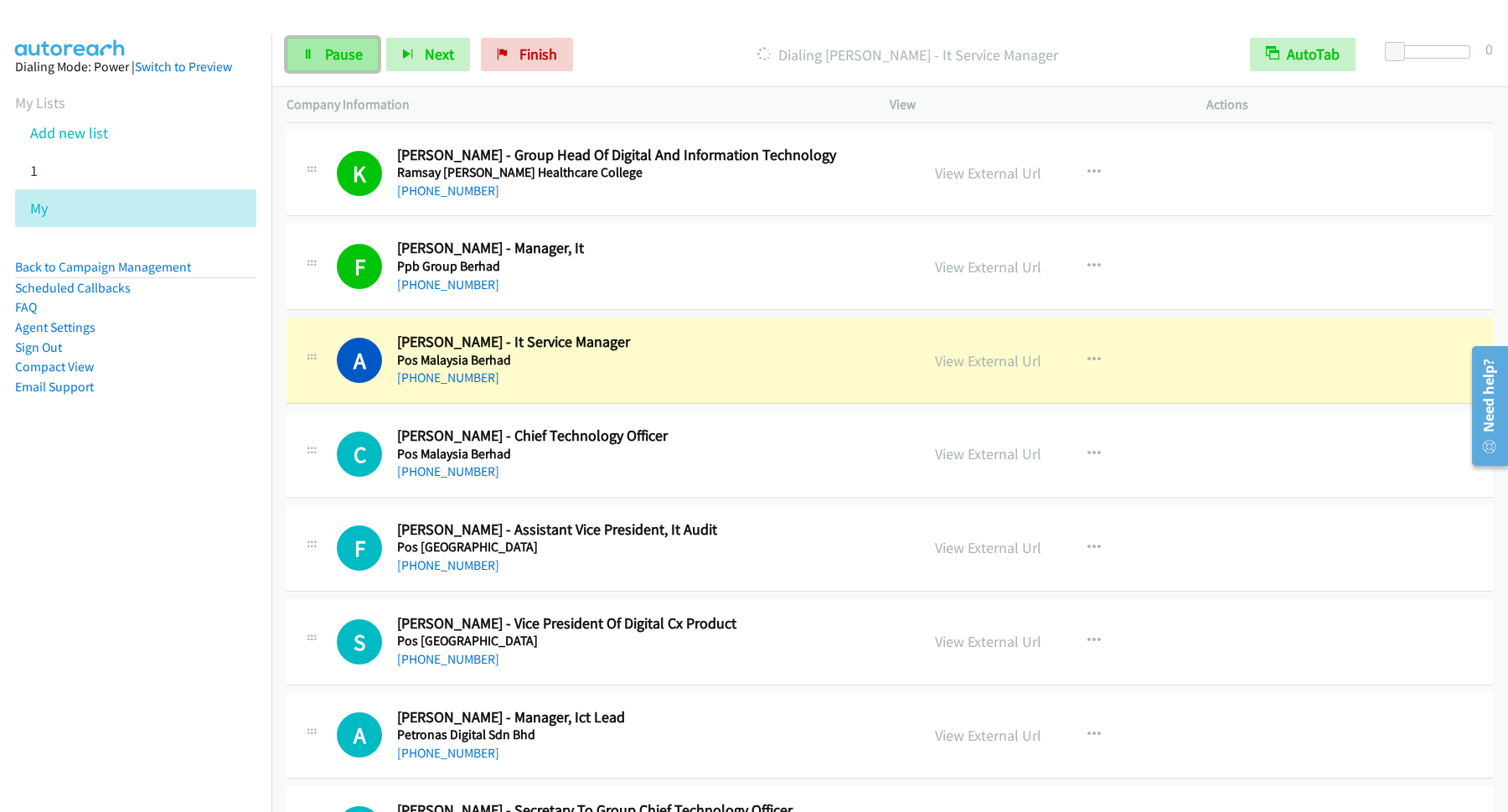
click at [330, 44] on link "Pause" at bounding box center [333, 54] width 92 height 34
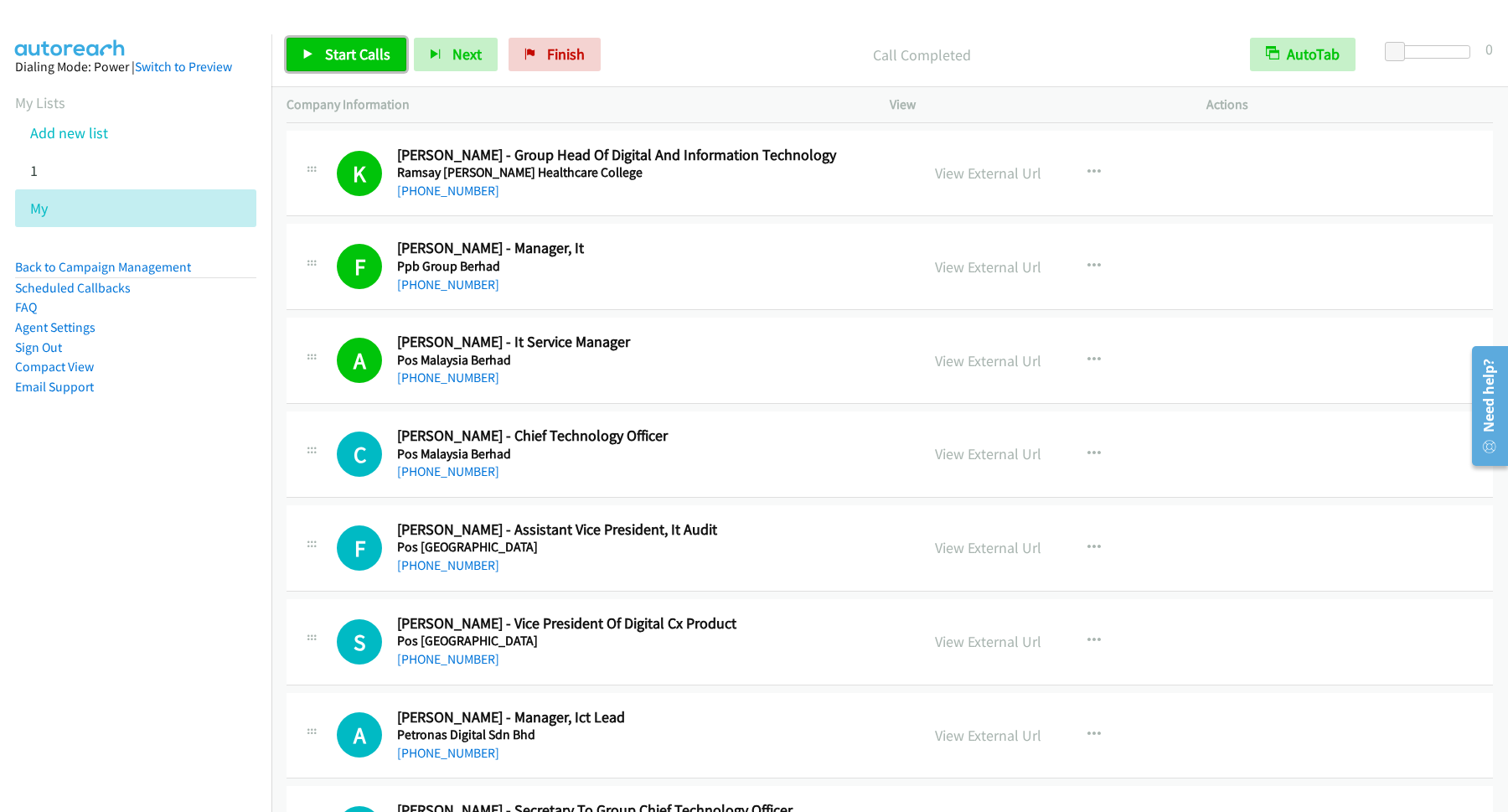
click at [346, 54] on span "Start Calls" at bounding box center [358, 53] width 66 height 20
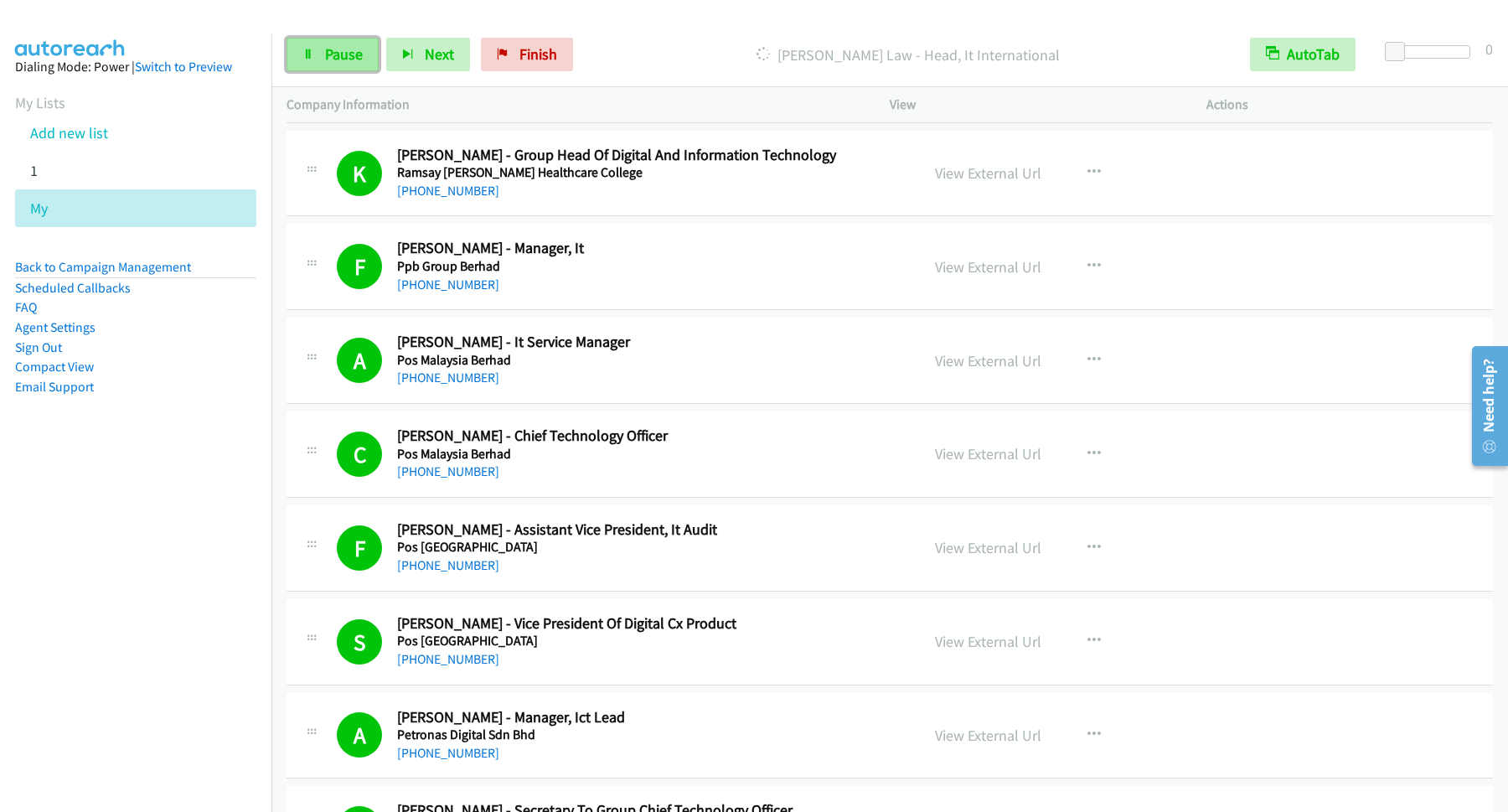
click at [347, 62] on span "Pause" at bounding box center [344, 53] width 37 height 20
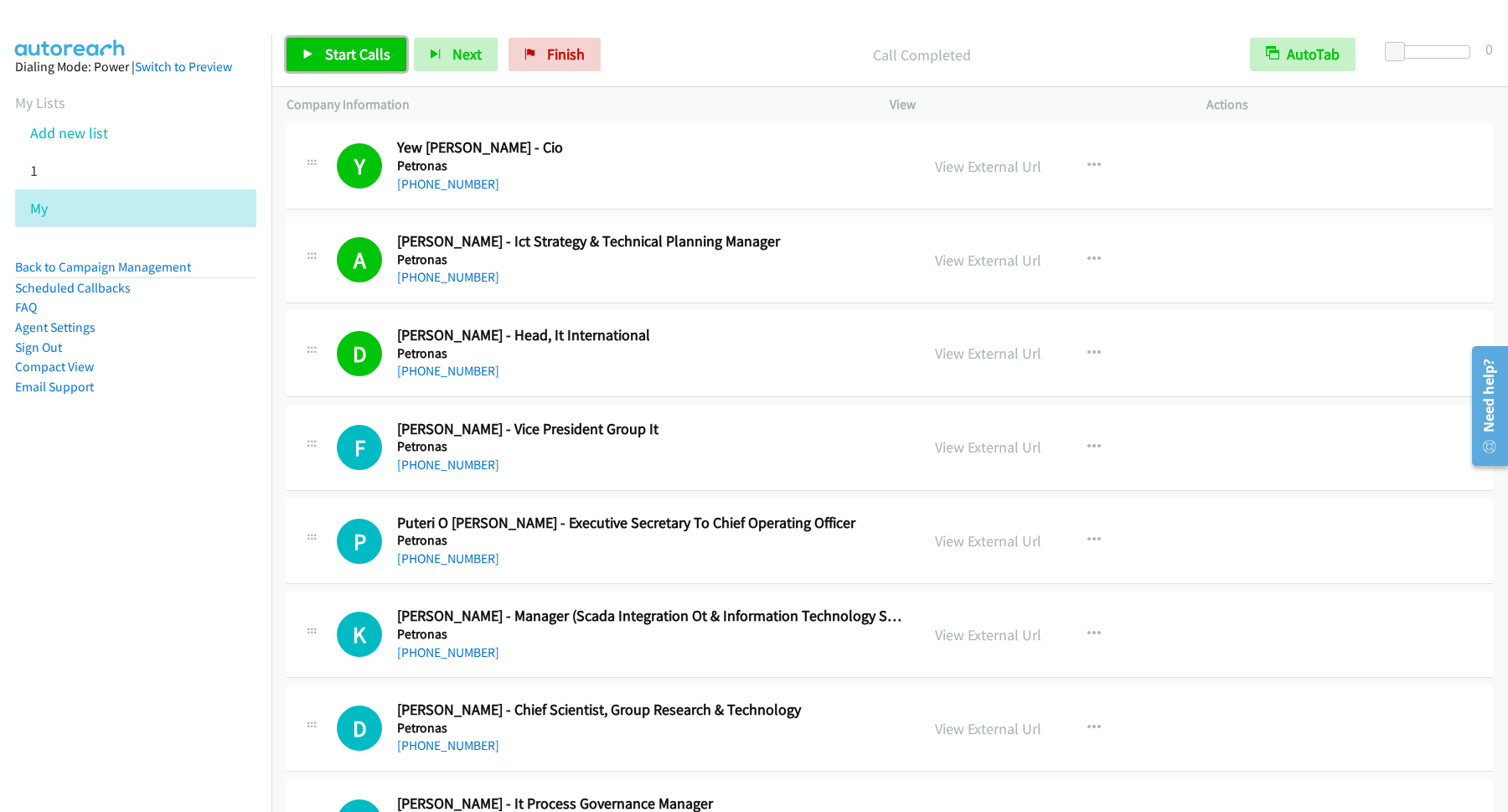
click at [380, 69] on link "Start Calls" at bounding box center [347, 54] width 120 height 34
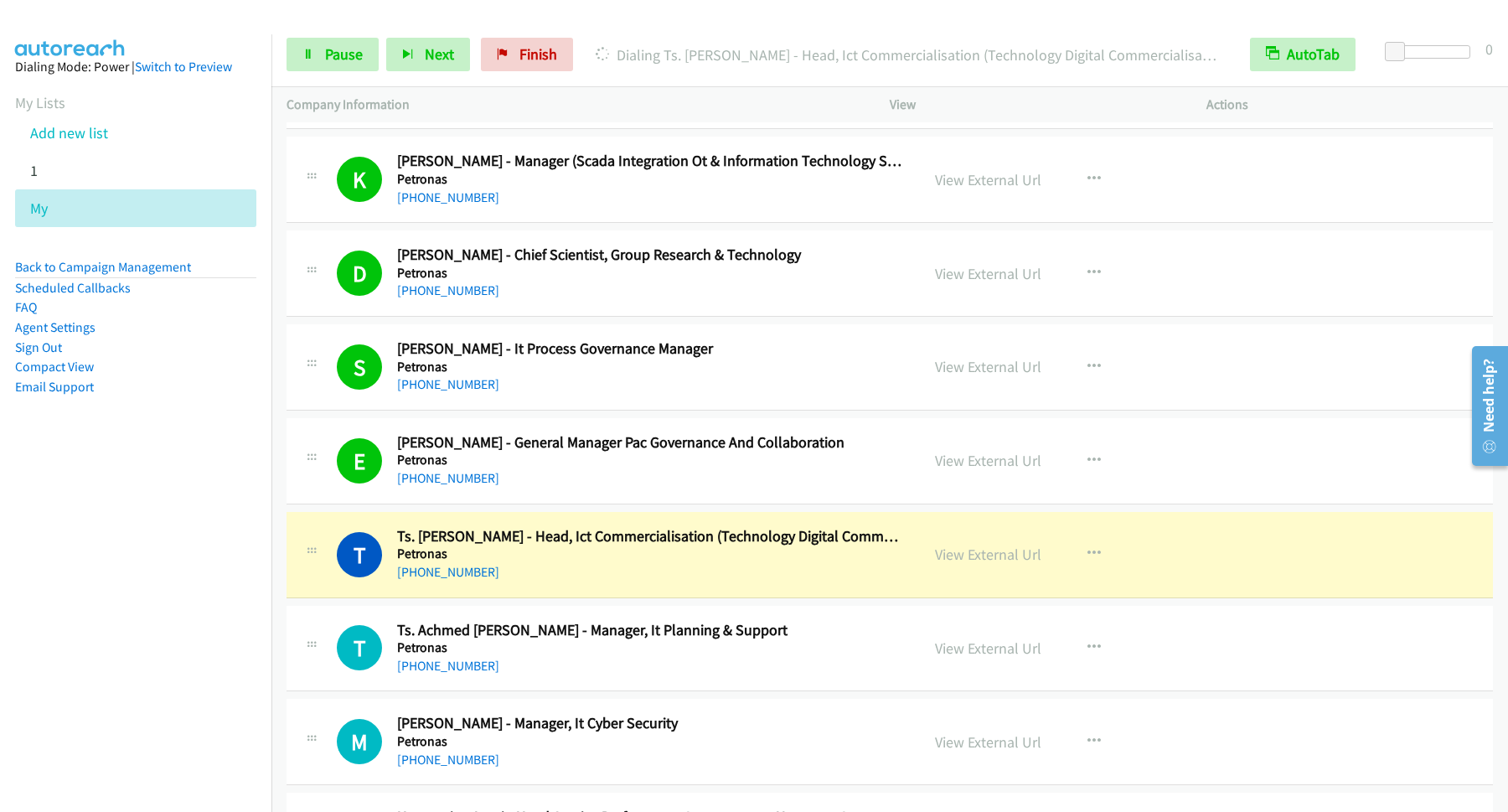
scroll to position [7238, 0]
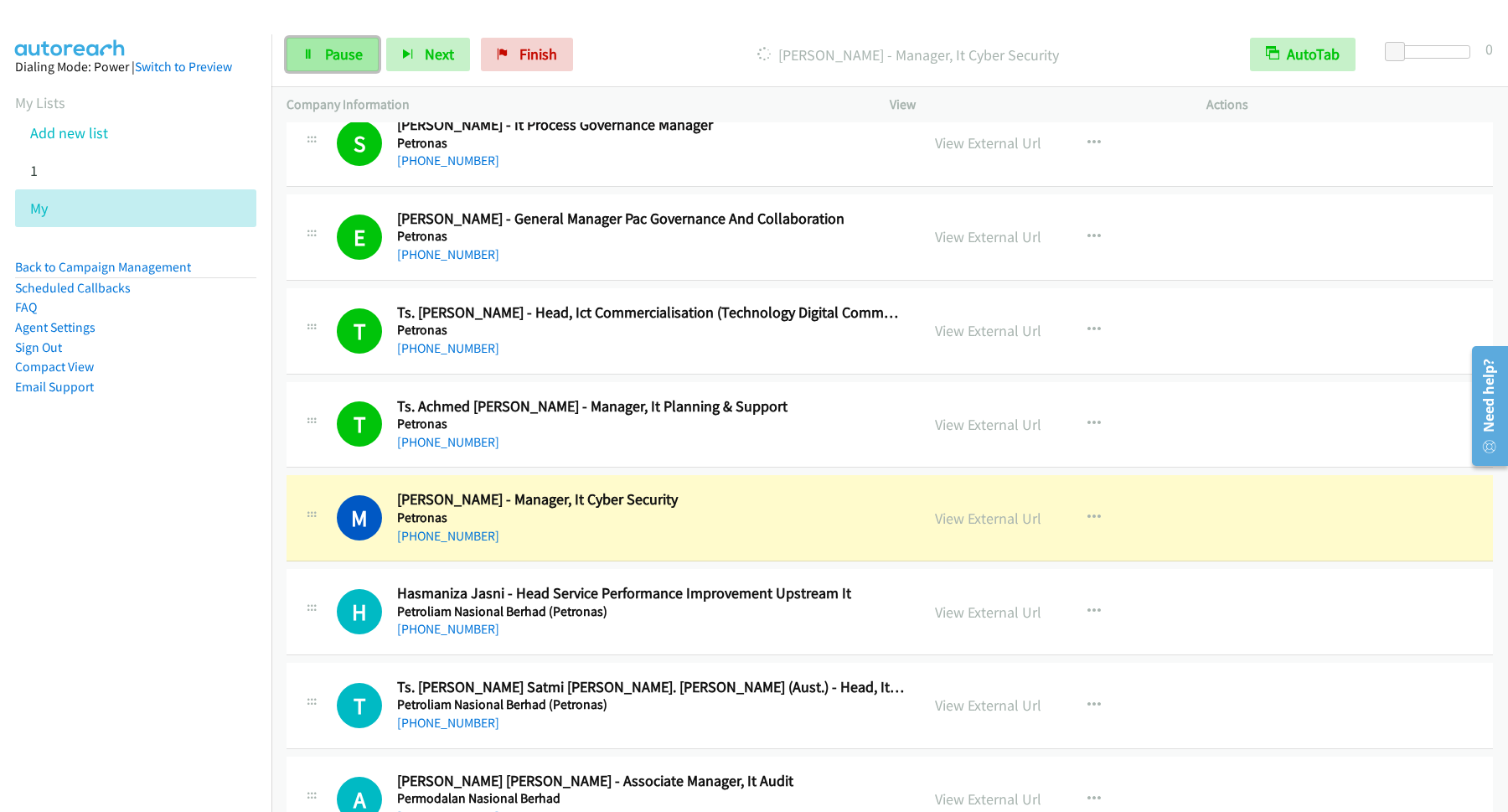
click at [354, 61] on span "Pause" at bounding box center [344, 53] width 37 height 20
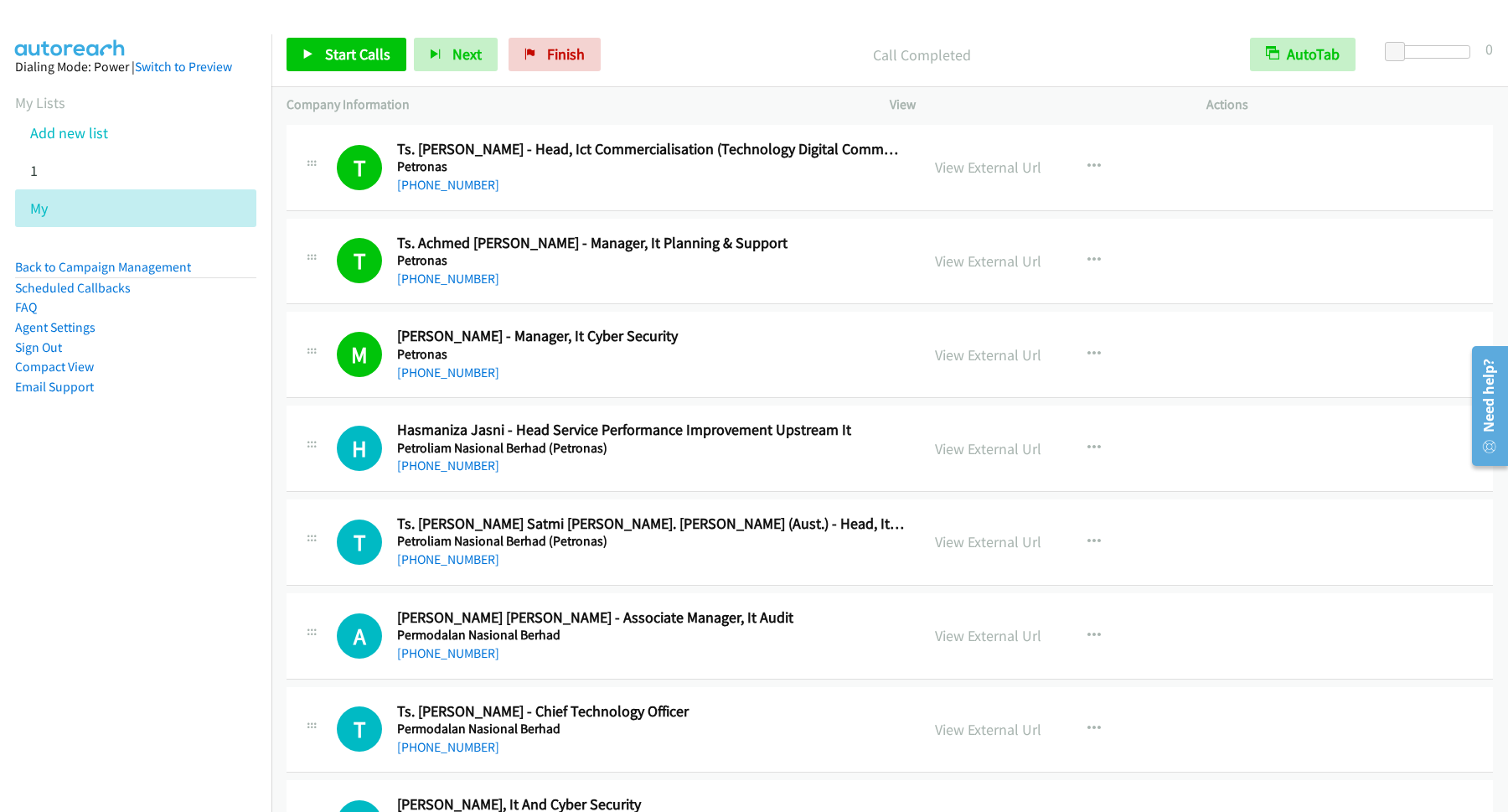
scroll to position [7464, 0]
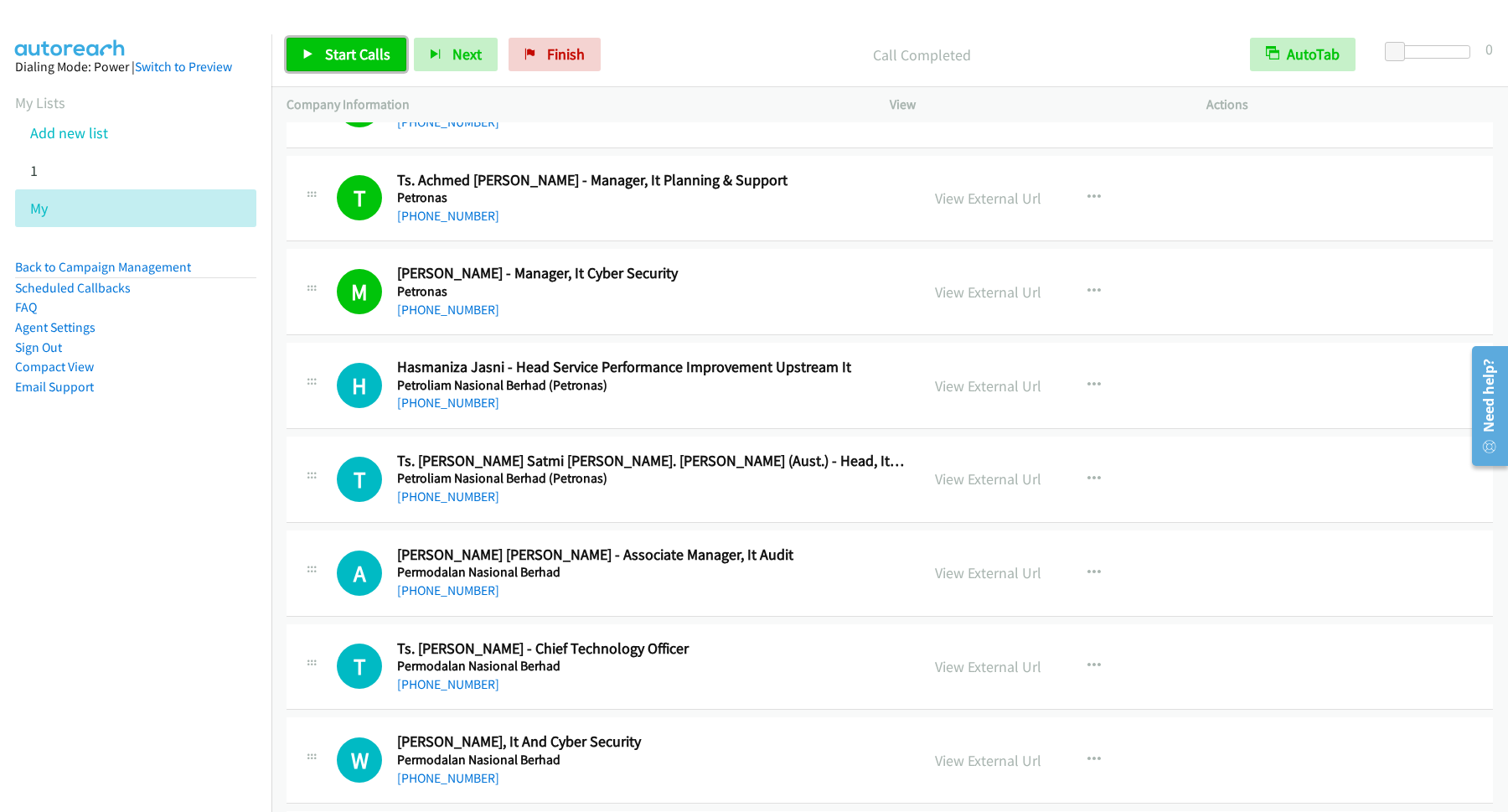
click at [389, 49] on span "Start Calls" at bounding box center [358, 53] width 66 height 20
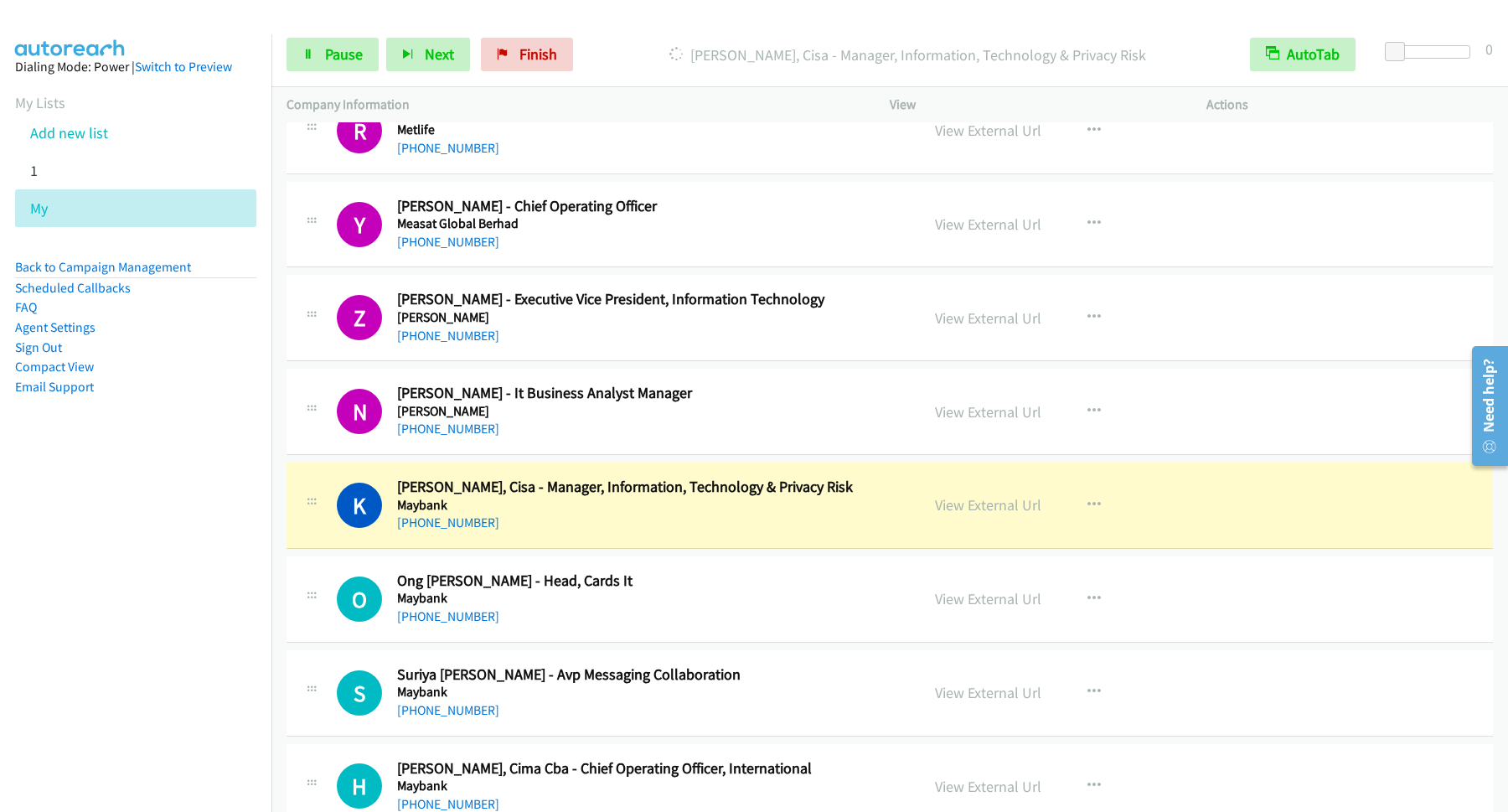
scroll to position [9953, 0]
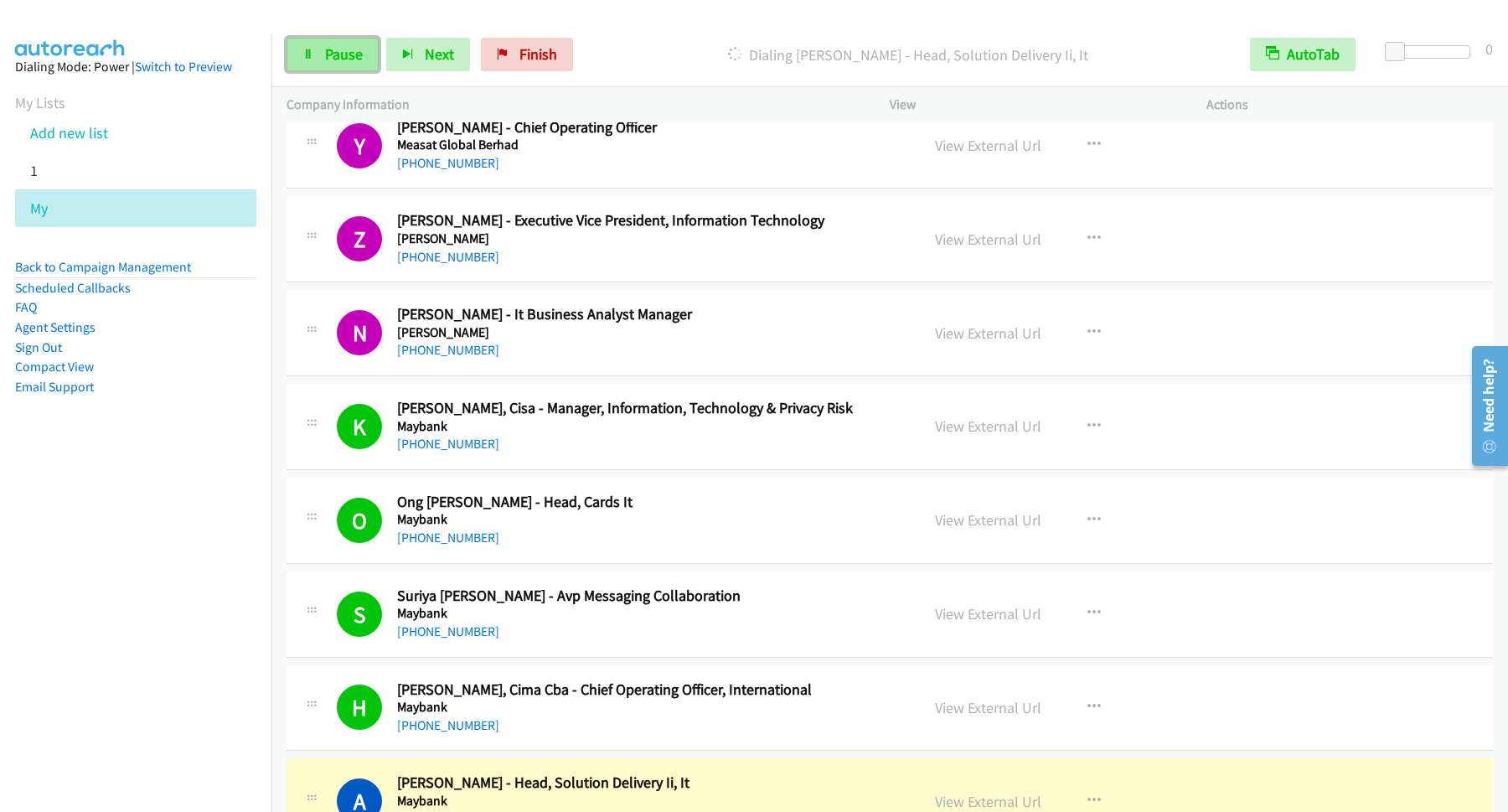
click at [294, 49] on link "Pause" at bounding box center [333, 54] width 92 height 34
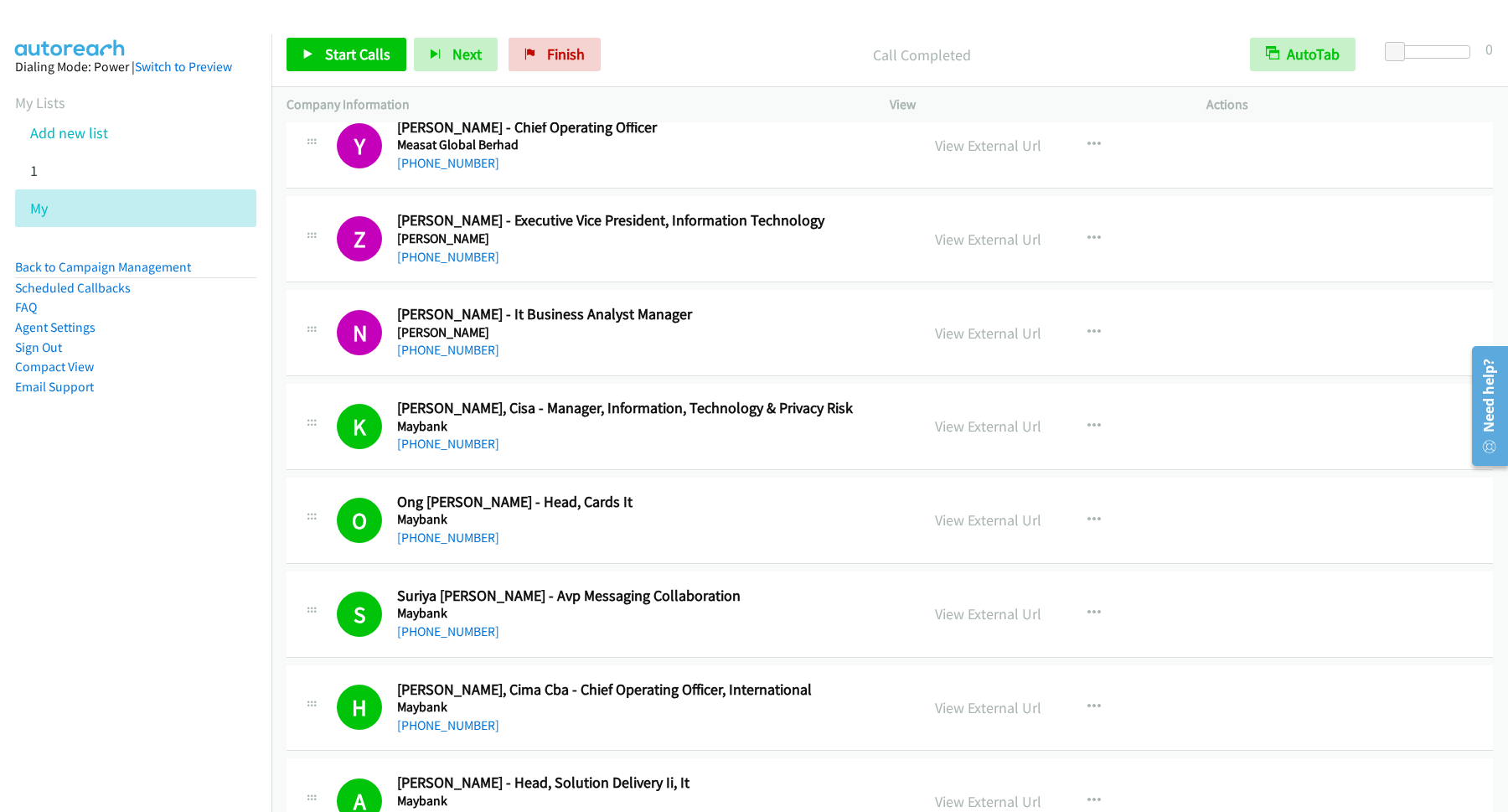
click at [1052, 53] on p "Call Completed" at bounding box center [922, 55] width 597 height 22
click at [169, 273] on link "Back to Campaign Management" at bounding box center [103, 266] width 176 height 16
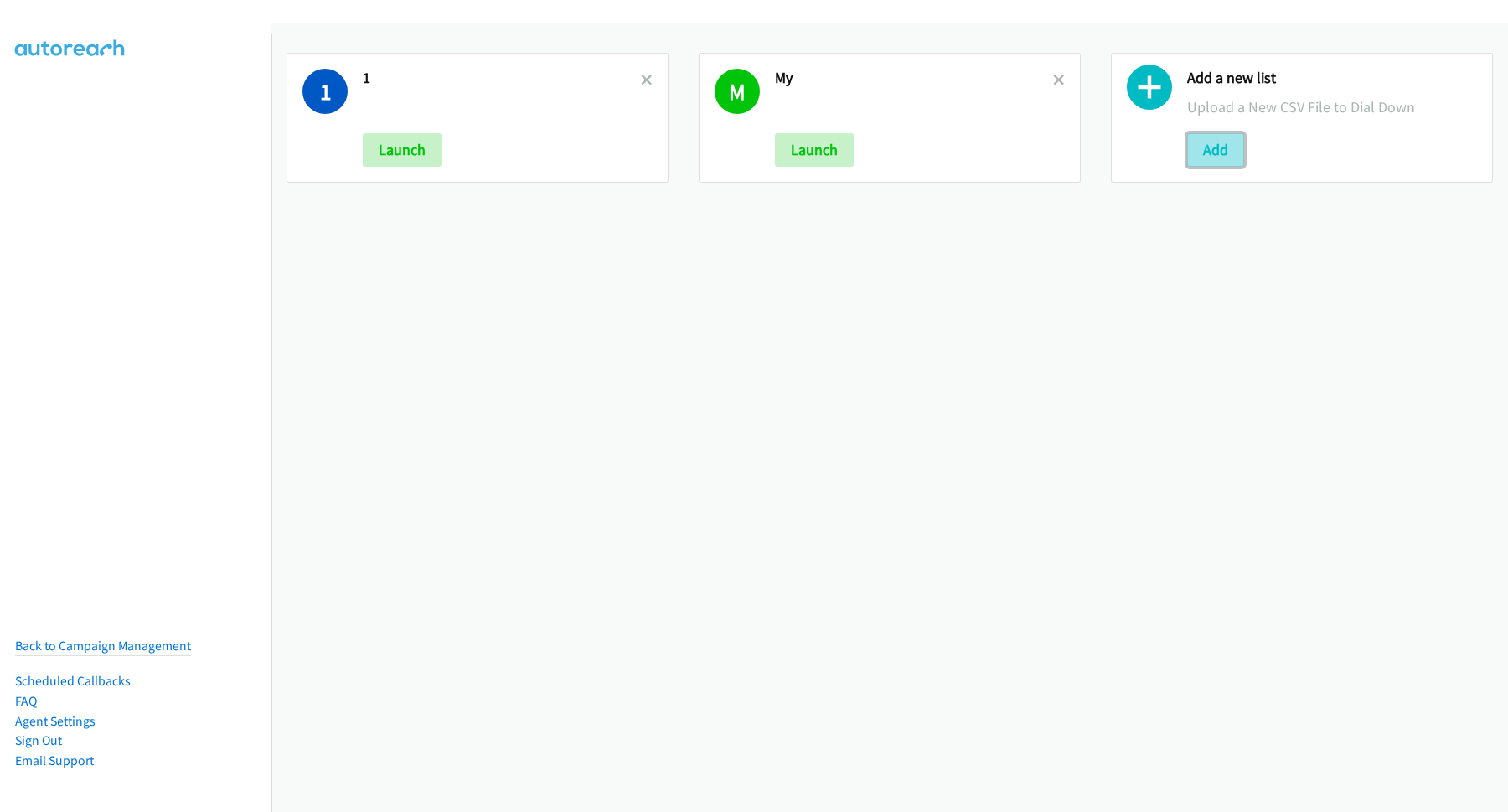
click at [1210, 155] on button "Add" at bounding box center [1216, 150] width 57 height 34
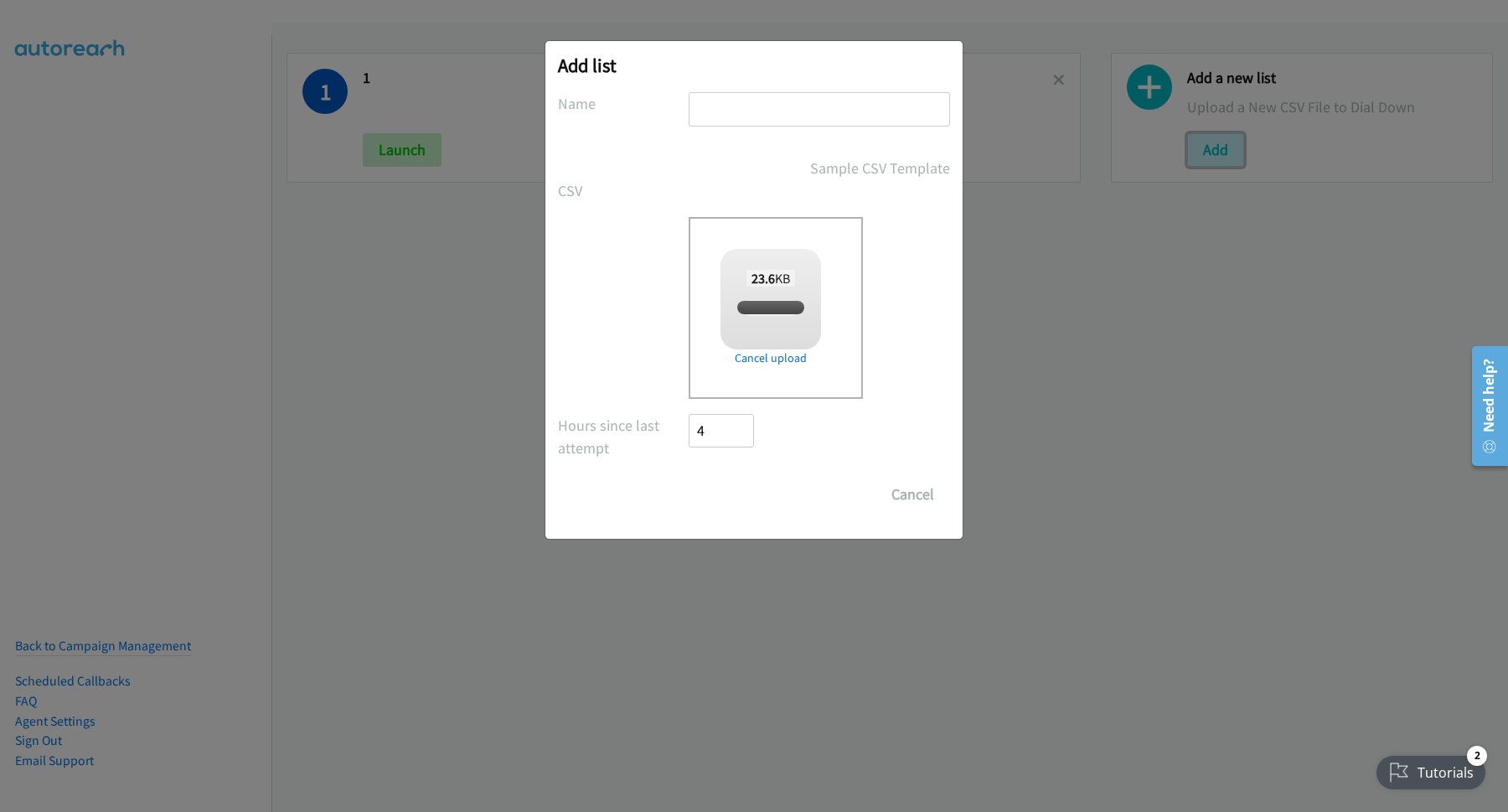
checkbox input "true"
click at [735, 106] on input "text" at bounding box center [819, 109] width 261 height 35
type input "CS"
click at [747, 495] on input "Save List" at bounding box center [732, 495] width 88 height 34
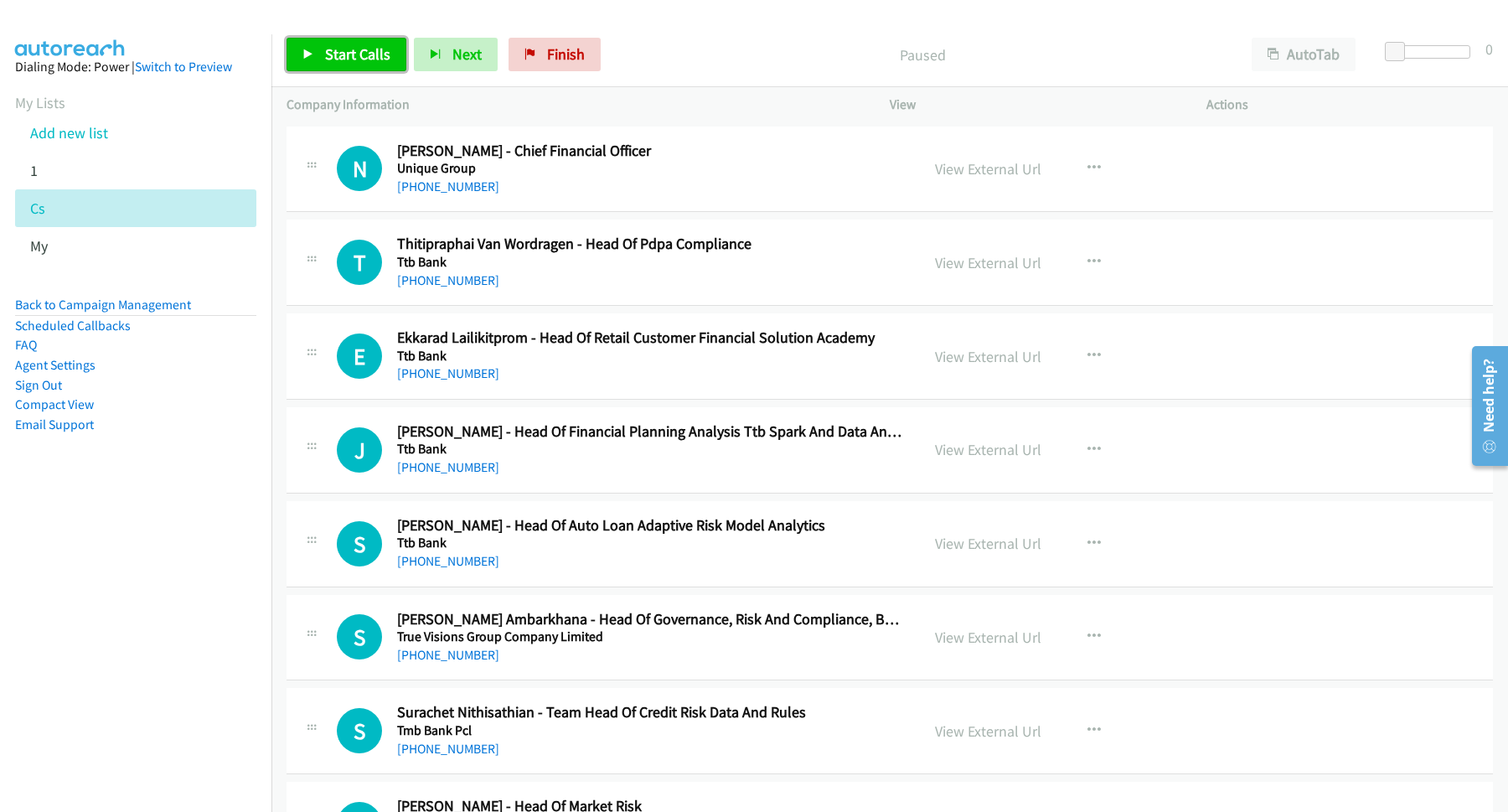
click at [362, 54] on span "Start Calls" at bounding box center [358, 53] width 66 height 20
click at [1302, 41] on button "AutoTab" at bounding box center [1303, 54] width 104 height 34
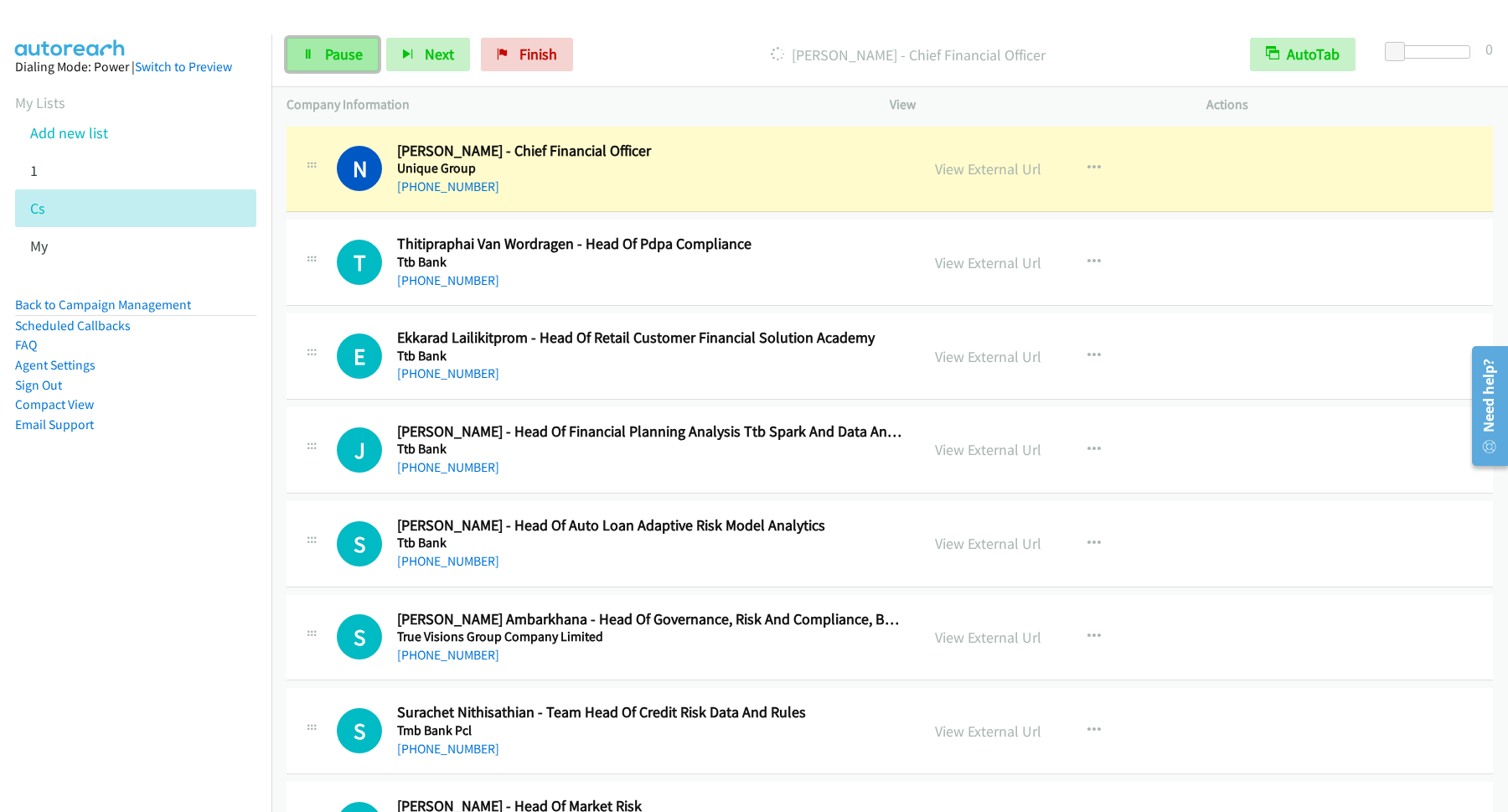
drag, startPoint x: 321, startPoint y: 44, endPoint x: 348, endPoint y: 52, distance: 28.2
click at [322, 44] on link "Pause" at bounding box center [333, 54] width 92 height 34
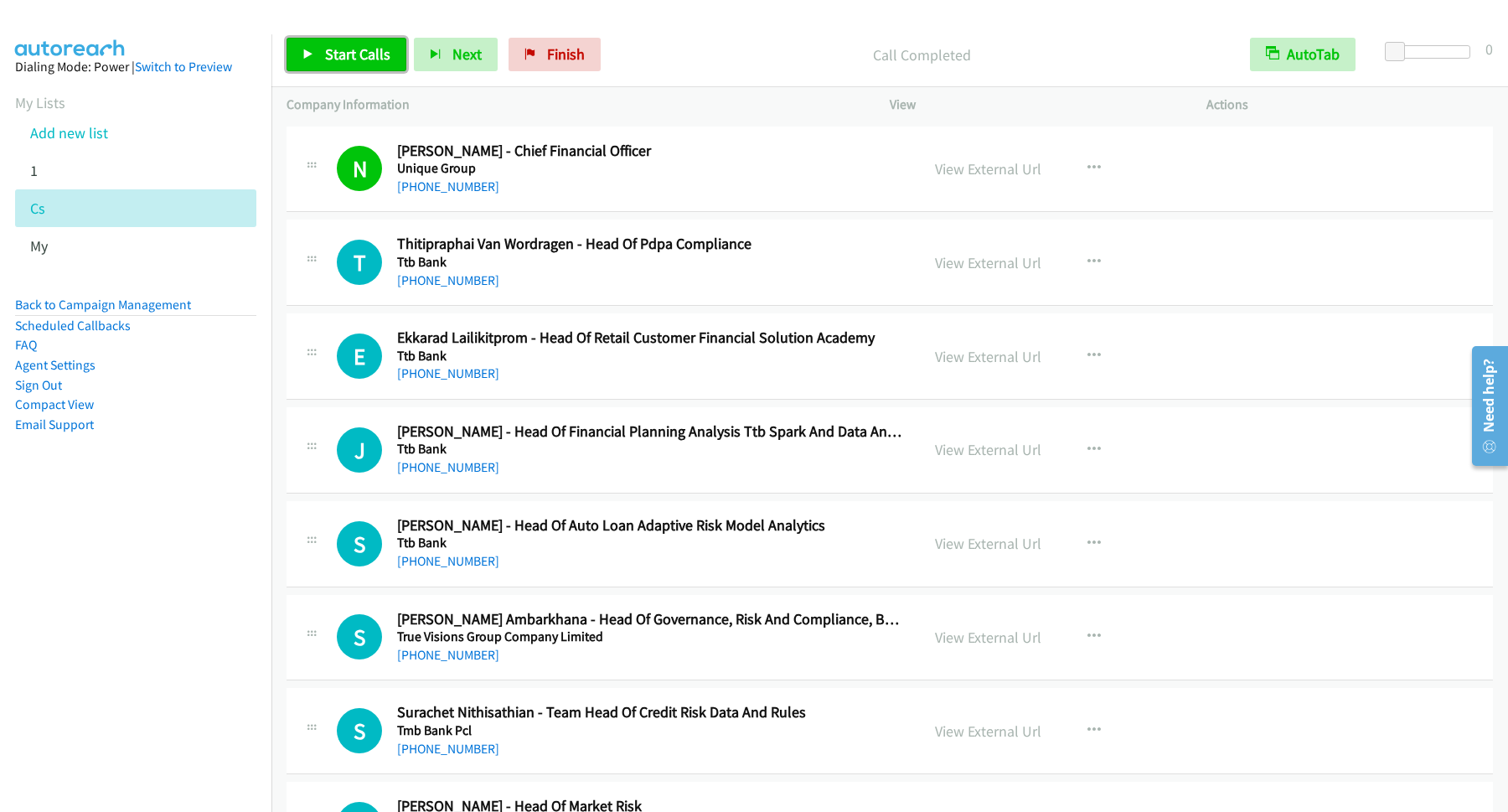
click at [347, 51] on span "Start Calls" at bounding box center [358, 53] width 66 height 20
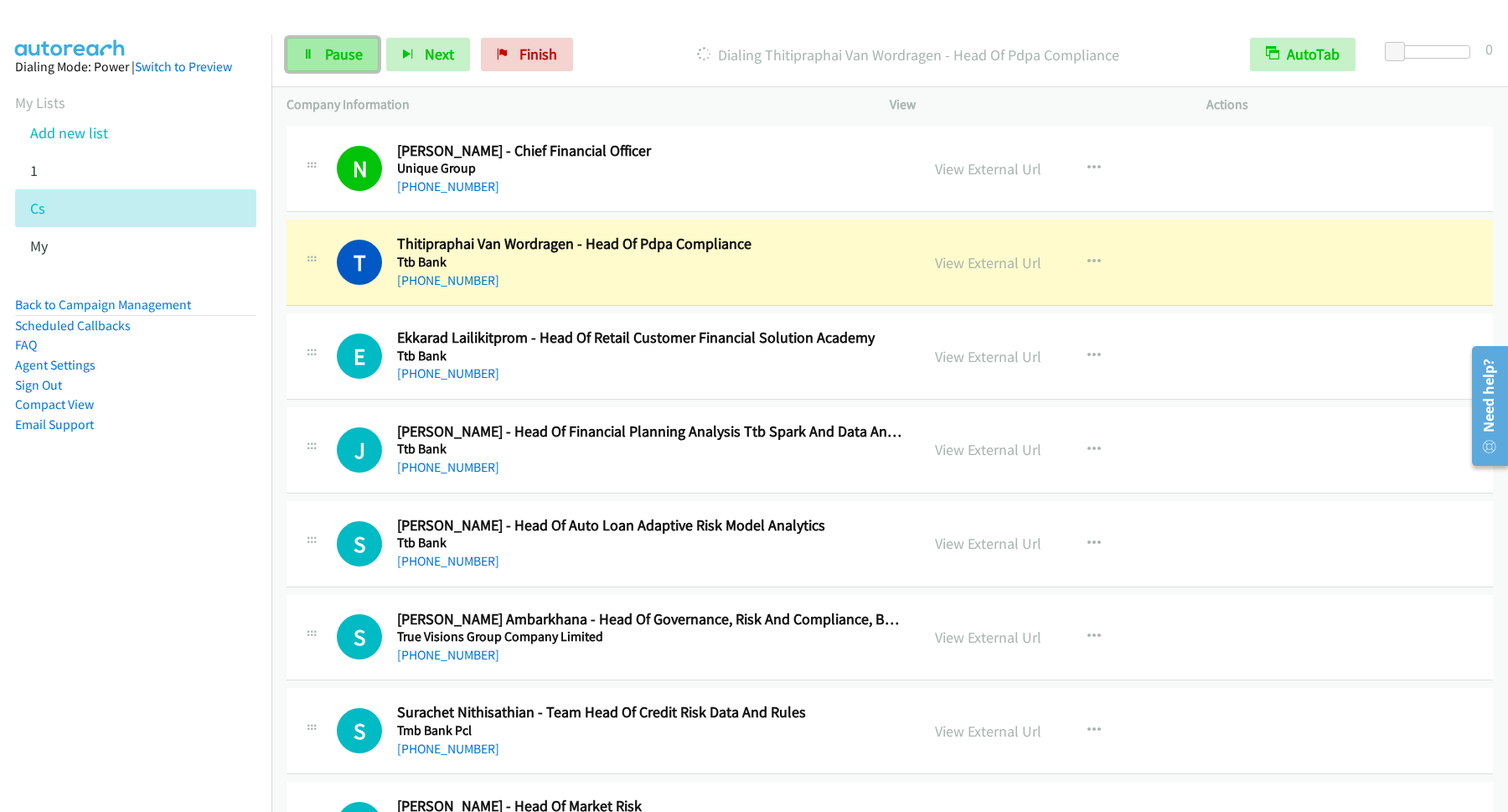
click at [345, 50] on span "Pause" at bounding box center [344, 53] width 37 height 20
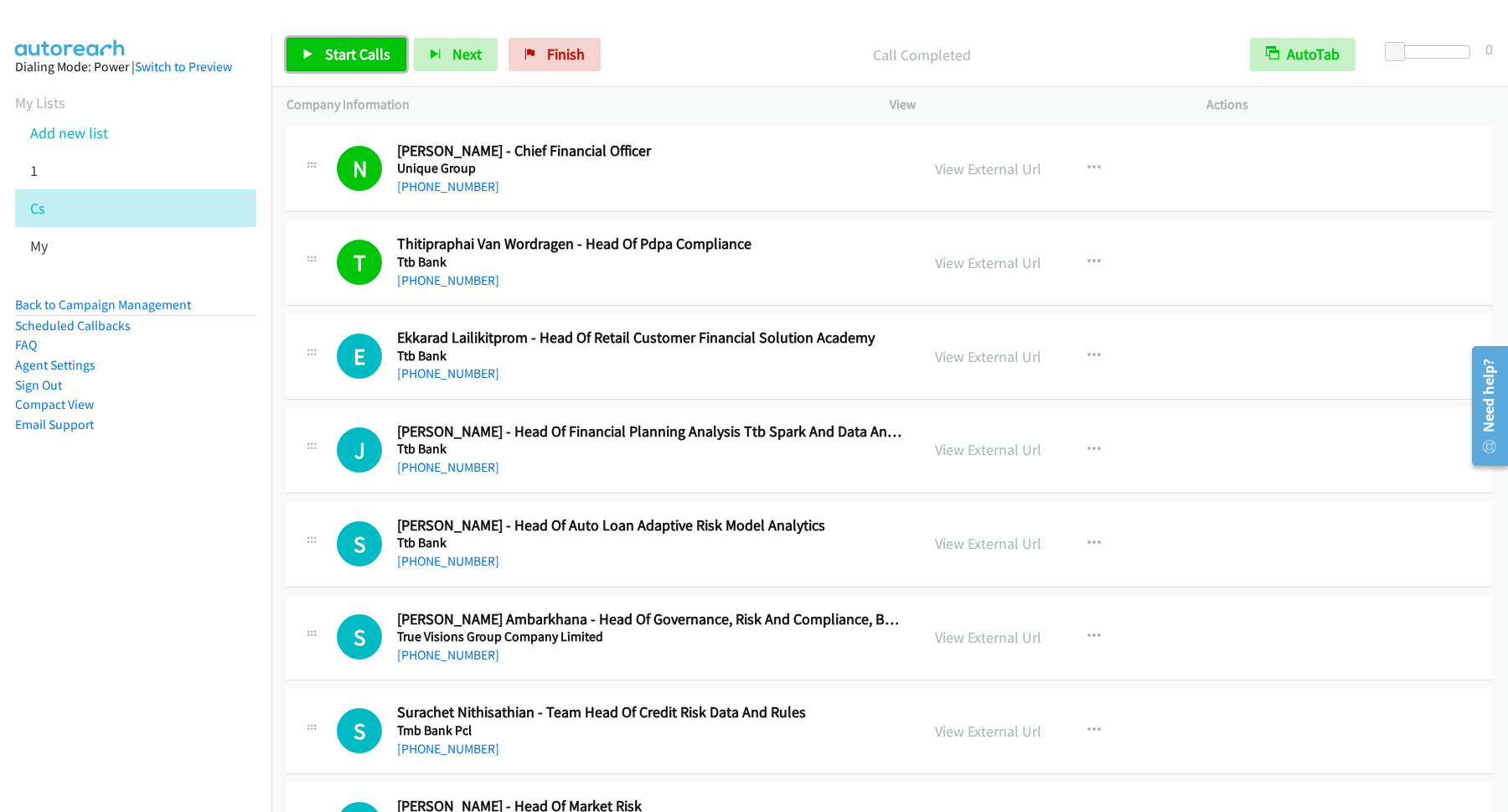
click at [391, 60] on span "Start Calls" at bounding box center [358, 53] width 66 height 20
click at [361, 61] on span "Pause" at bounding box center [344, 53] width 37 height 20
click at [344, 49] on span "Start Calls" at bounding box center [358, 53] width 66 height 20
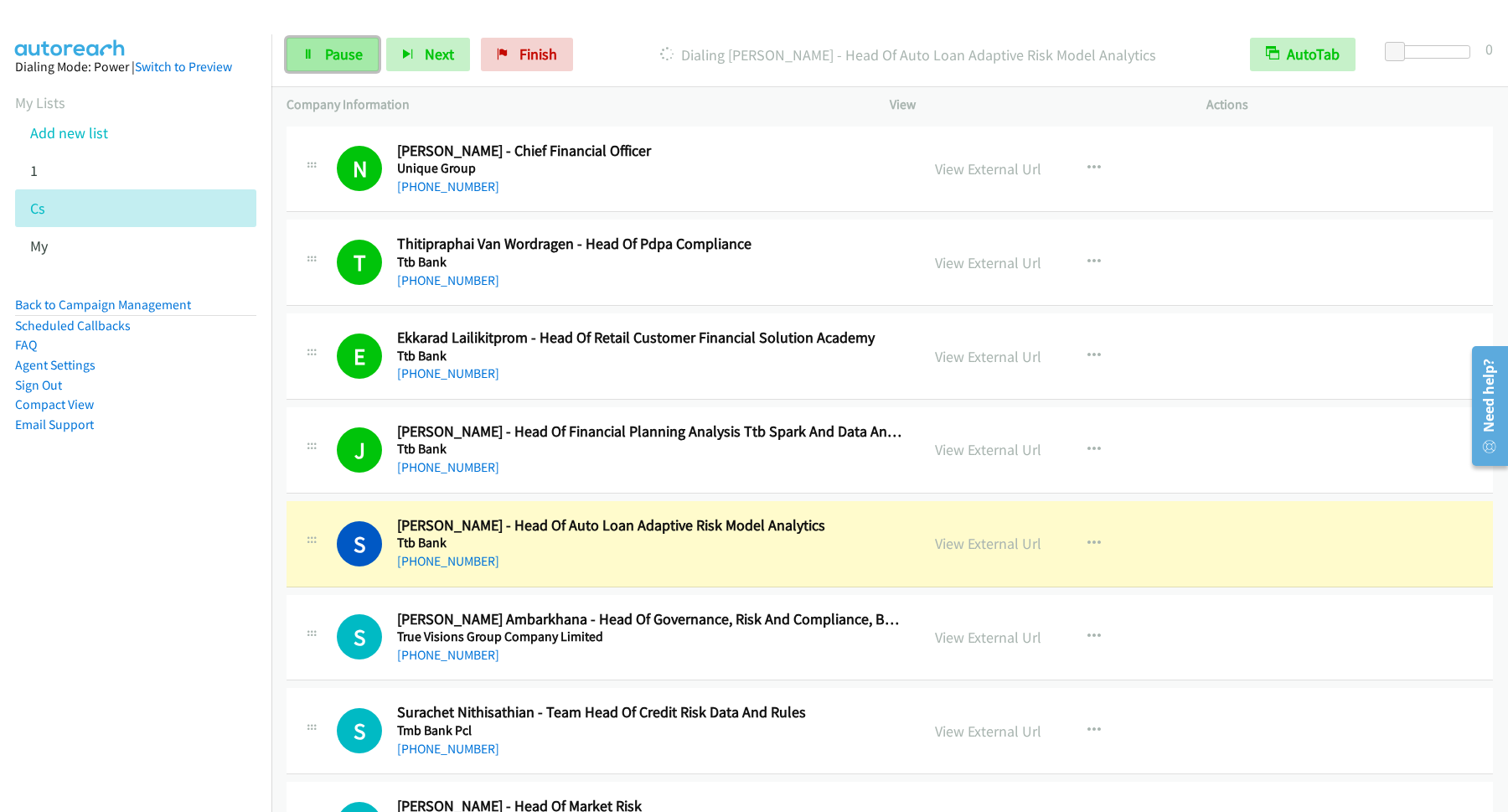
click at [321, 50] on link "Pause" at bounding box center [333, 54] width 92 height 34
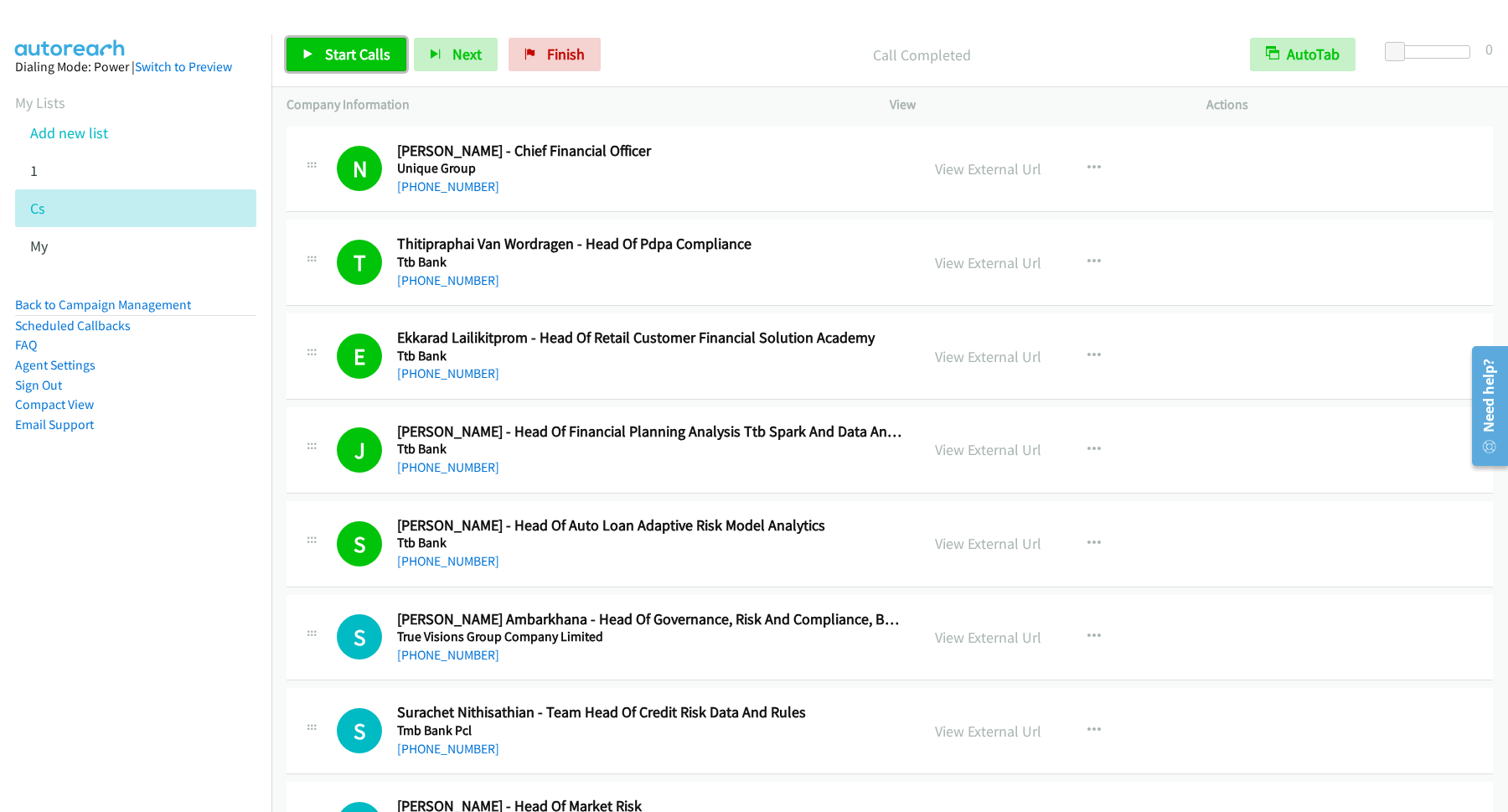
click at [337, 47] on span "Start Calls" at bounding box center [358, 53] width 66 height 20
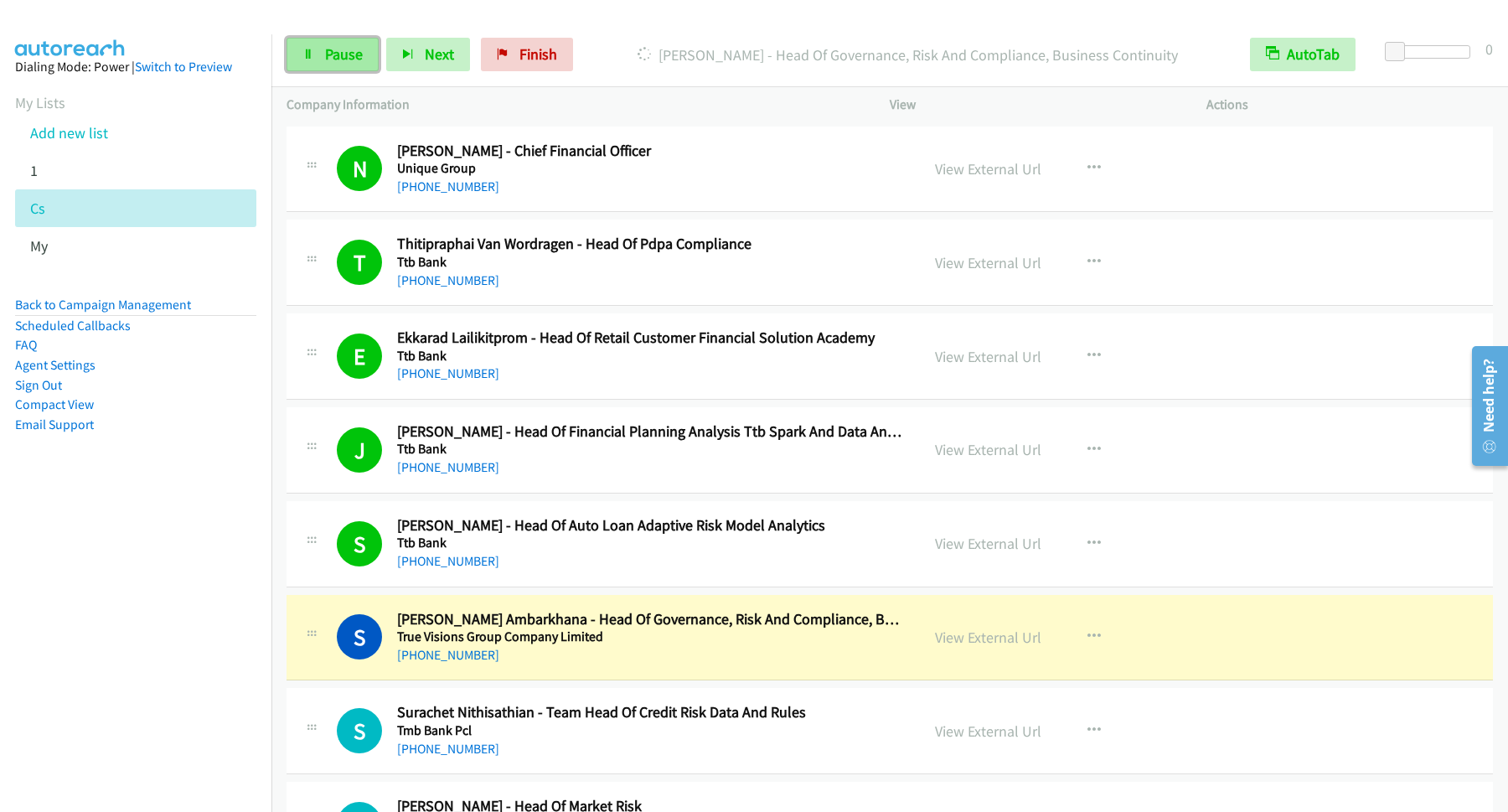
click at [333, 46] on span "Pause" at bounding box center [344, 53] width 37 height 20
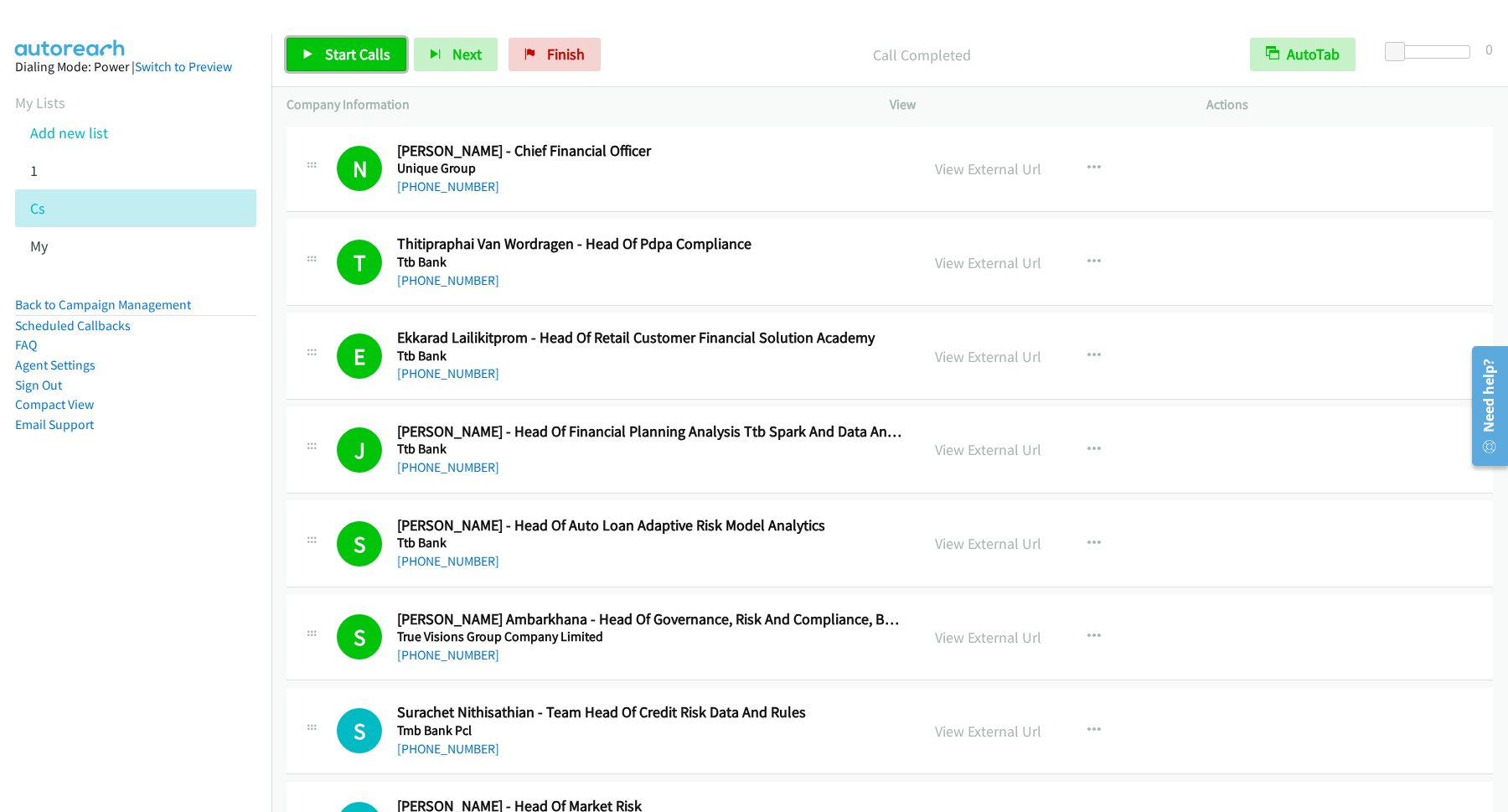
click at [345, 62] on span "Start Calls" at bounding box center [358, 53] width 66 height 20
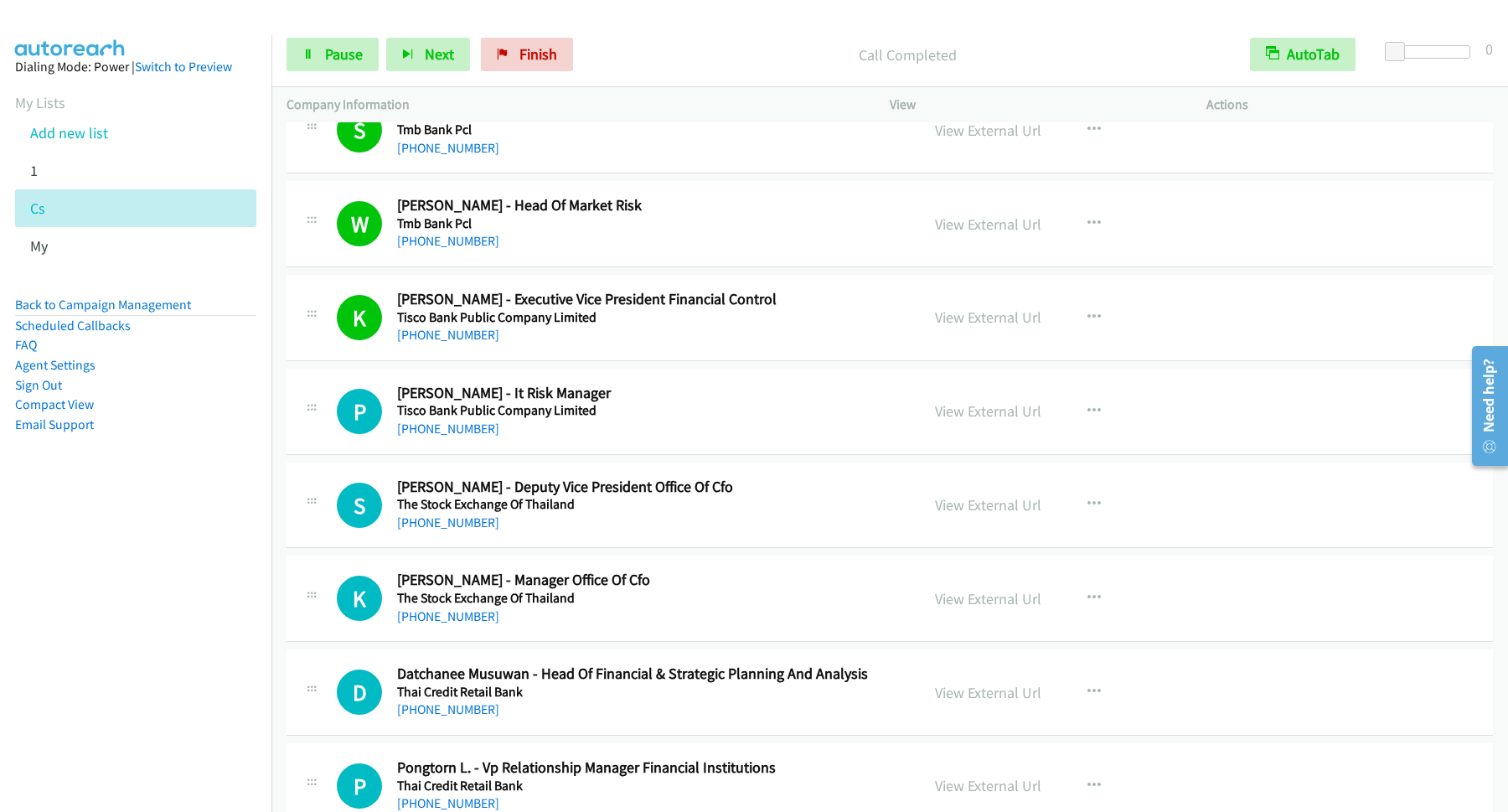
scroll to position [679, 0]
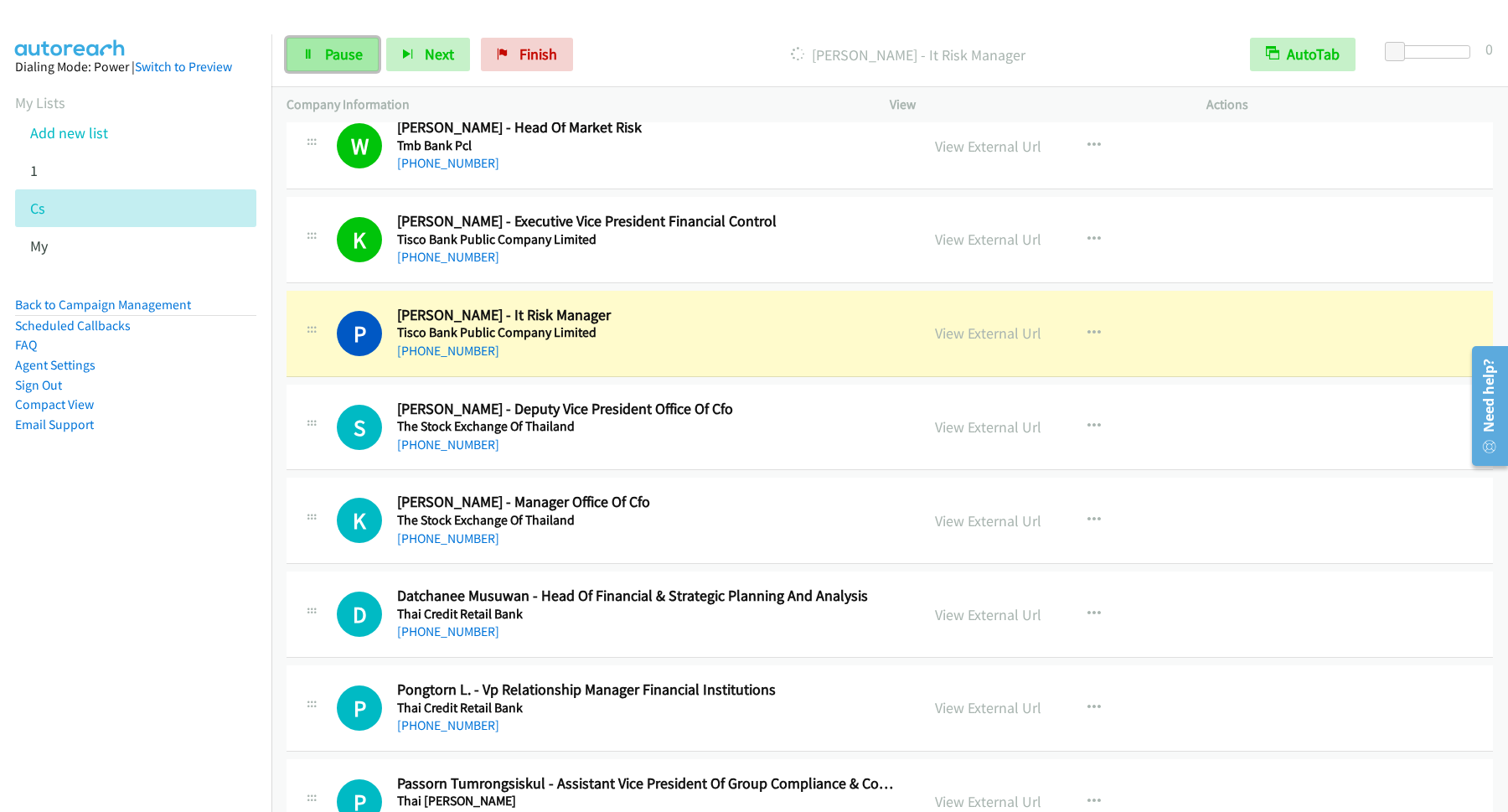
click at [321, 60] on link "Pause" at bounding box center [333, 54] width 92 height 34
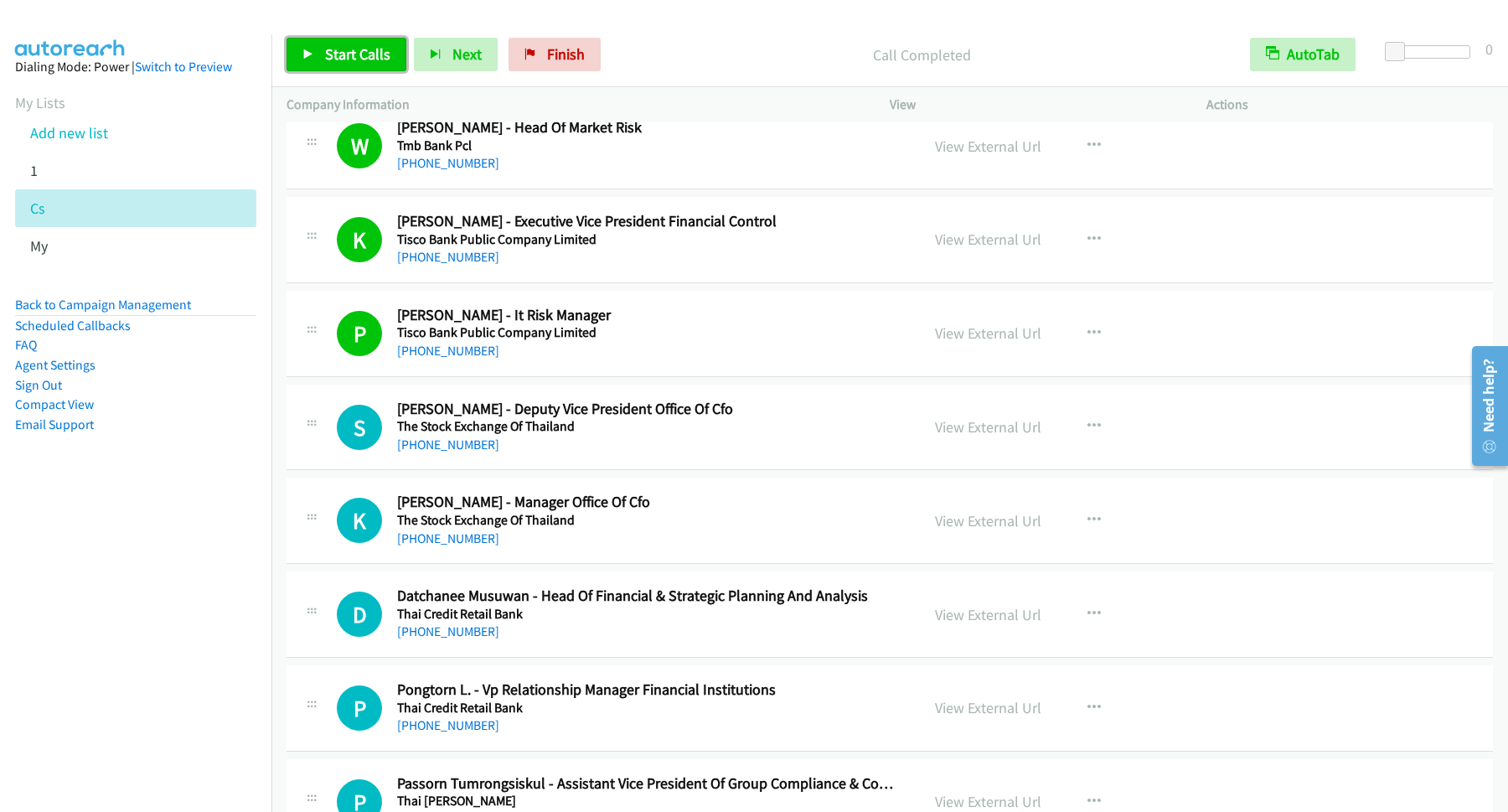
click at [327, 66] on link "Start Calls" at bounding box center [347, 54] width 120 height 34
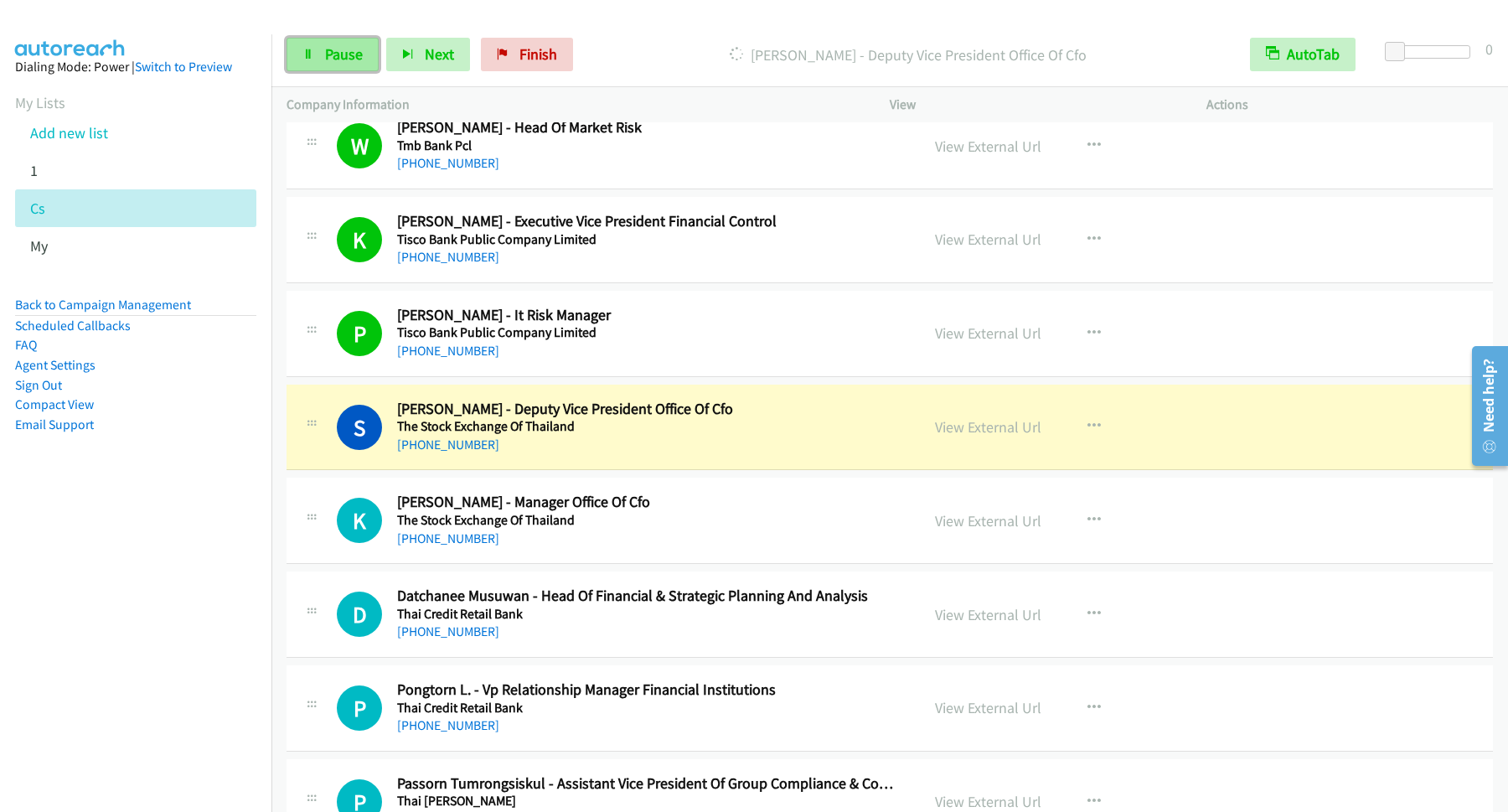
click at [345, 52] on span "Pause" at bounding box center [344, 53] width 37 height 20
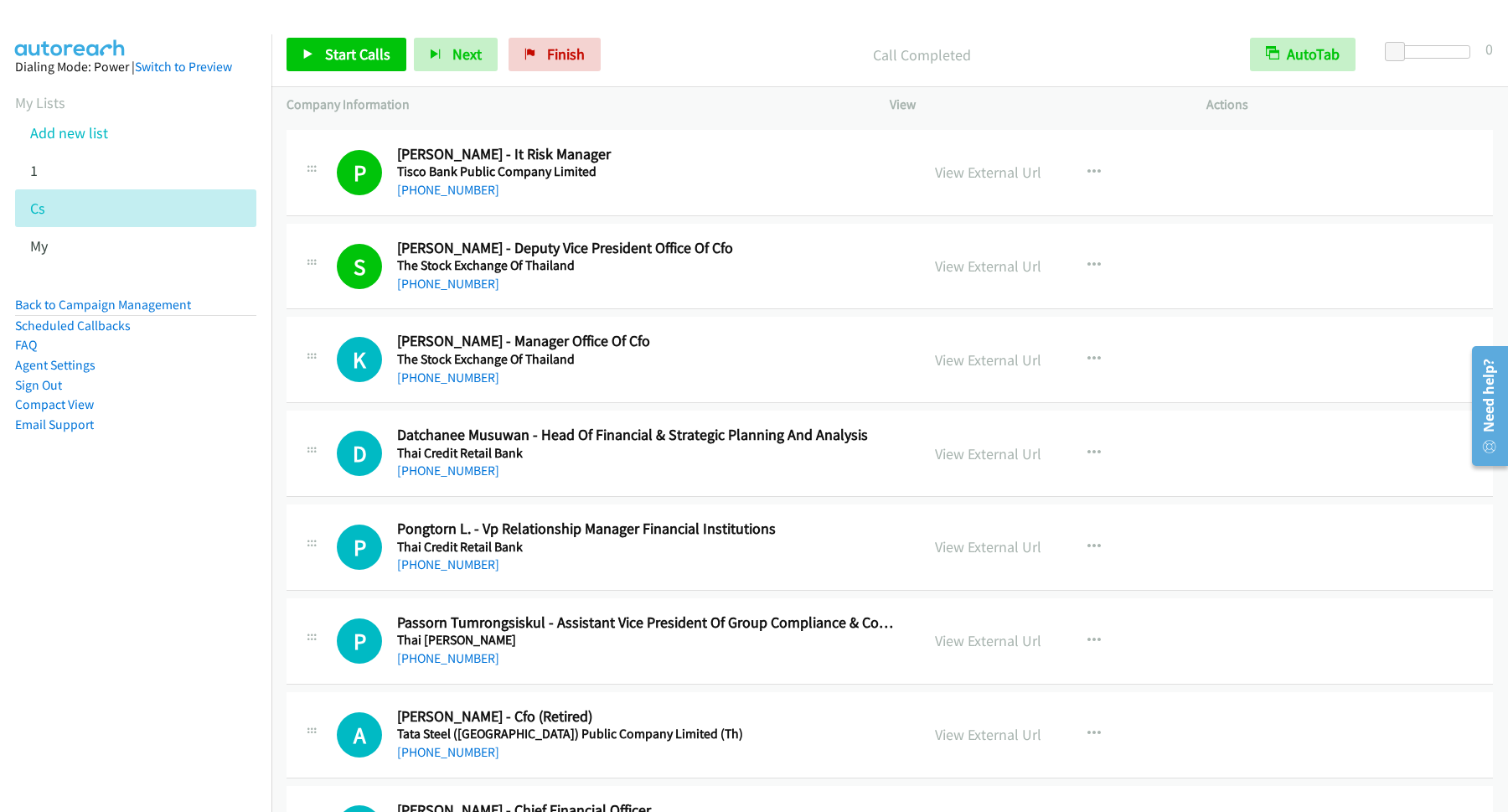
scroll to position [905, 0]
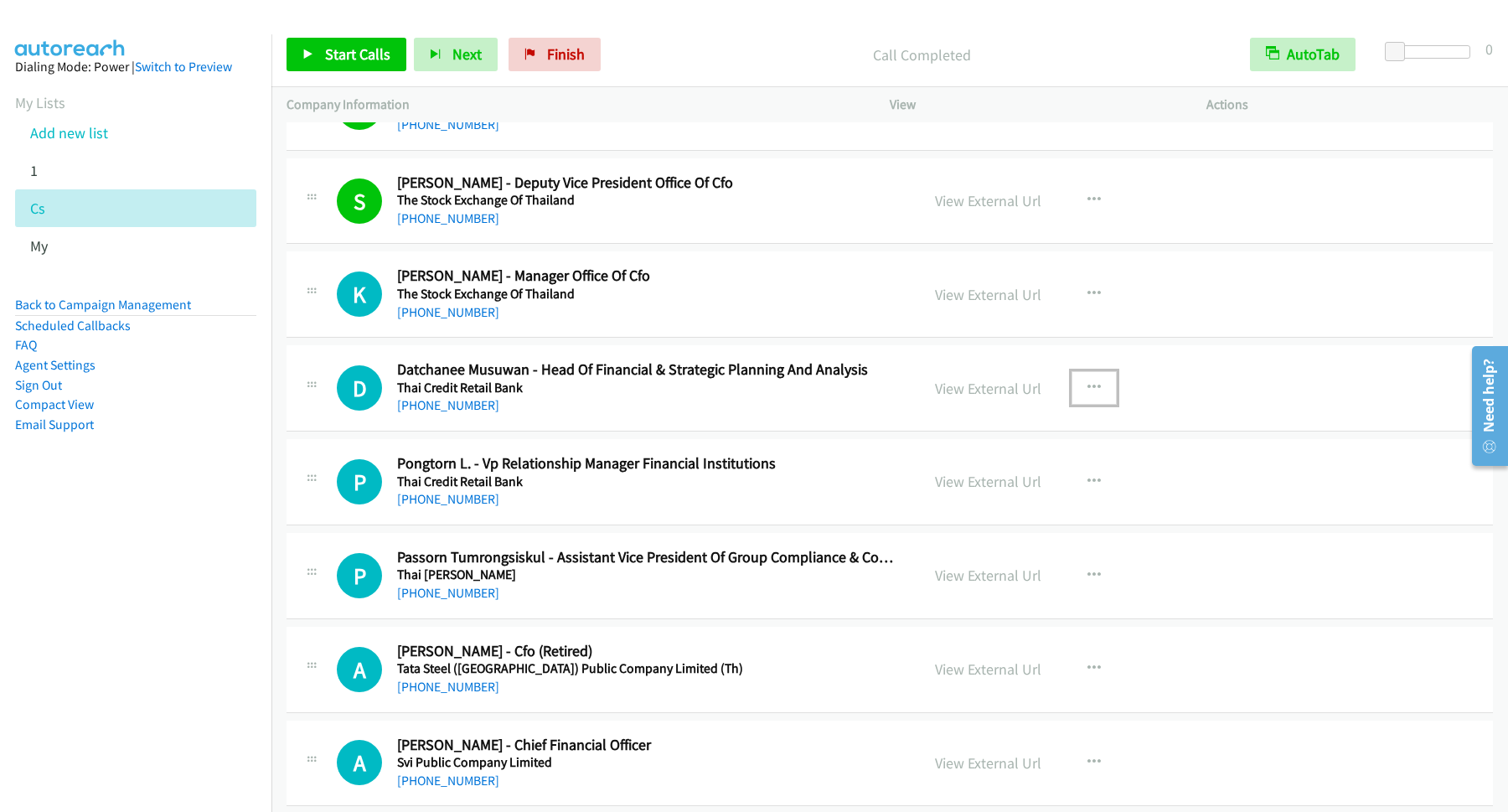
click at [1092, 388] on button "button" at bounding box center [1094, 388] width 45 height 34
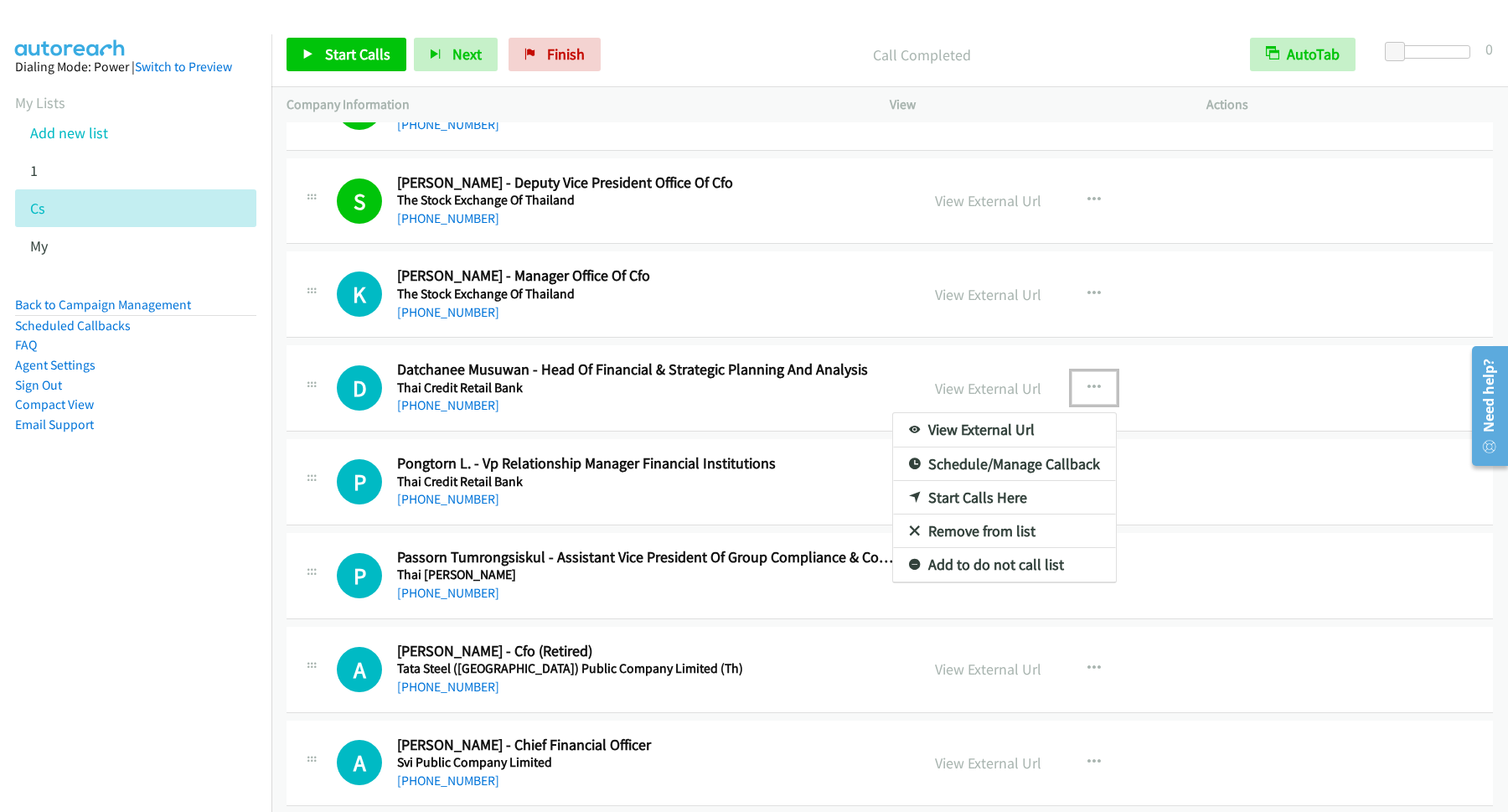
click at [988, 504] on link "Start Calls Here" at bounding box center [1005, 497] width 223 height 34
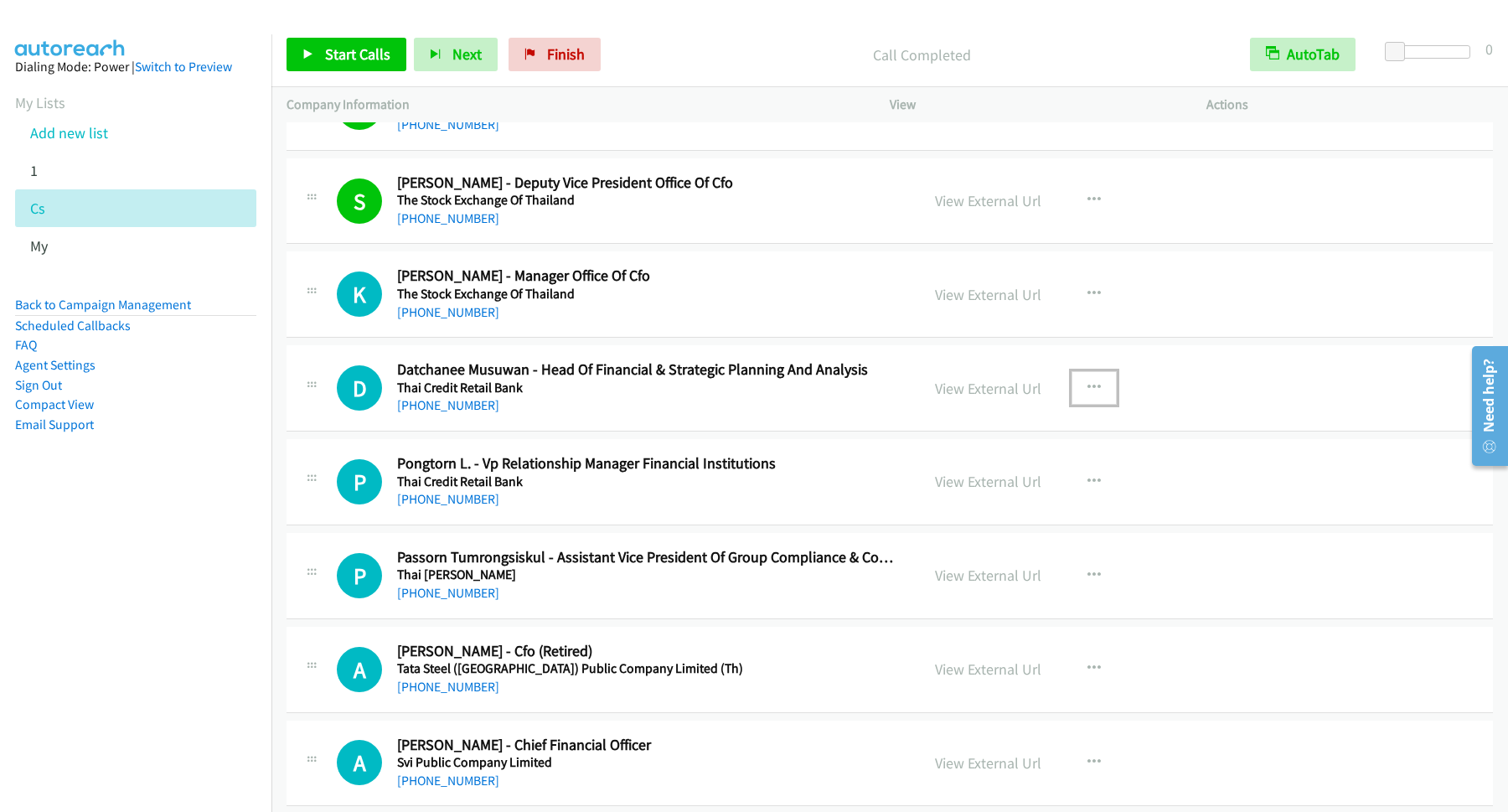
click at [1087, 385] on icon "button" at bounding box center [1094, 388] width 13 height 13
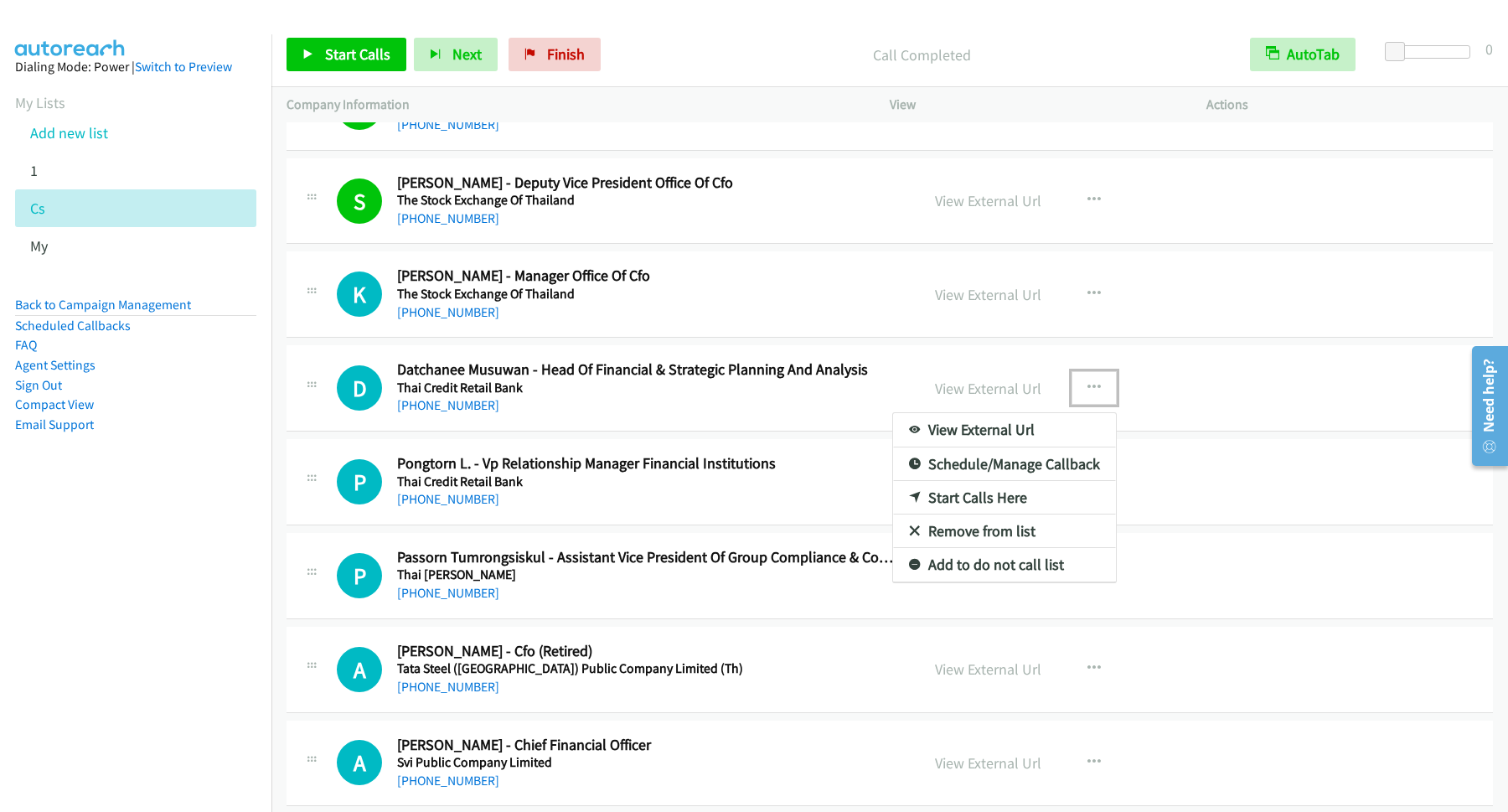
click at [963, 501] on link "Start Calls Here" at bounding box center [1005, 497] width 223 height 34
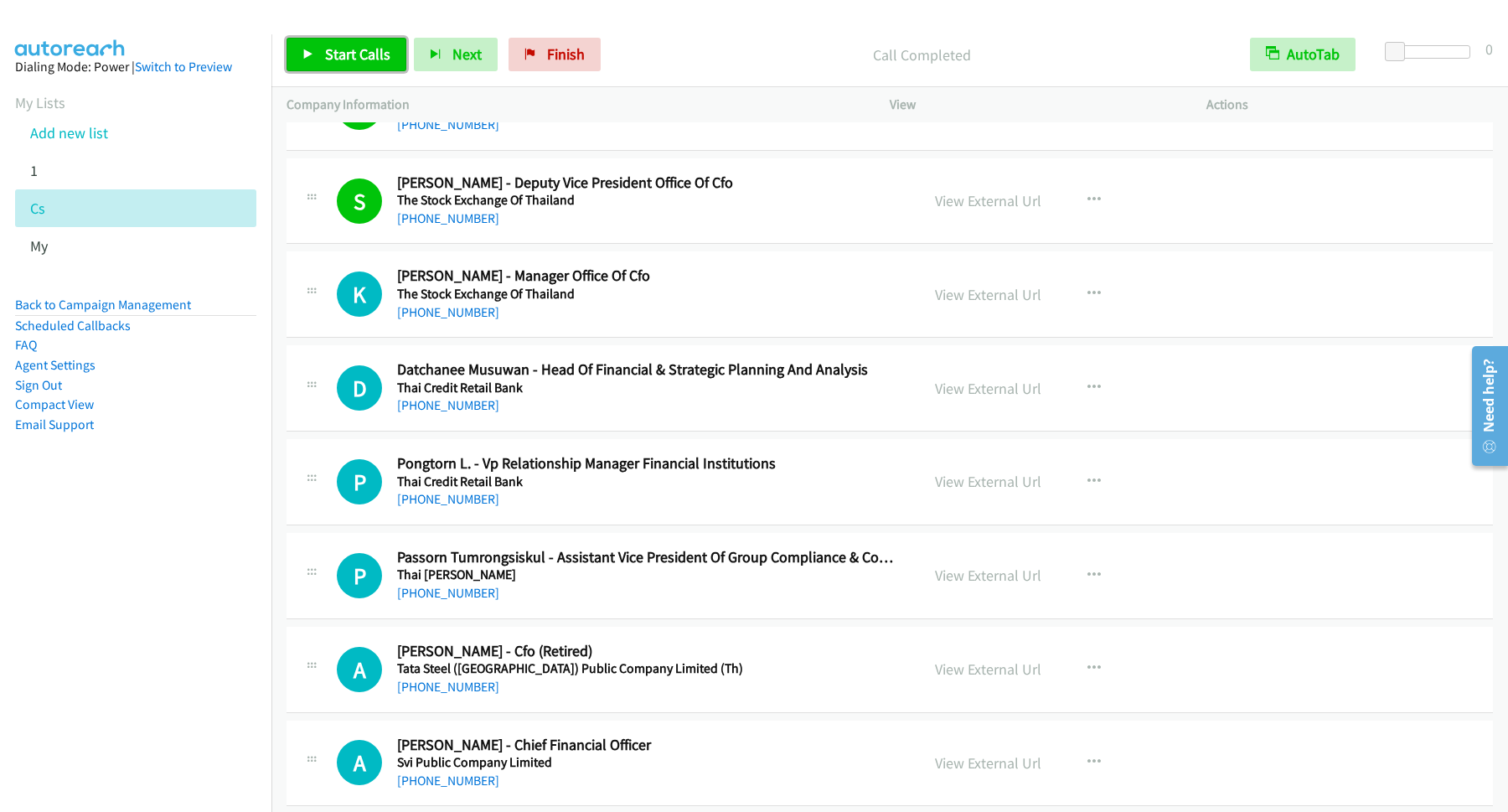
click at [359, 57] on span "Start Calls" at bounding box center [358, 53] width 66 height 20
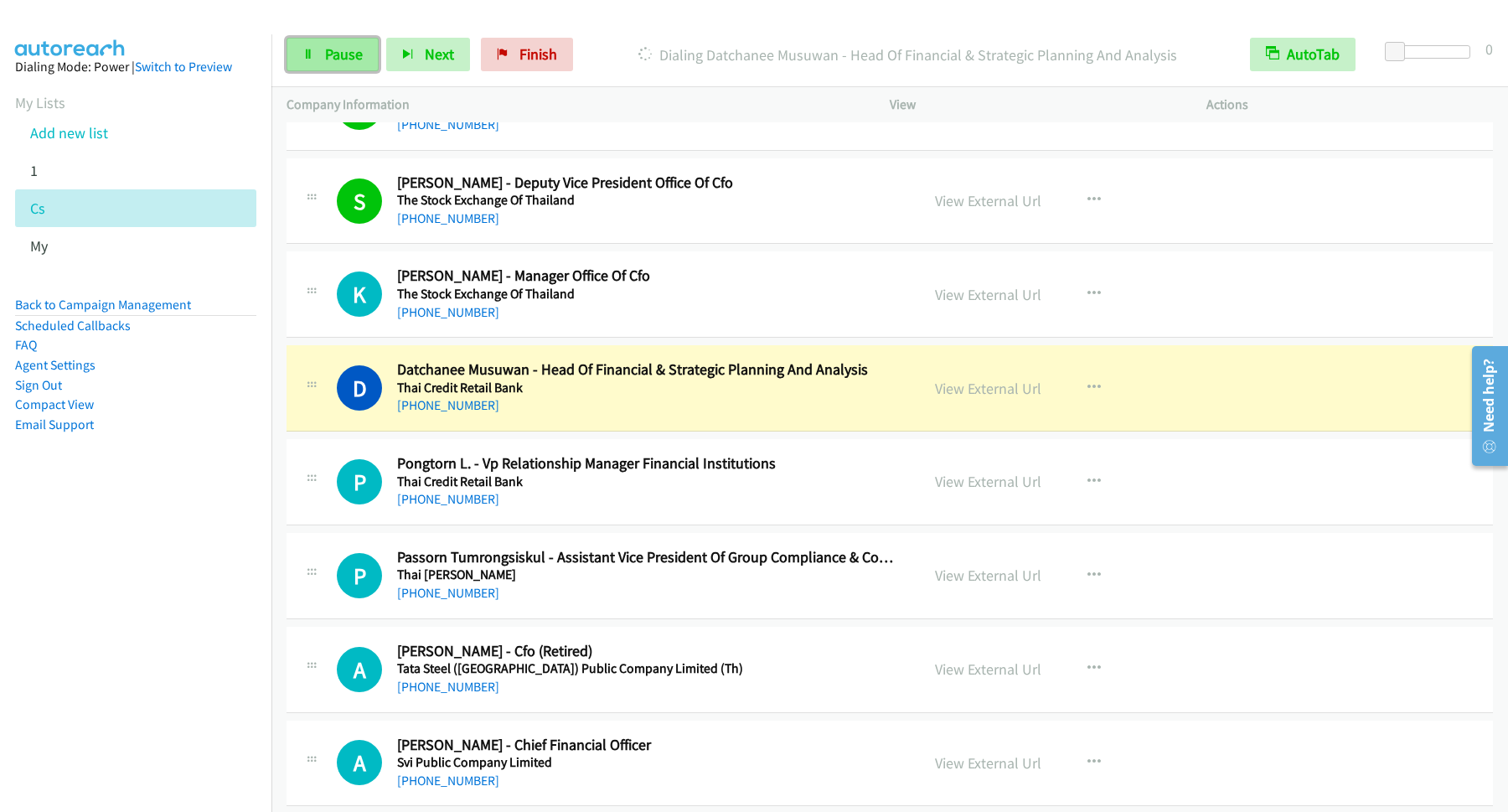
click at [348, 45] on link "Pause" at bounding box center [333, 54] width 92 height 34
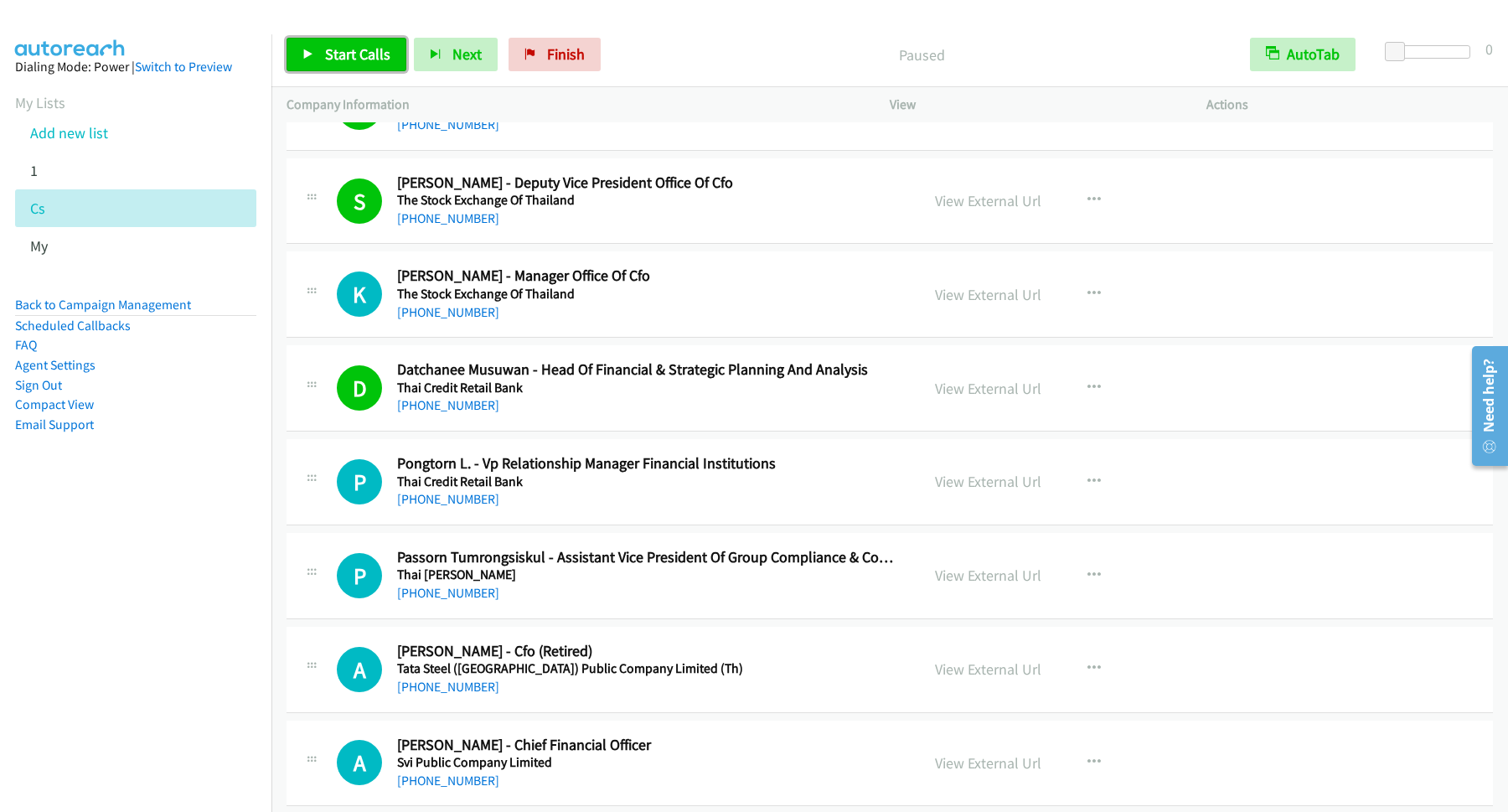
click at [360, 53] on span "Start Calls" at bounding box center [358, 53] width 66 height 20
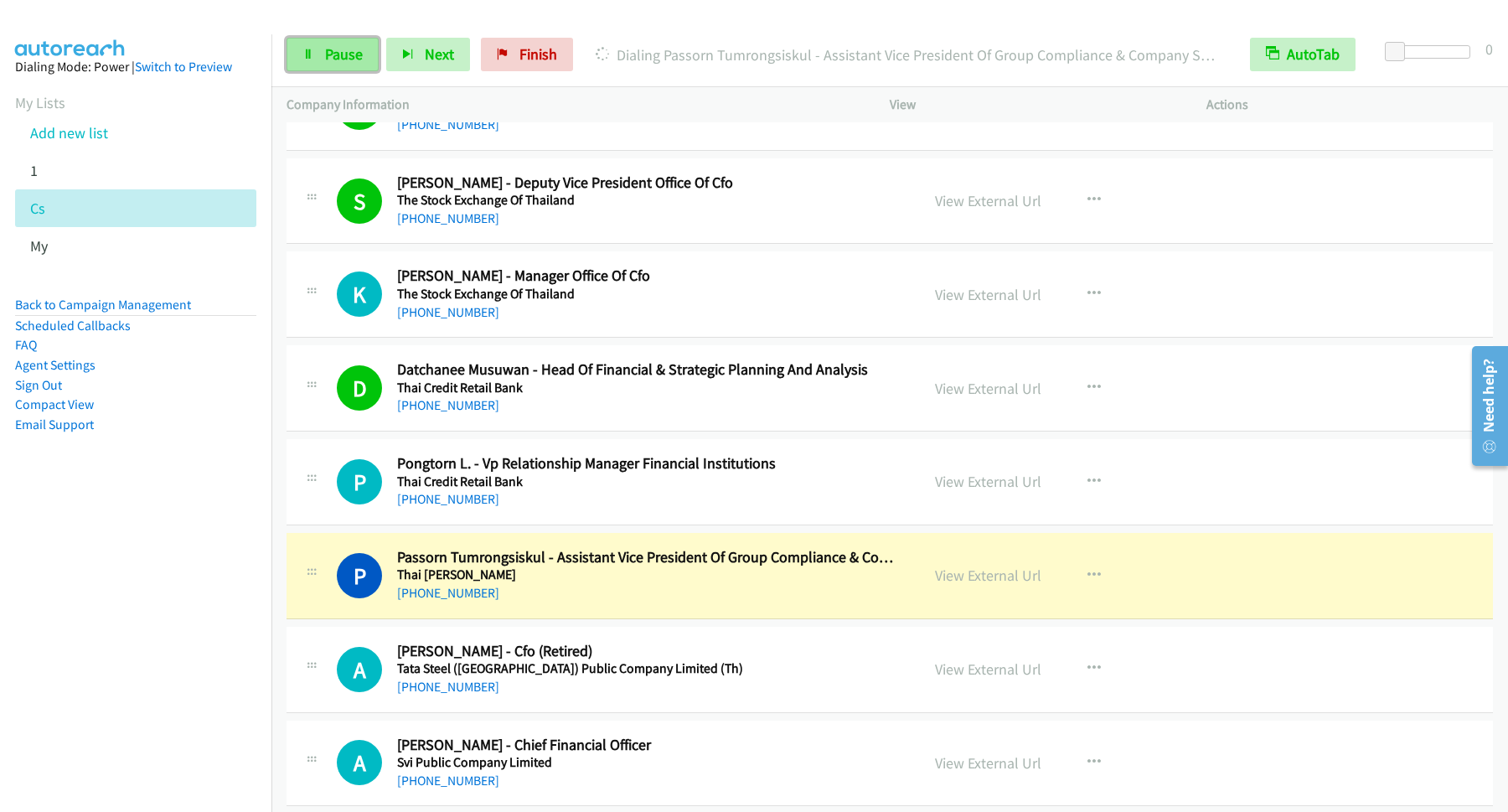
drag, startPoint x: 330, startPoint y: 57, endPoint x: 367, endPoint y: 66, distance: 38.1
click at [332, 58] on span "Pause" at bounding box center [344, 53] width 37 height 20
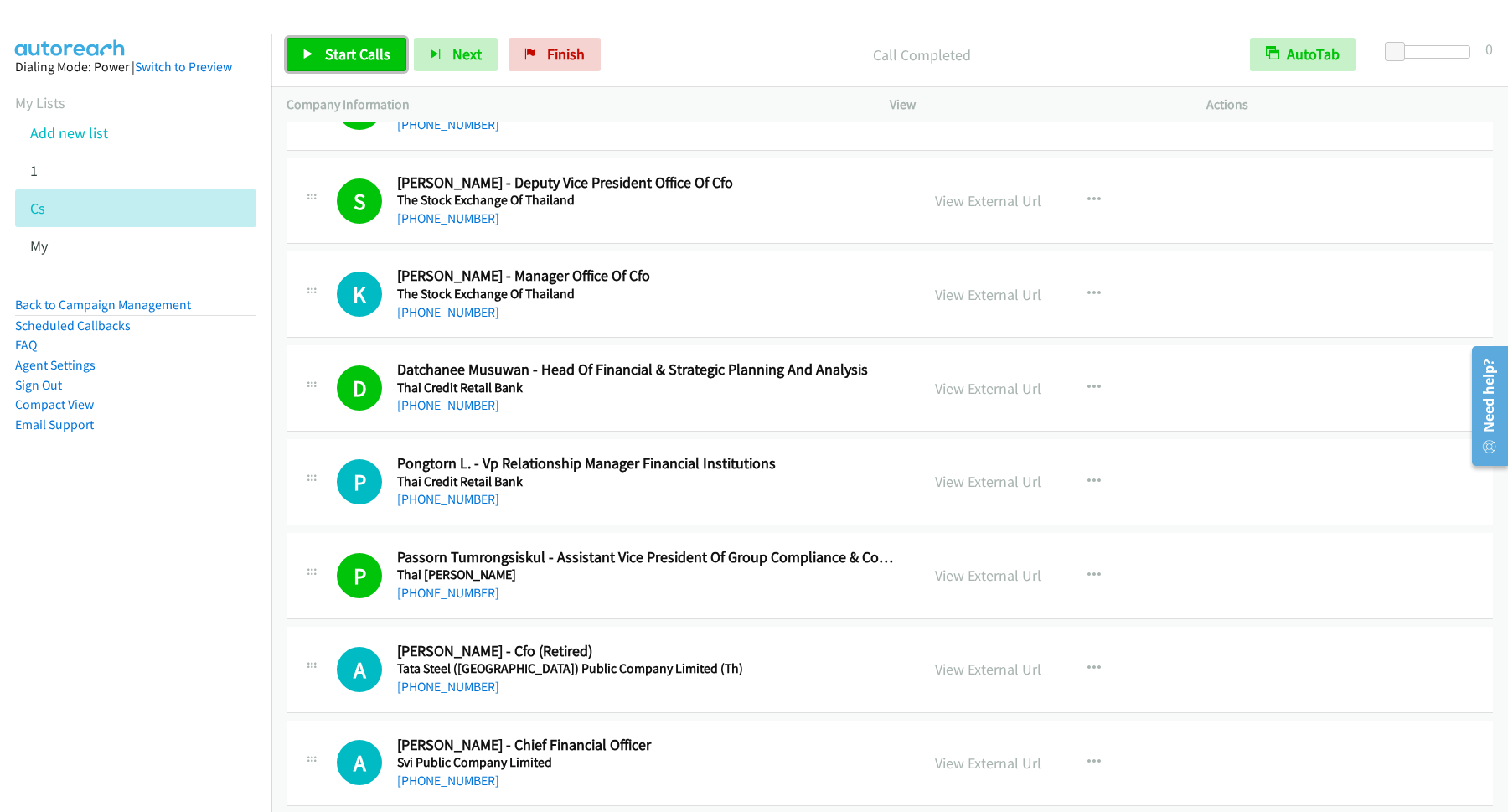
click at [382, 55] on span "Start Calls" at bounding box center [358, 53] width 66 height 20
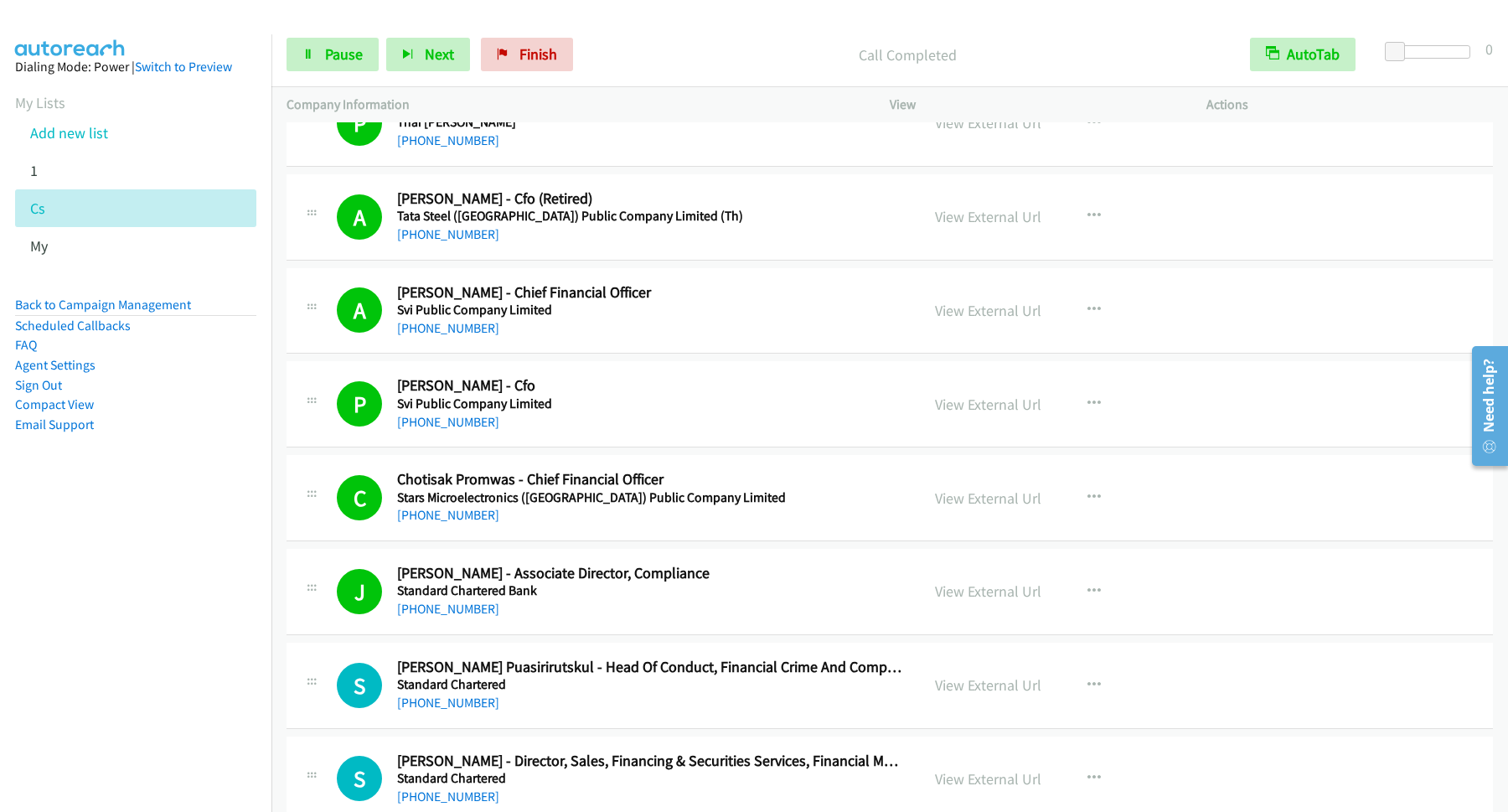
scroll to position [1584, 0]
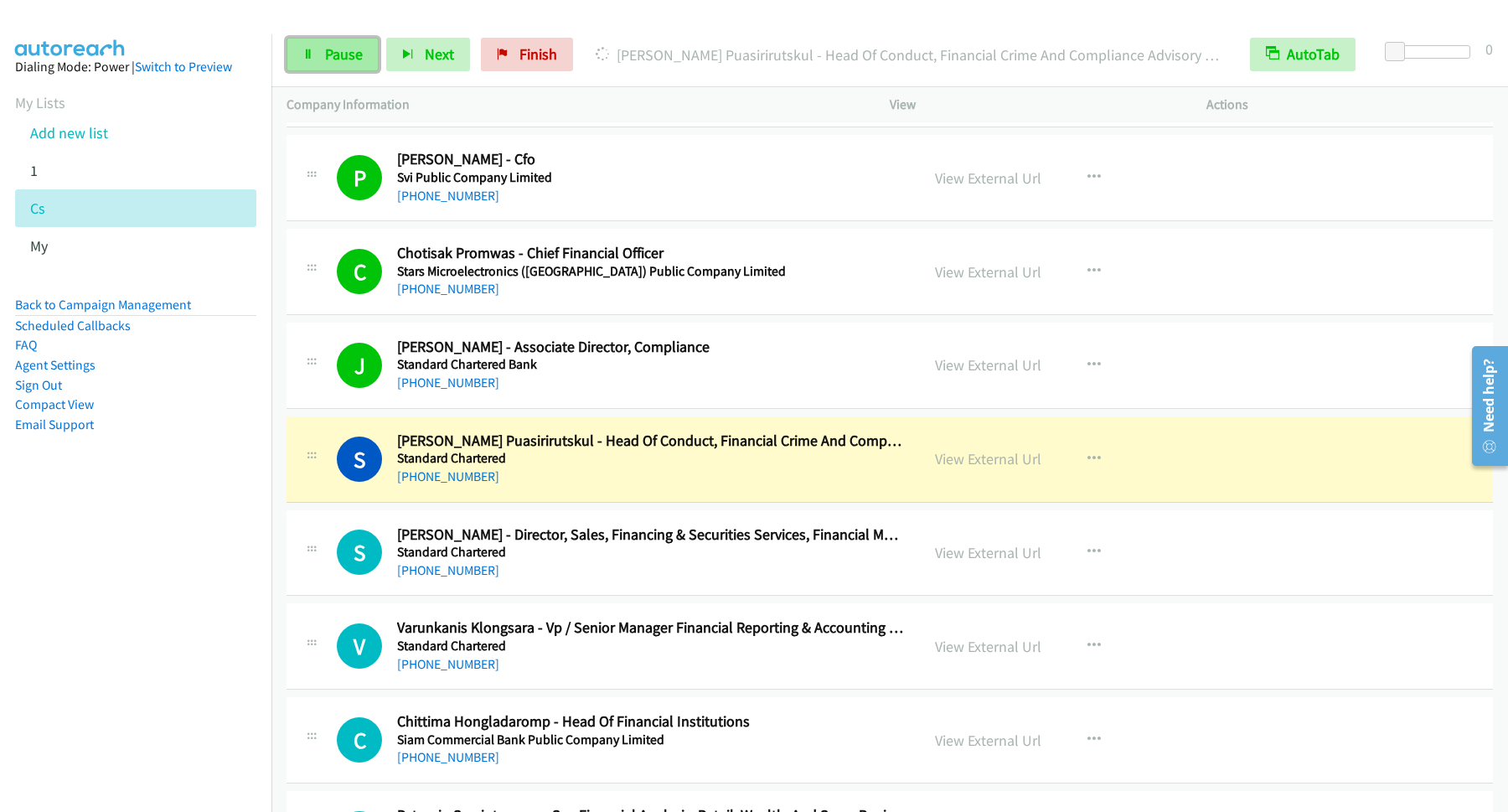
click at [321, 55] on link "Pause" at bounding box center [333, 54] width 92 height 34
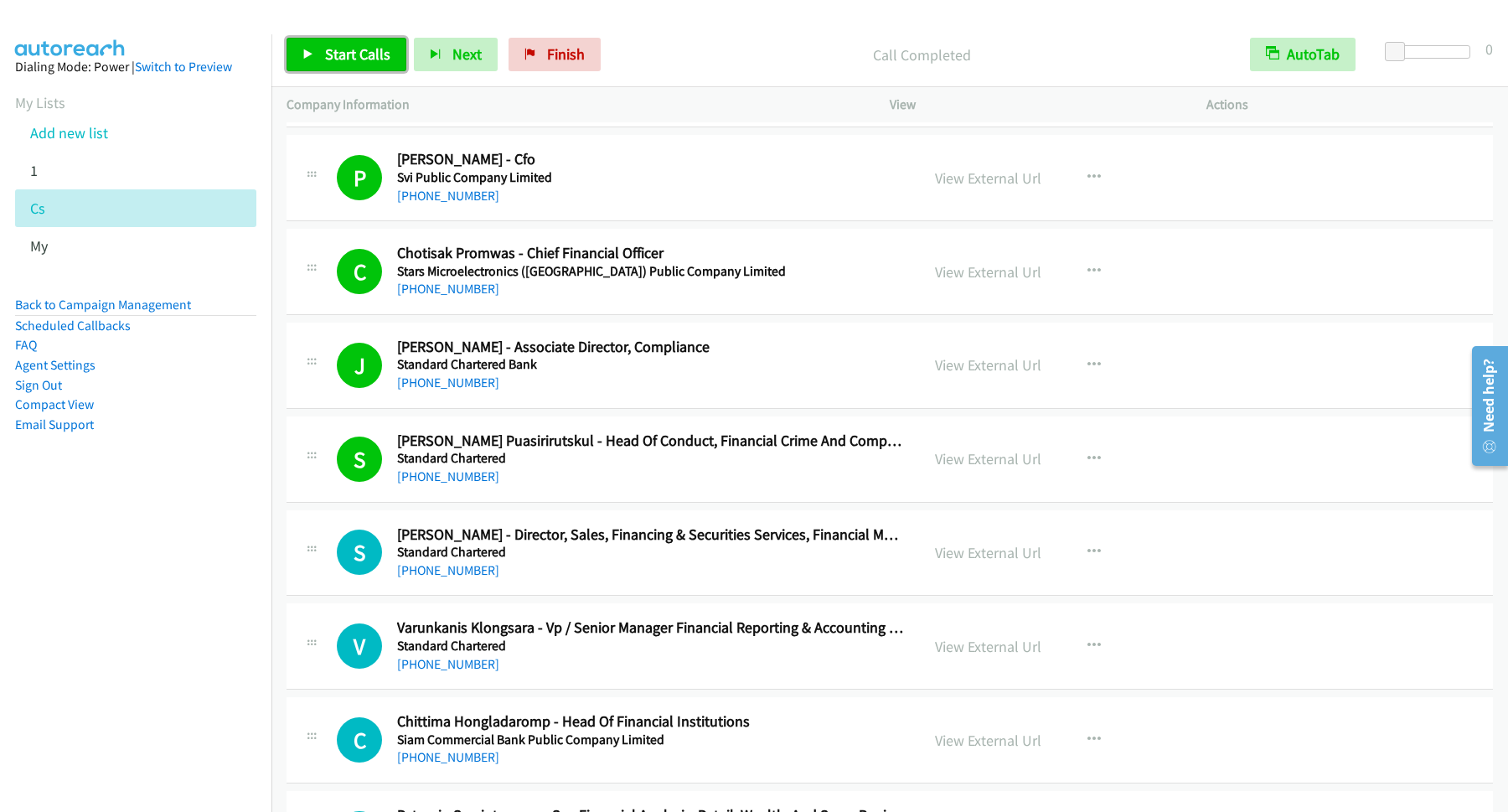
click at [374, 61] on span "Start Calls" at bounding box center [358, 53] width 66 height 20
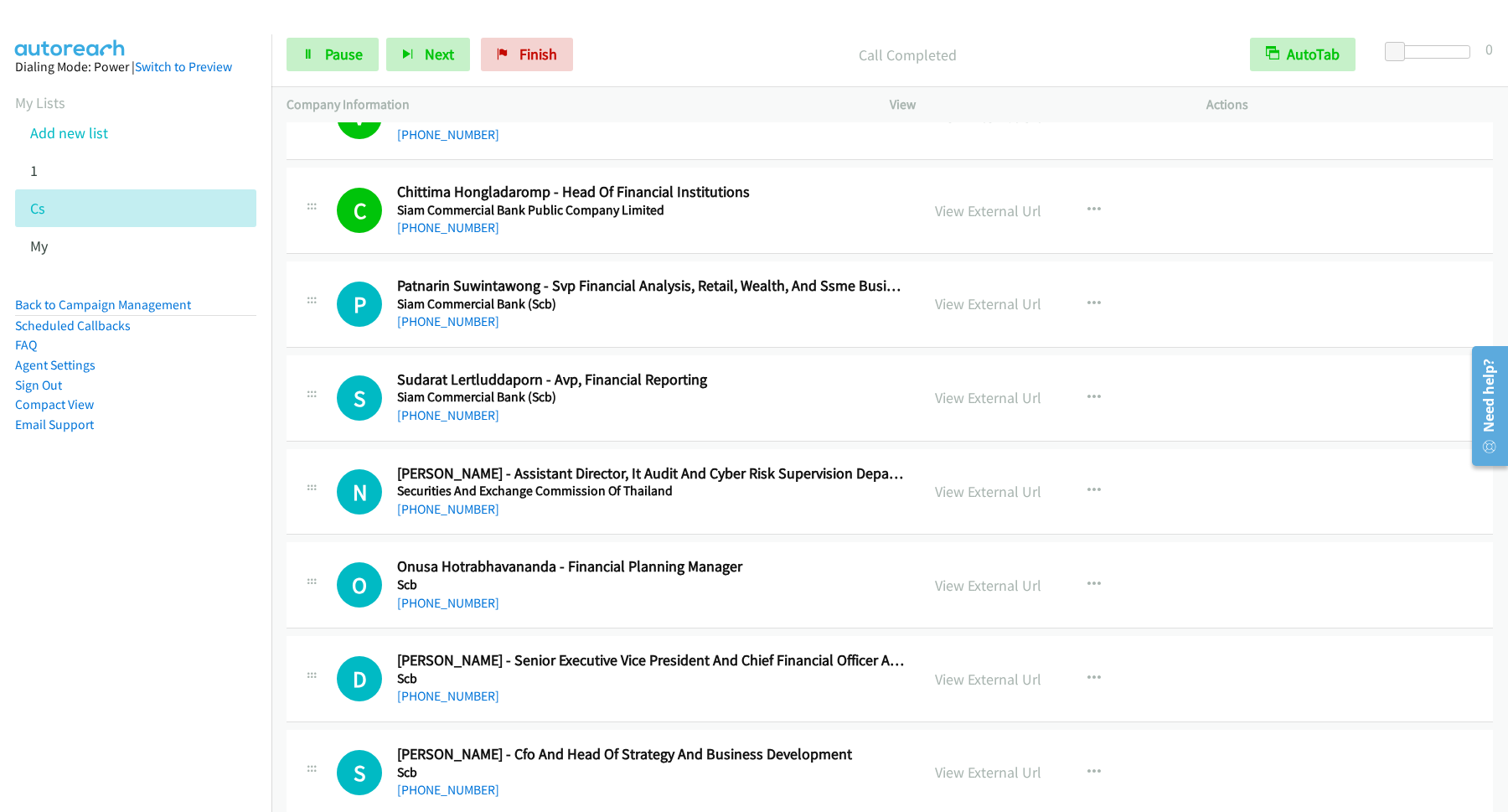
scroll to position [2036, 0]
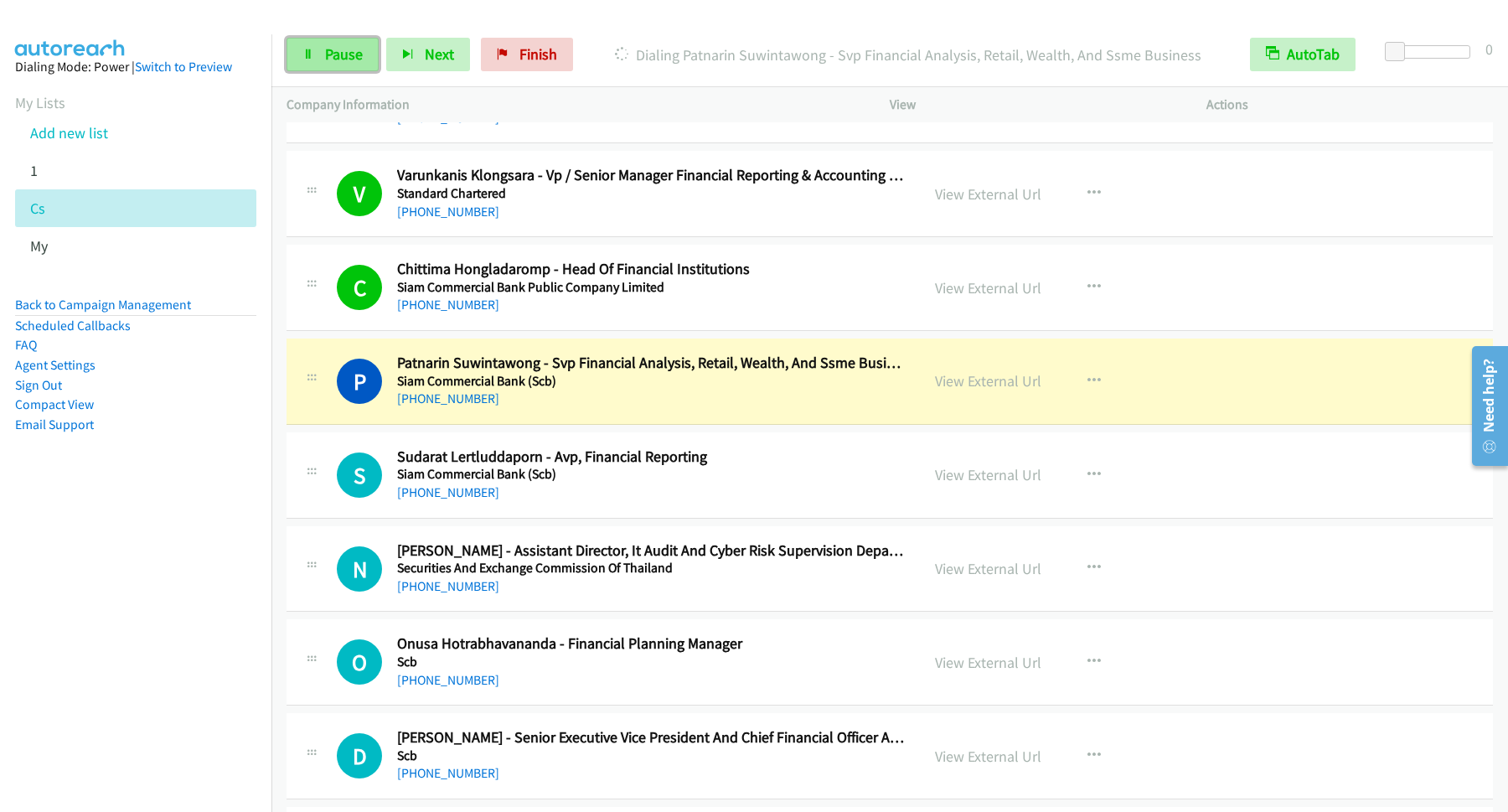
click at [345, 47] on span "Pause" at bounding box center [344, 53] width 37 height 20
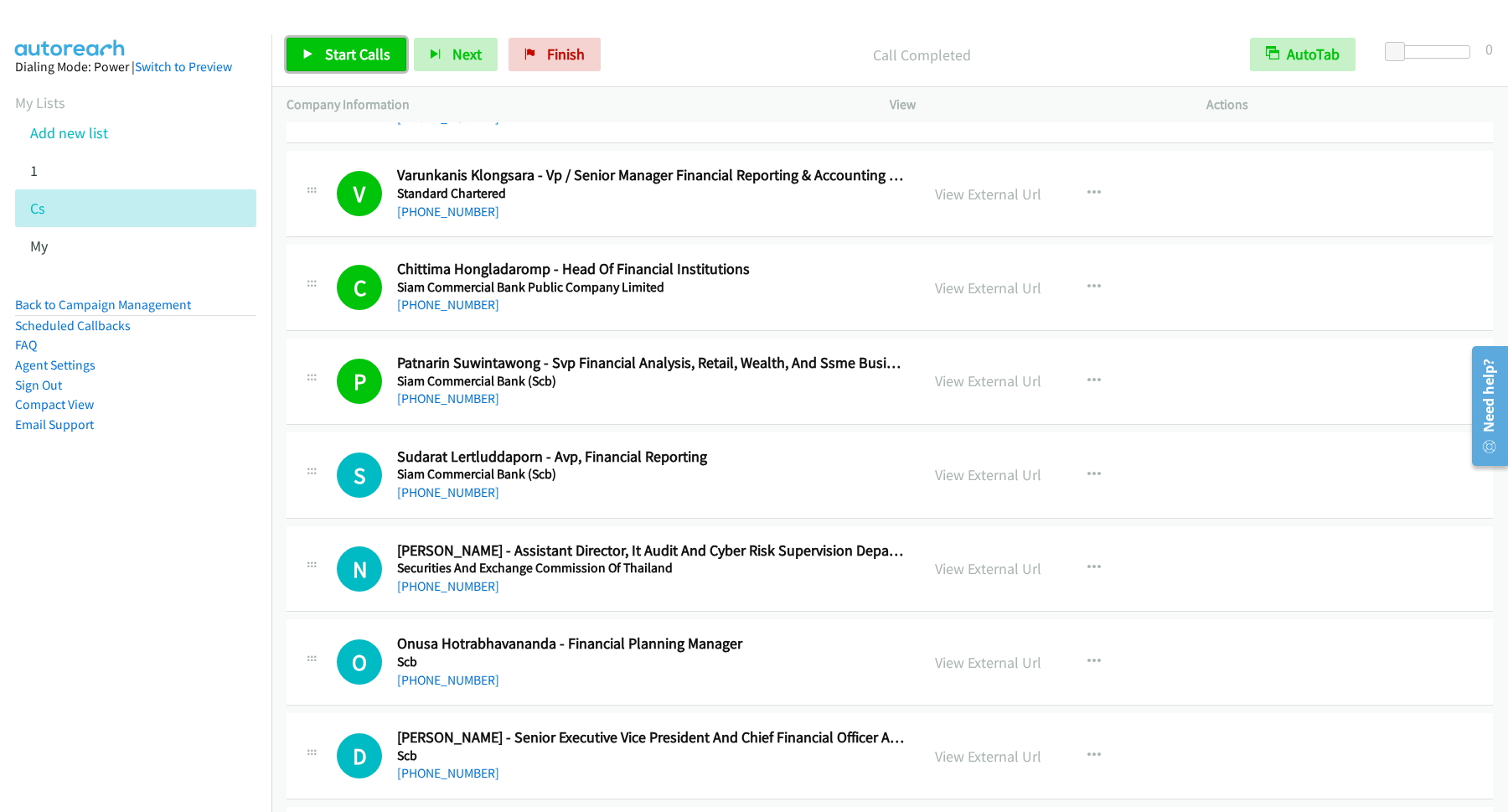
click at [305, 52] on icon at bounding box center [308, 55] width 12 height 12
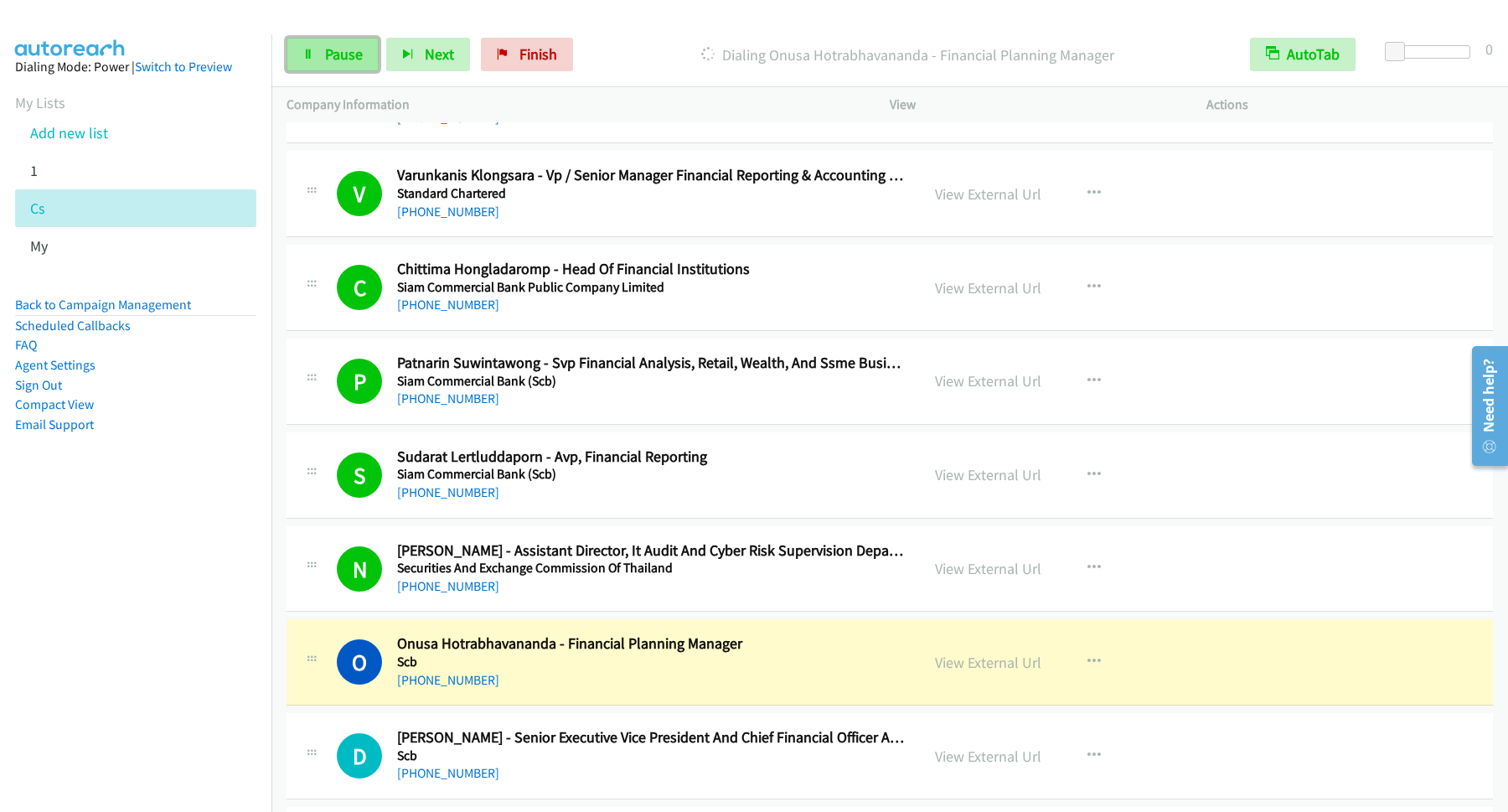
click at [345, 59] on span "Pause" at bounding box center [344, 53] width 37 height 20
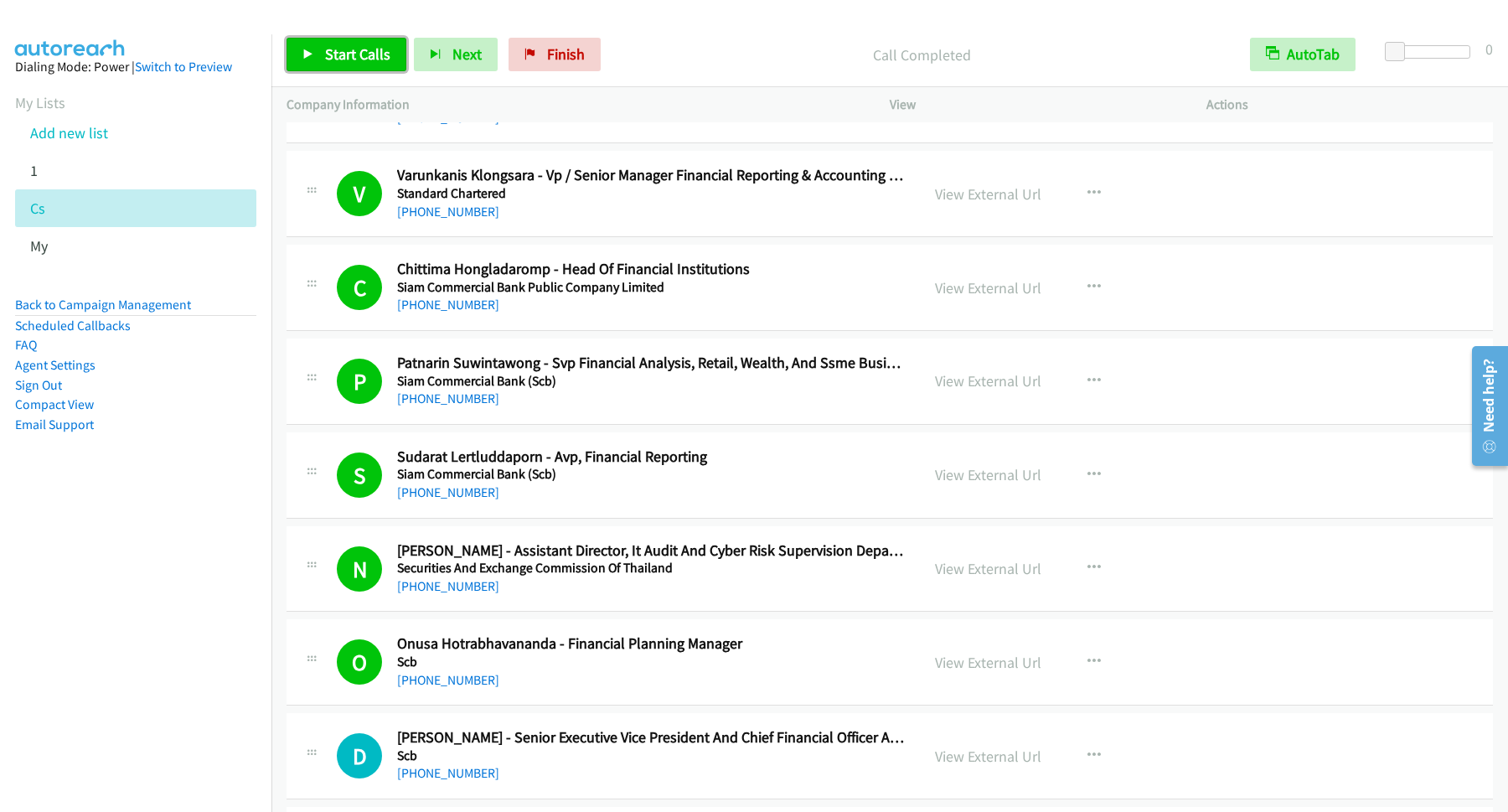
click at [325, 55] on link "Start Calls" at bounding box center [347, 54] width 120 height 34
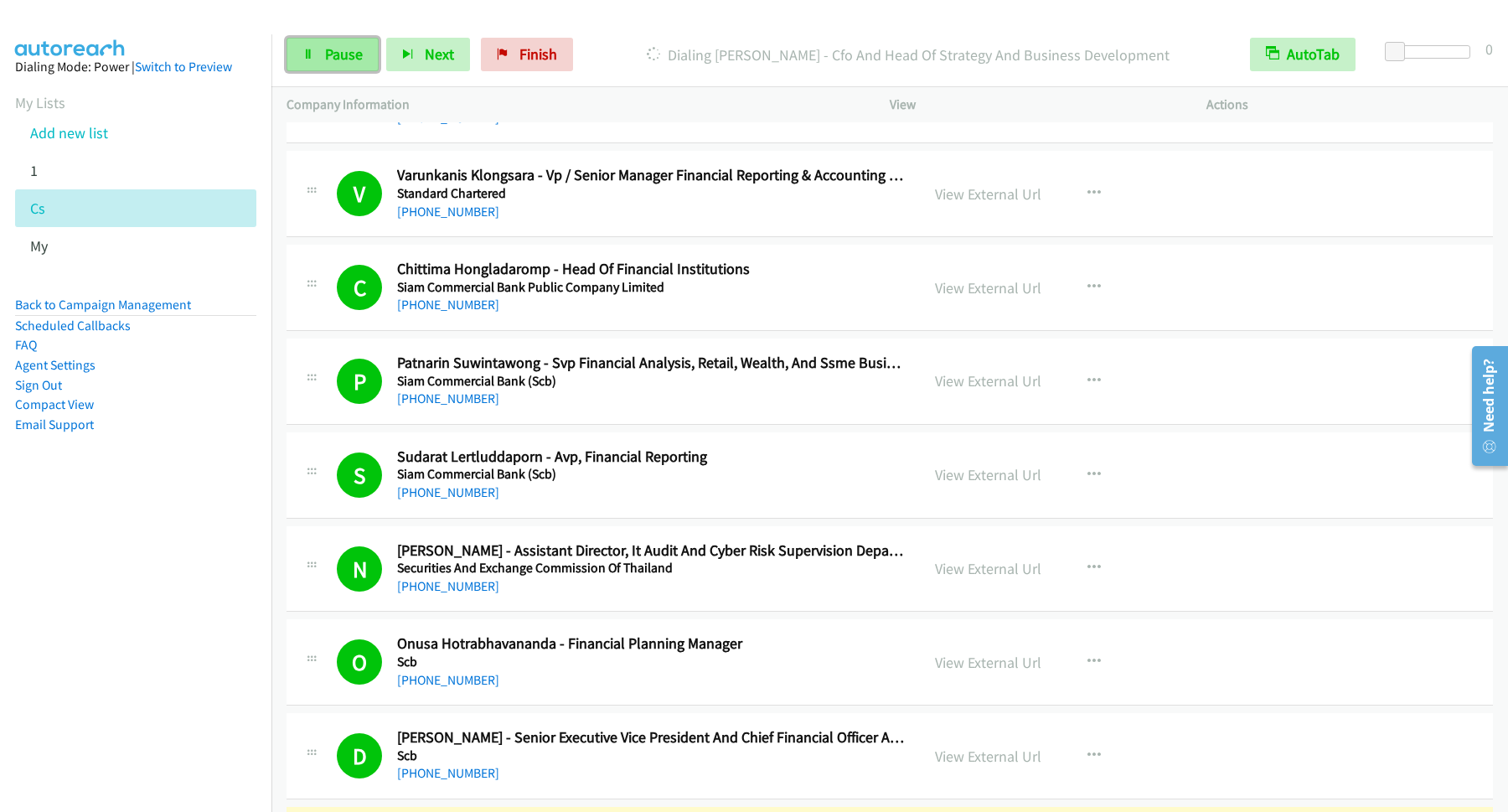
click at [352, 64] on span "Pause" at bounding box center [344, 53] width 37 height 20
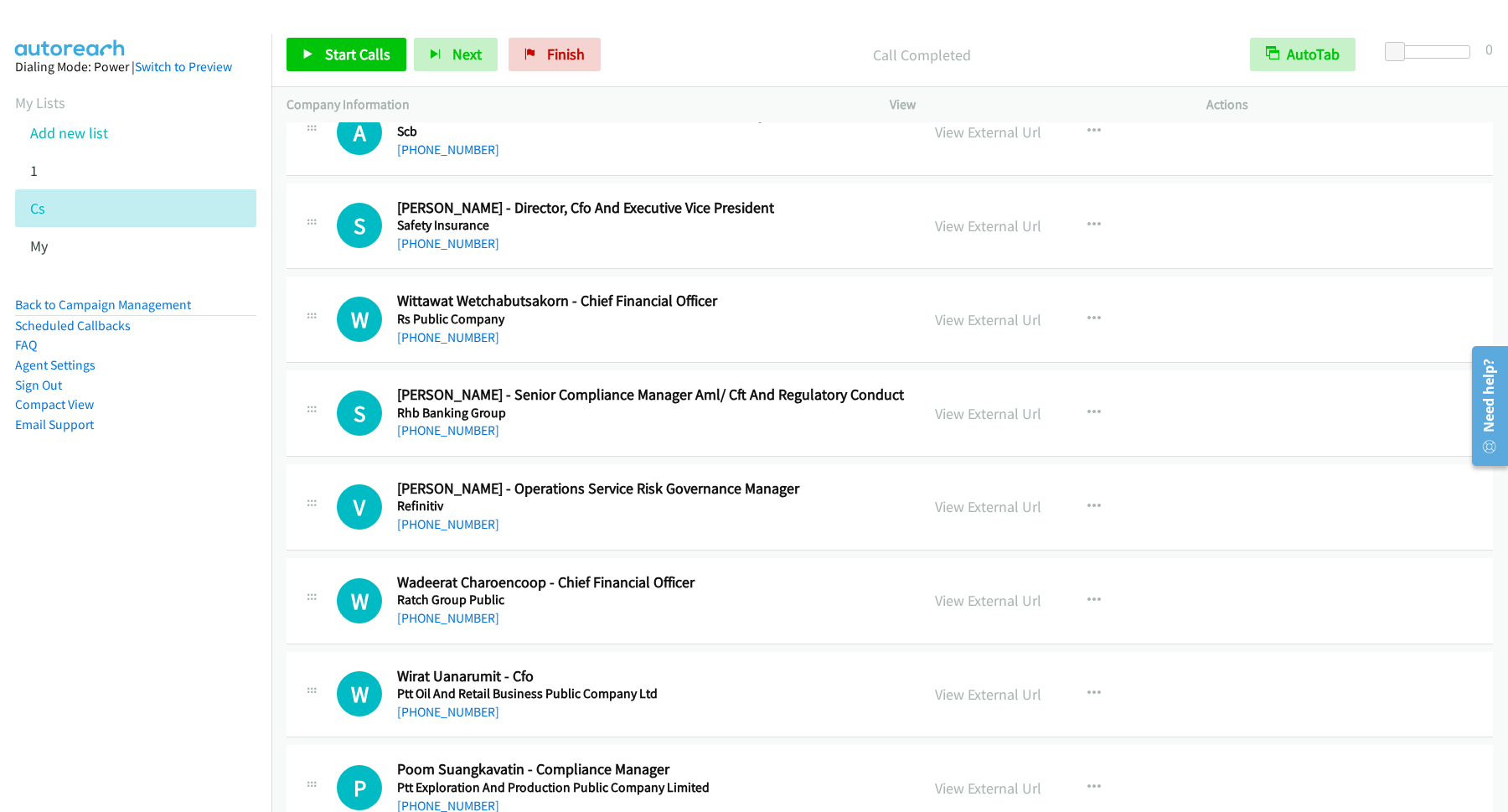
scroll to position [2488, 0]
